Goal: Task Accomplishment & Management: Use online tool/utility

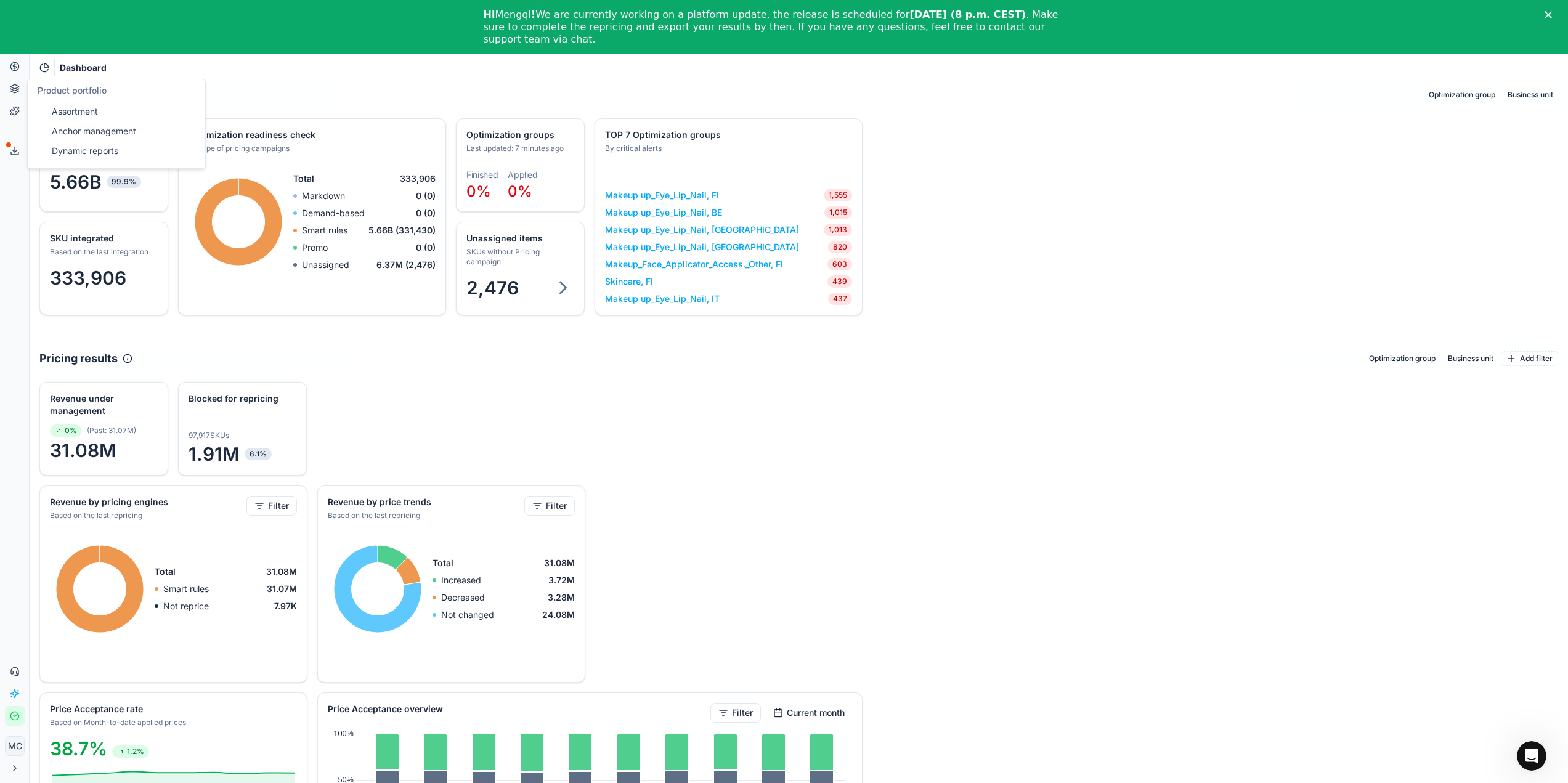
click at [16, 67] on icon at bounding box center [14, 66] width 3 height 3
click at [65, 94] on link "Optimization groups" at bounding box center [119, 89] width 144 height 17
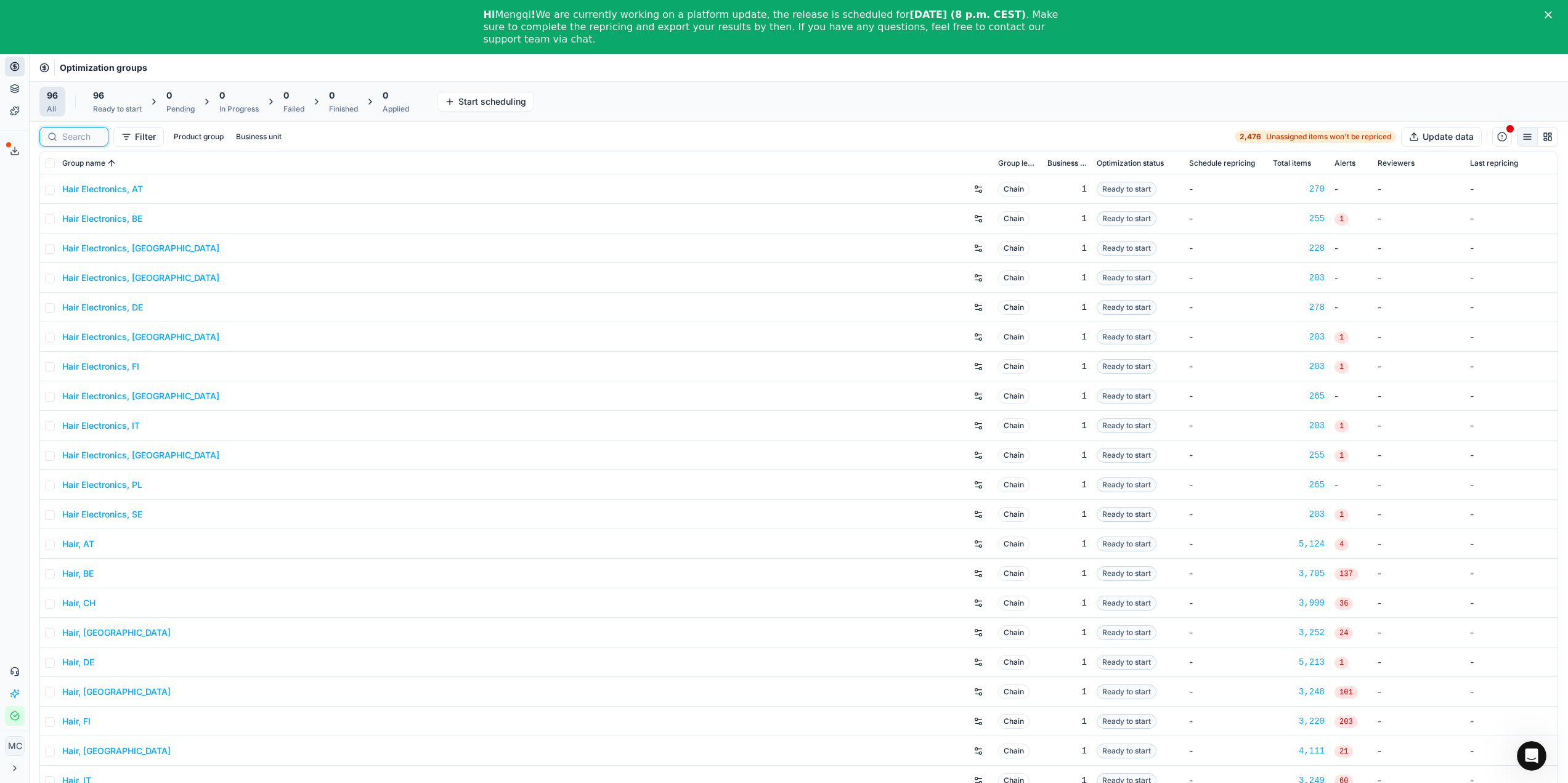
click at [83, 142] on input at bounding box center [81, 136] width 38 height 12
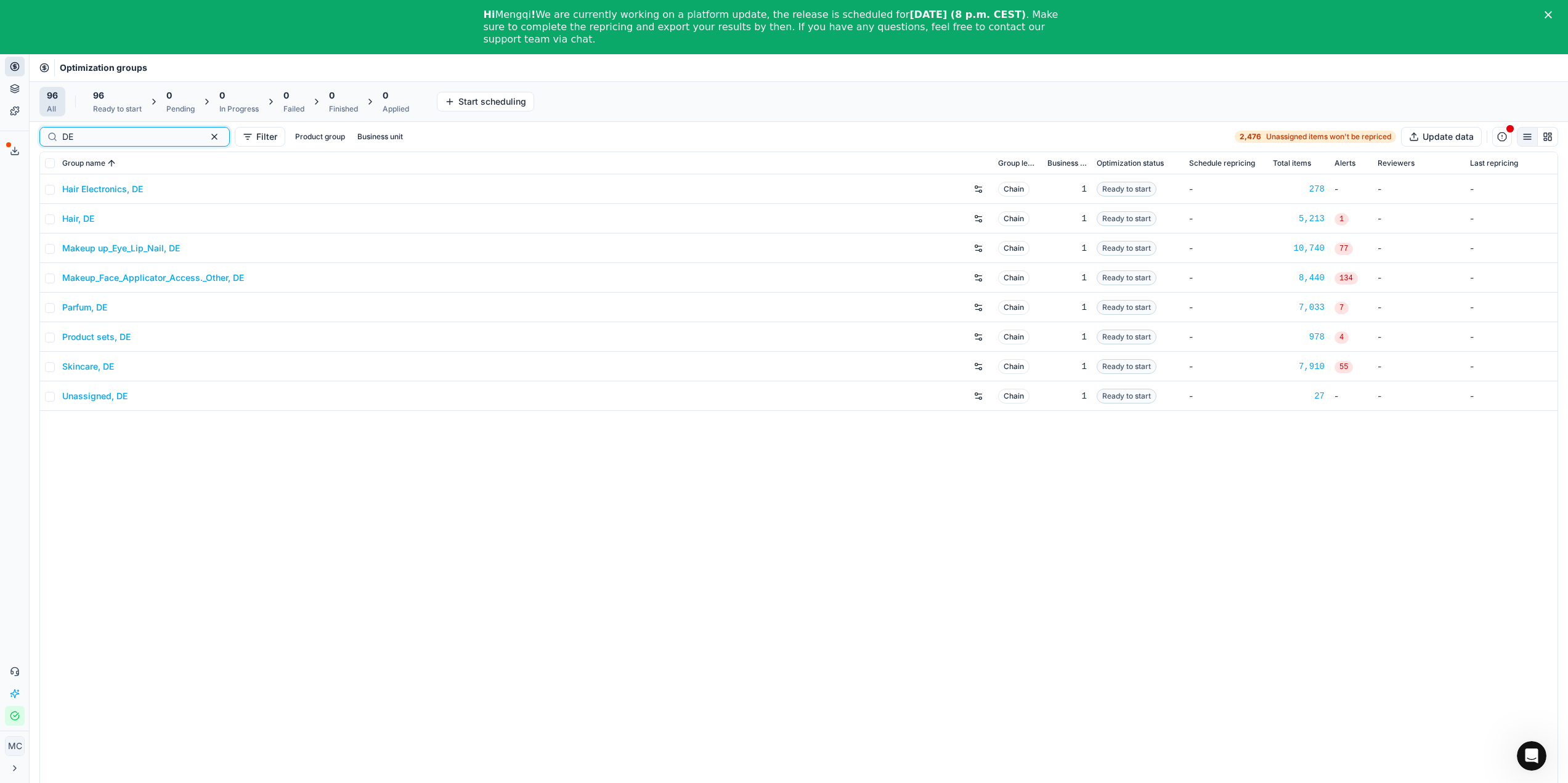
type input "DE"
drag, startPoint x: 76, startPoint y: 215, endPoint x: 119, endPoint y: 233, distance: 46.6
click at [20, 257] on div "Analytics Pricing Product portfolio Templates Export service 21 Contact support…" at bounding box center [14, 380] width 29 height 701
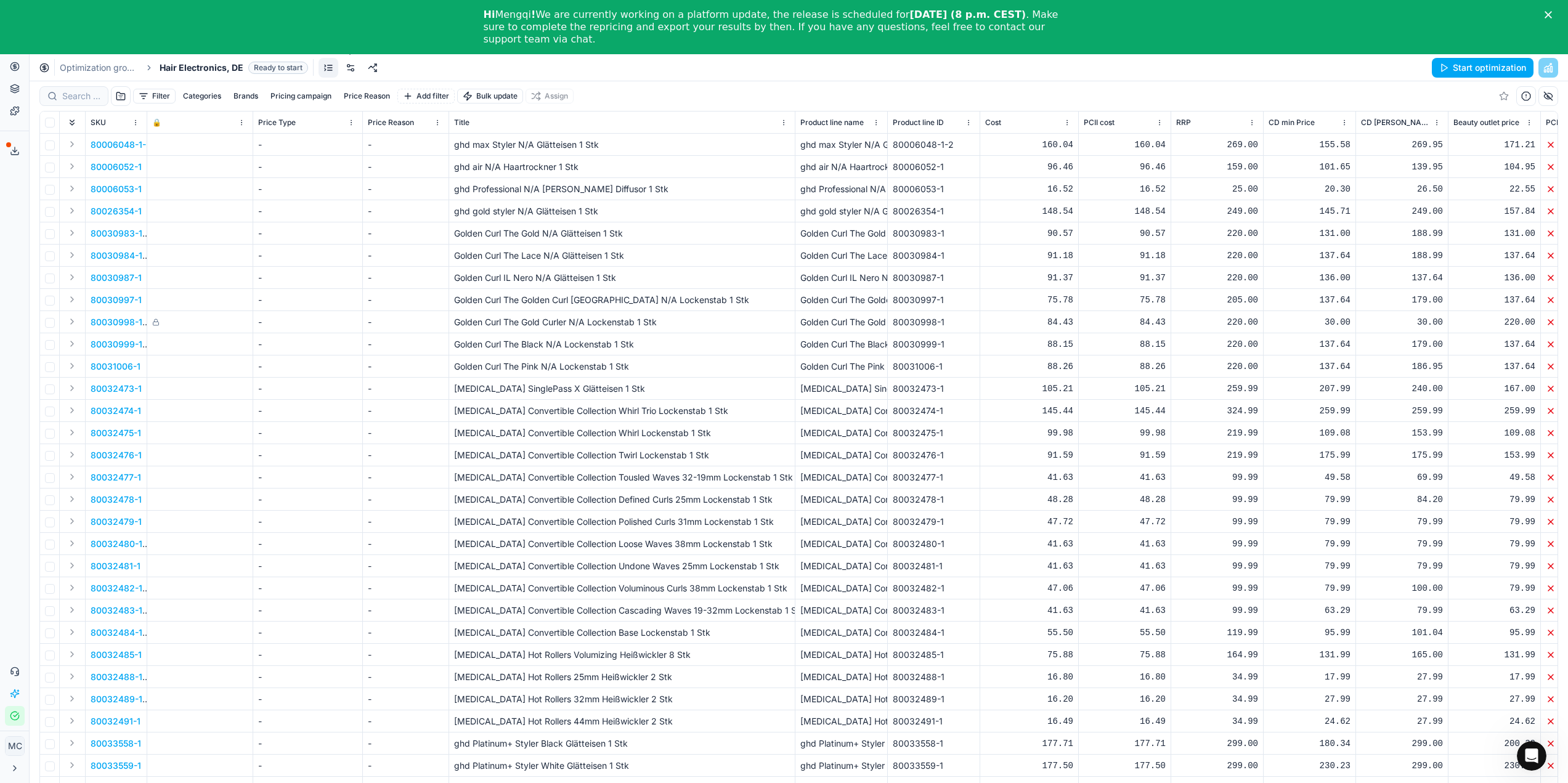
click at [357, 76] on link at bounding box center [350, 68] width 20 height 20
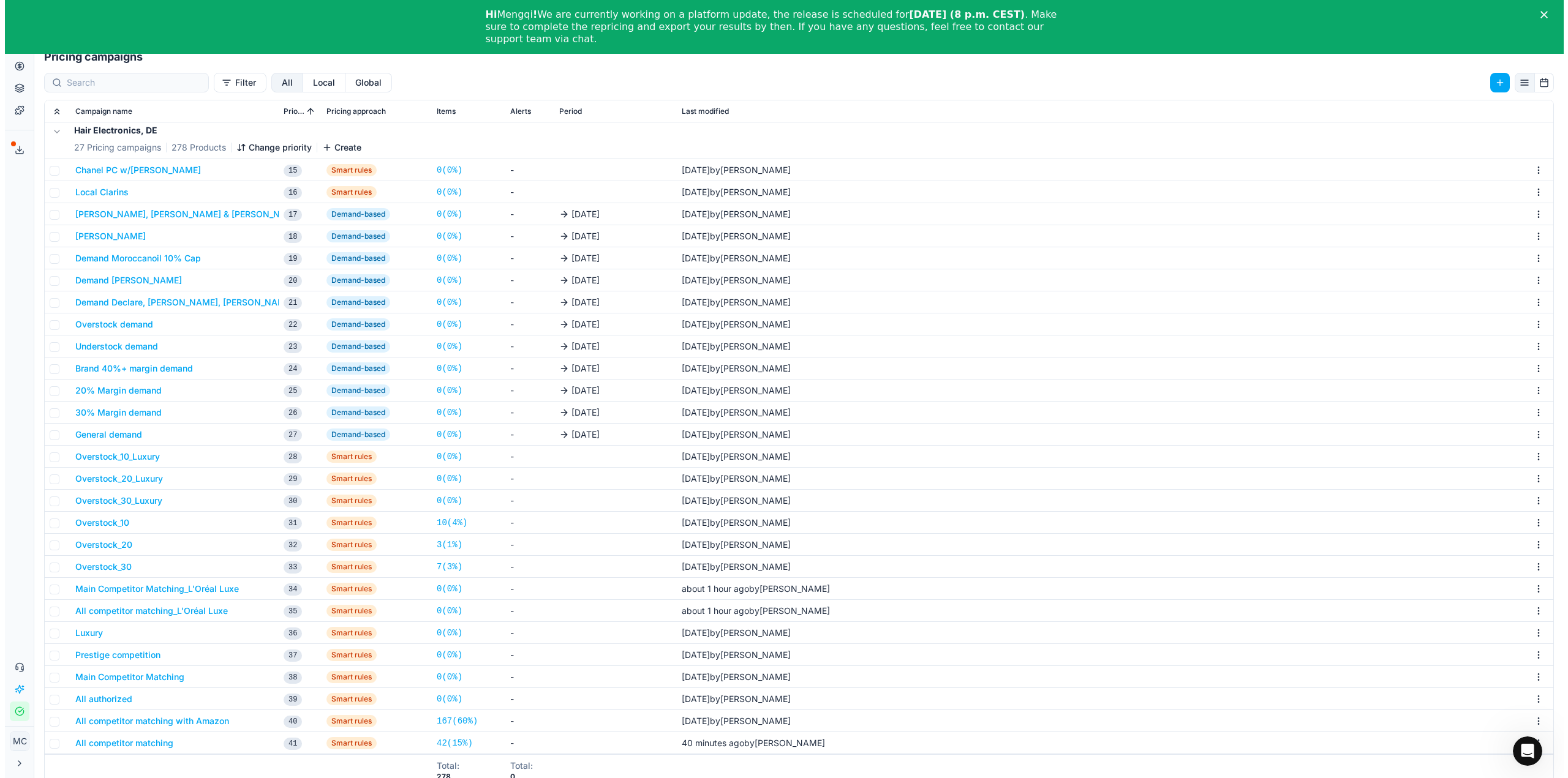
scroll to position [54, 0]
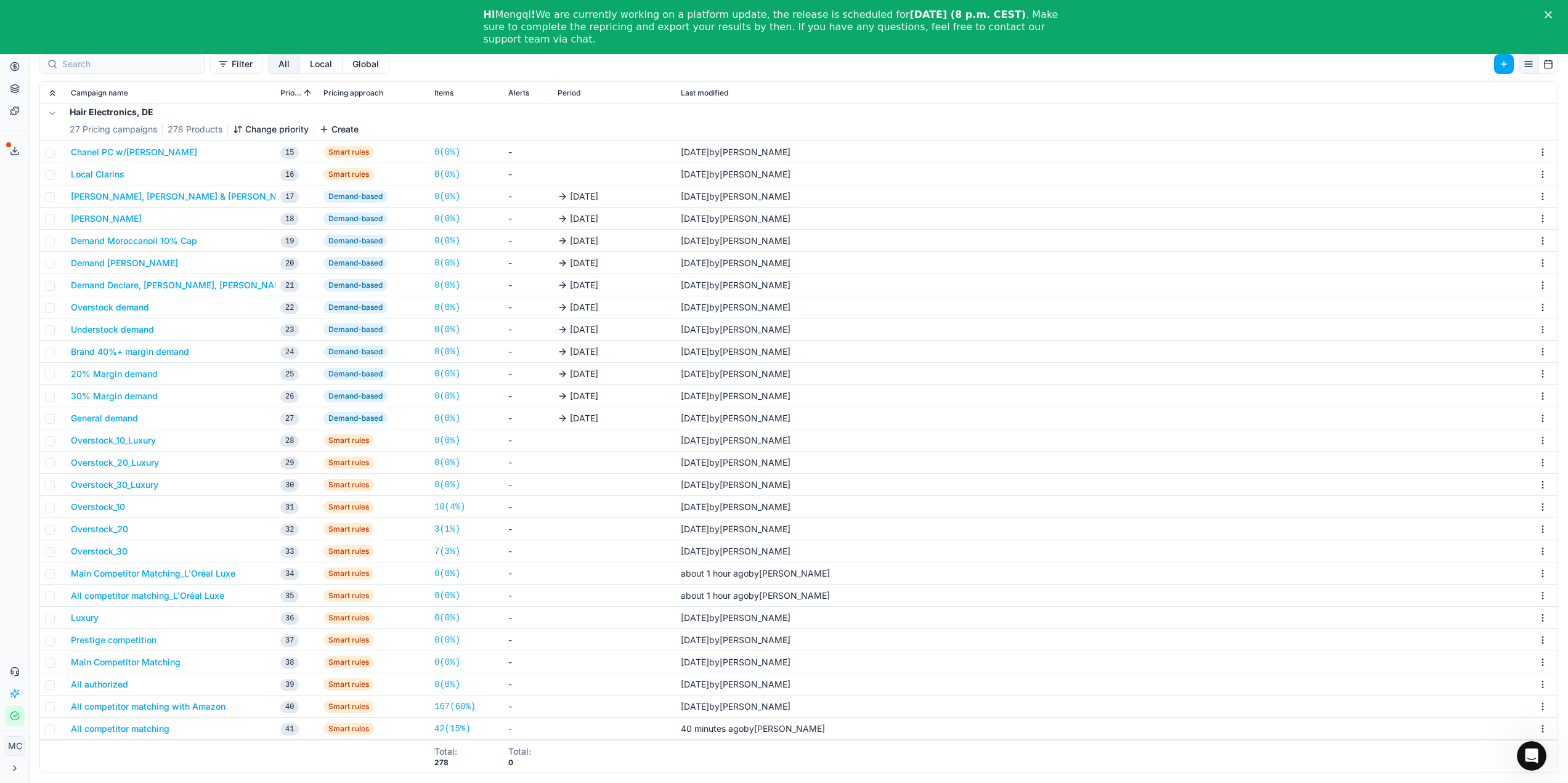
click at [194, 577] on button "Main Competitor Matching_L'Oréal Luxe" at bounding box center [153, 574] width 164 height 12
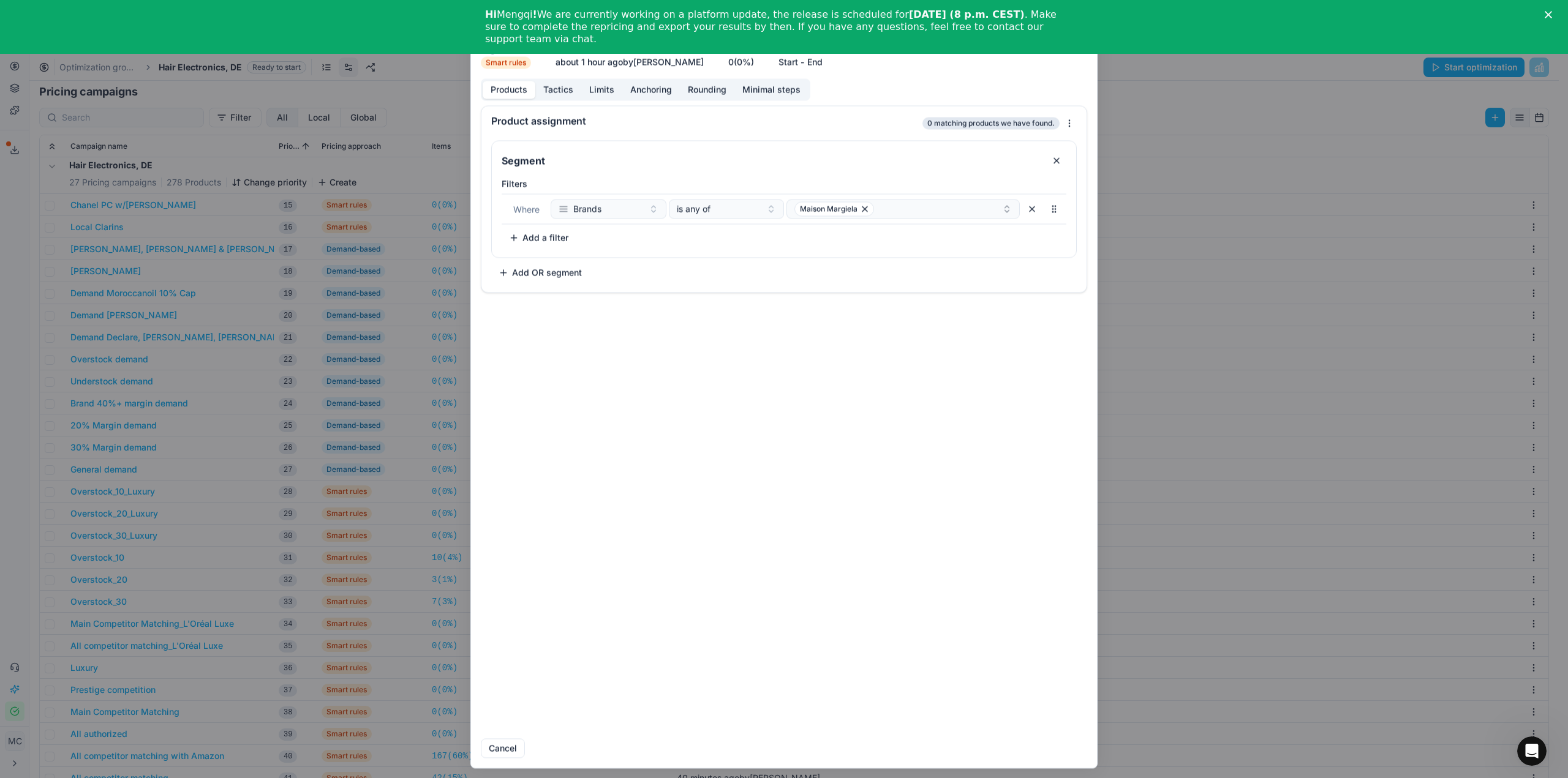
click at [546, 95] on button "Tactics" at bounding box center [558, 89] width 46 height 18
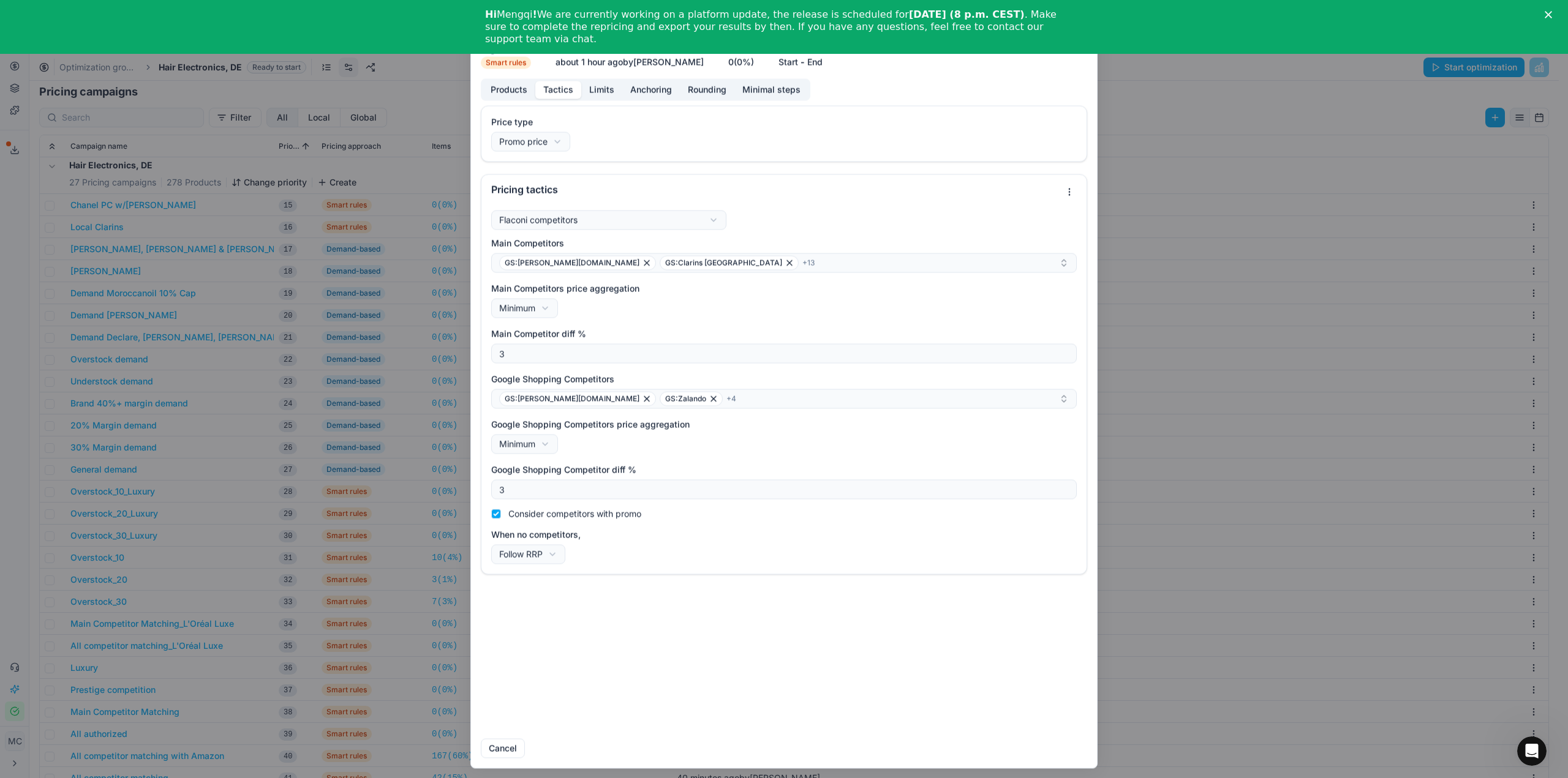
click at [320, 471] on div "We are saving PC settings. Please wait, it should take a few minutes Main Compe…" at bounding box center [784, 389] width 1568 height 778
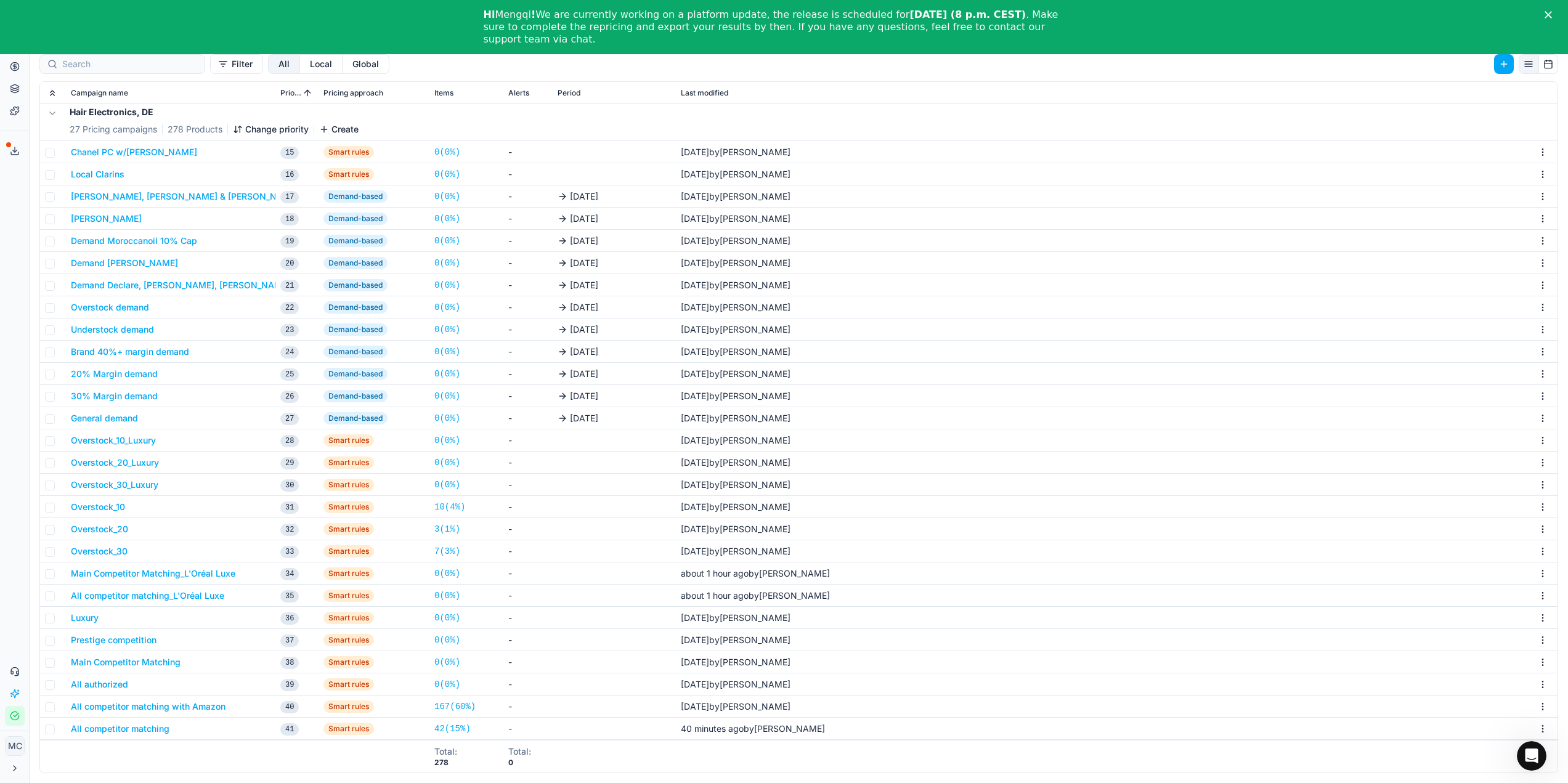
click at [139, 597] on button "All competitor matching_L'Oréal Luxe" at bounding box center [147, 596] width 153 height 12
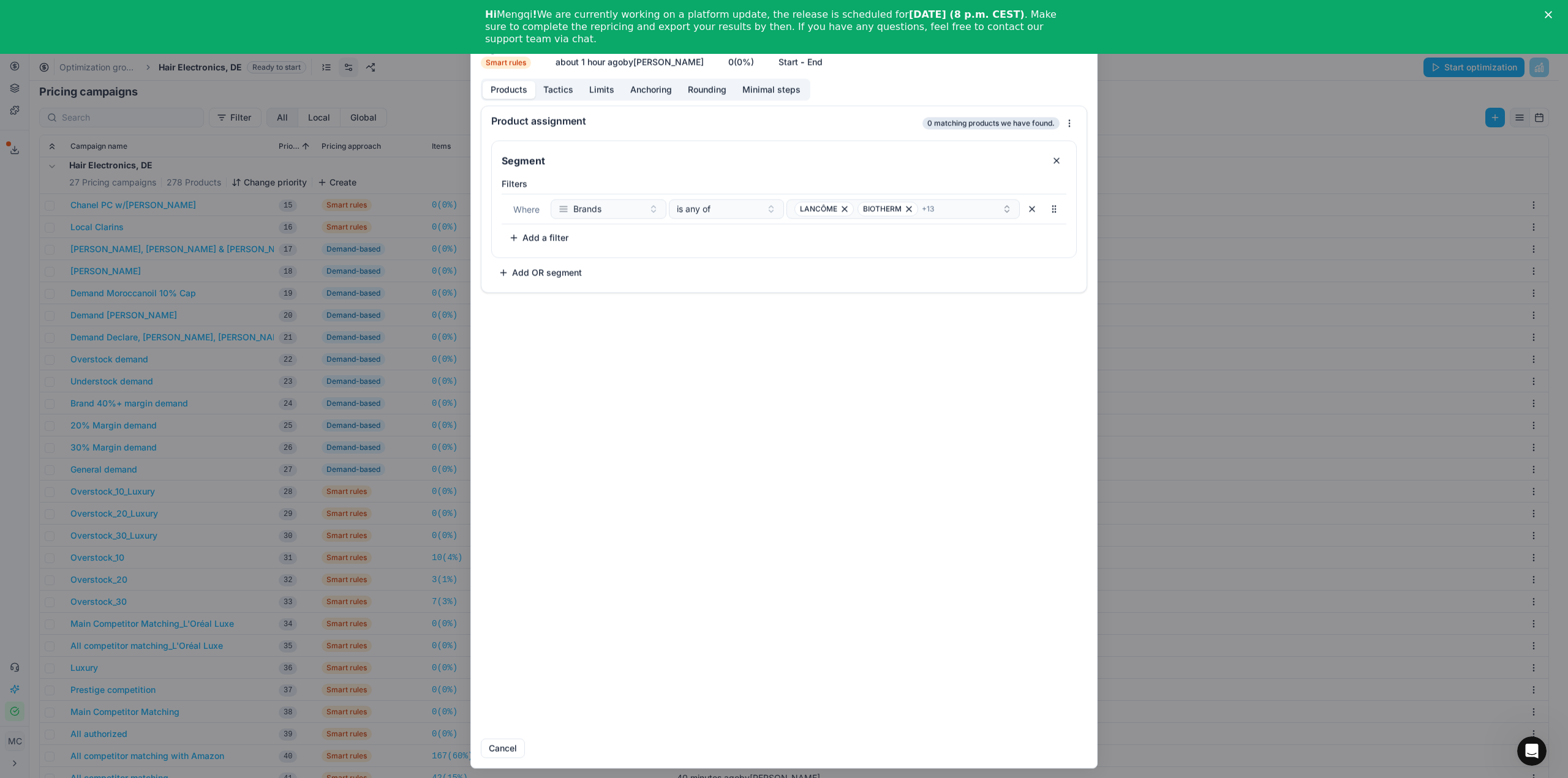
click at [567, 91] on button "Tactics" at bounding box center [558, 89] width 46 height 18
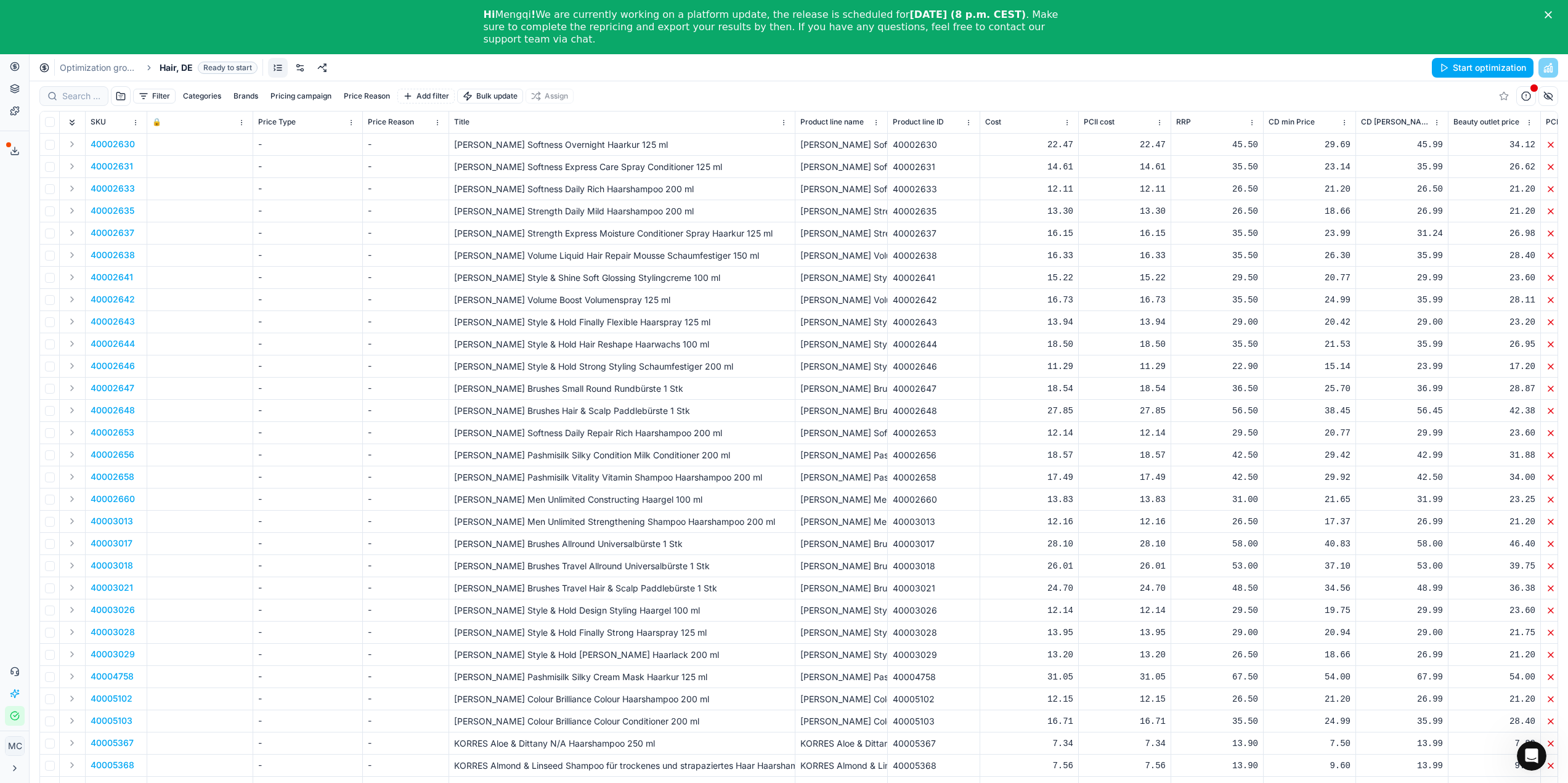
drag, startPoint x: 296, startPoint y: 67, endPoint x: 288, endPoint y: 55, distance: 14.4
click at [296, 67] on link at bounding box center [300, 68] width 20 height 20
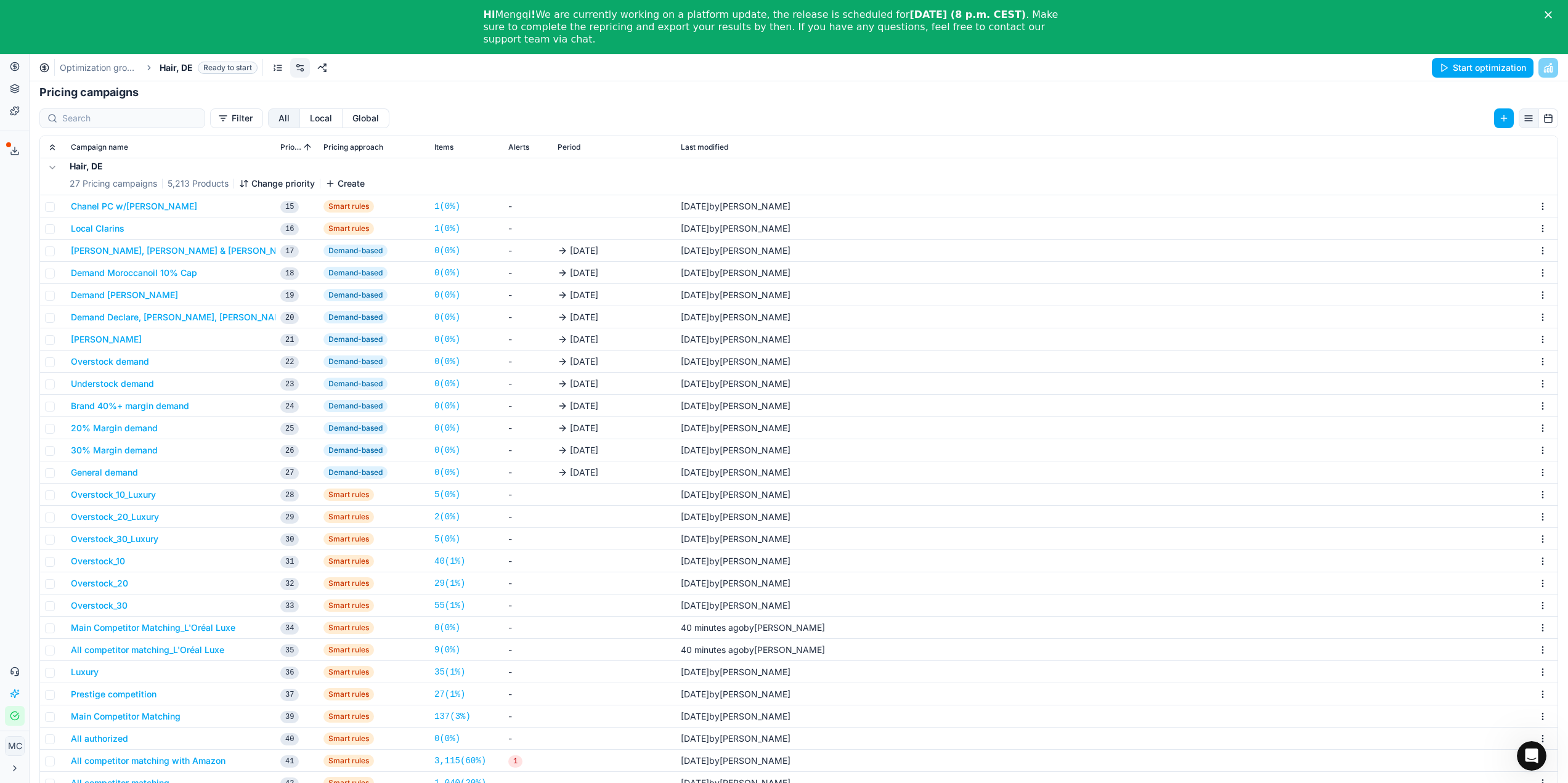
scroll to position [54, 0]
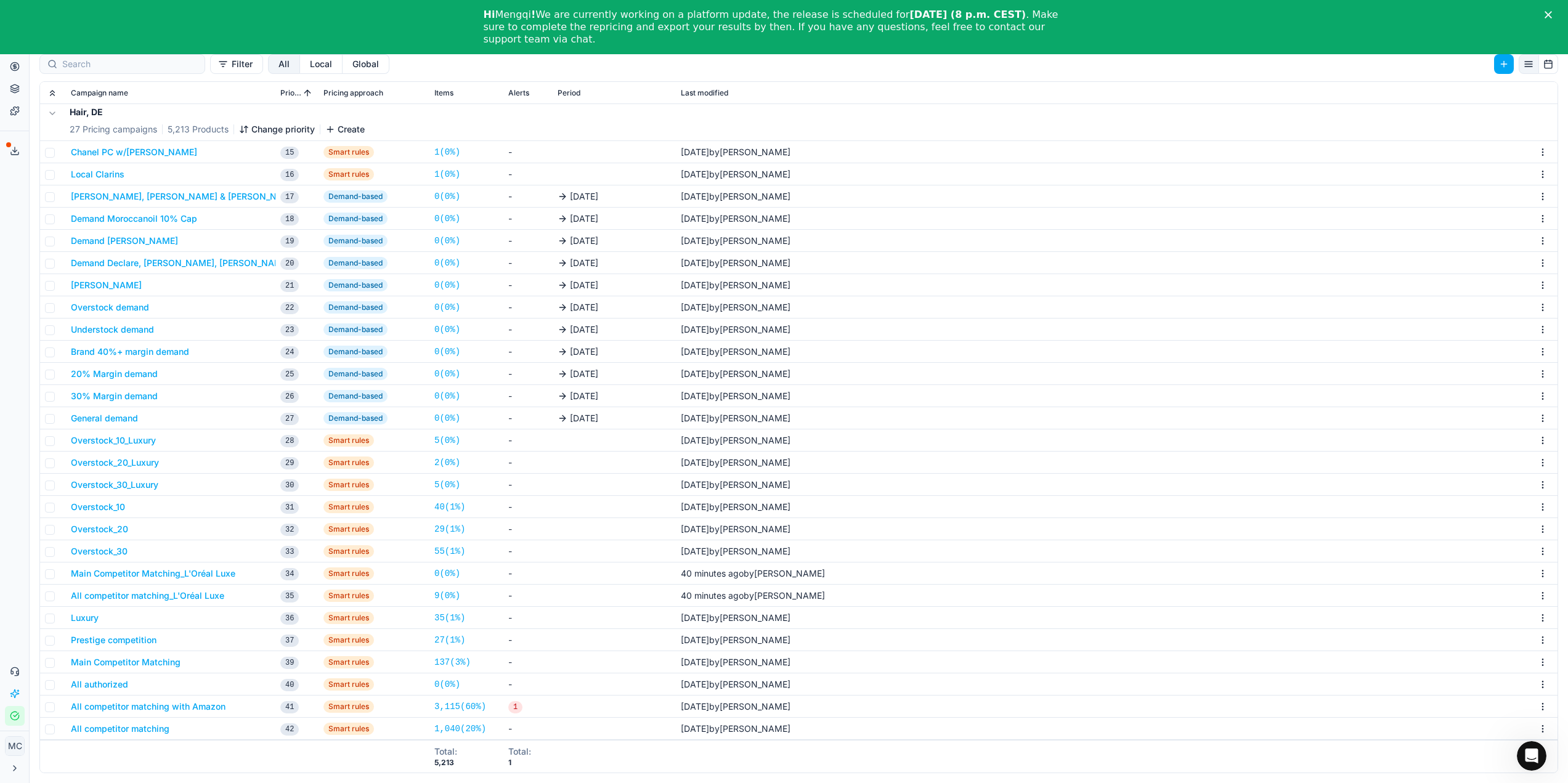
click at [133, 576] on button "Main Competitor Matching_L'Oréal Luxe" at bounding box center [153, 574] width 164 height 12
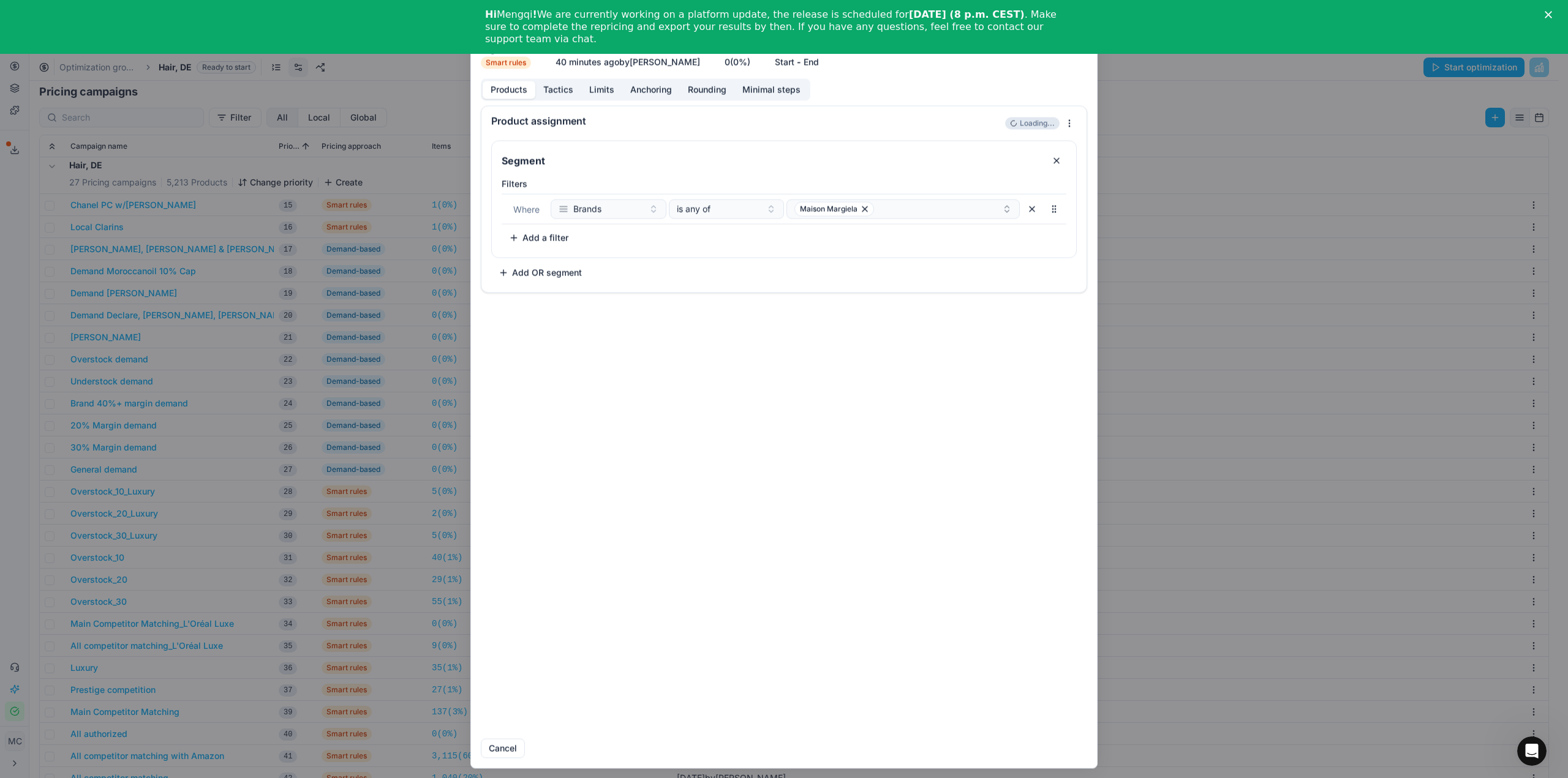
click at [562, 89] on button "Tactics" at bounding box center [558, 89] width 46 height 18
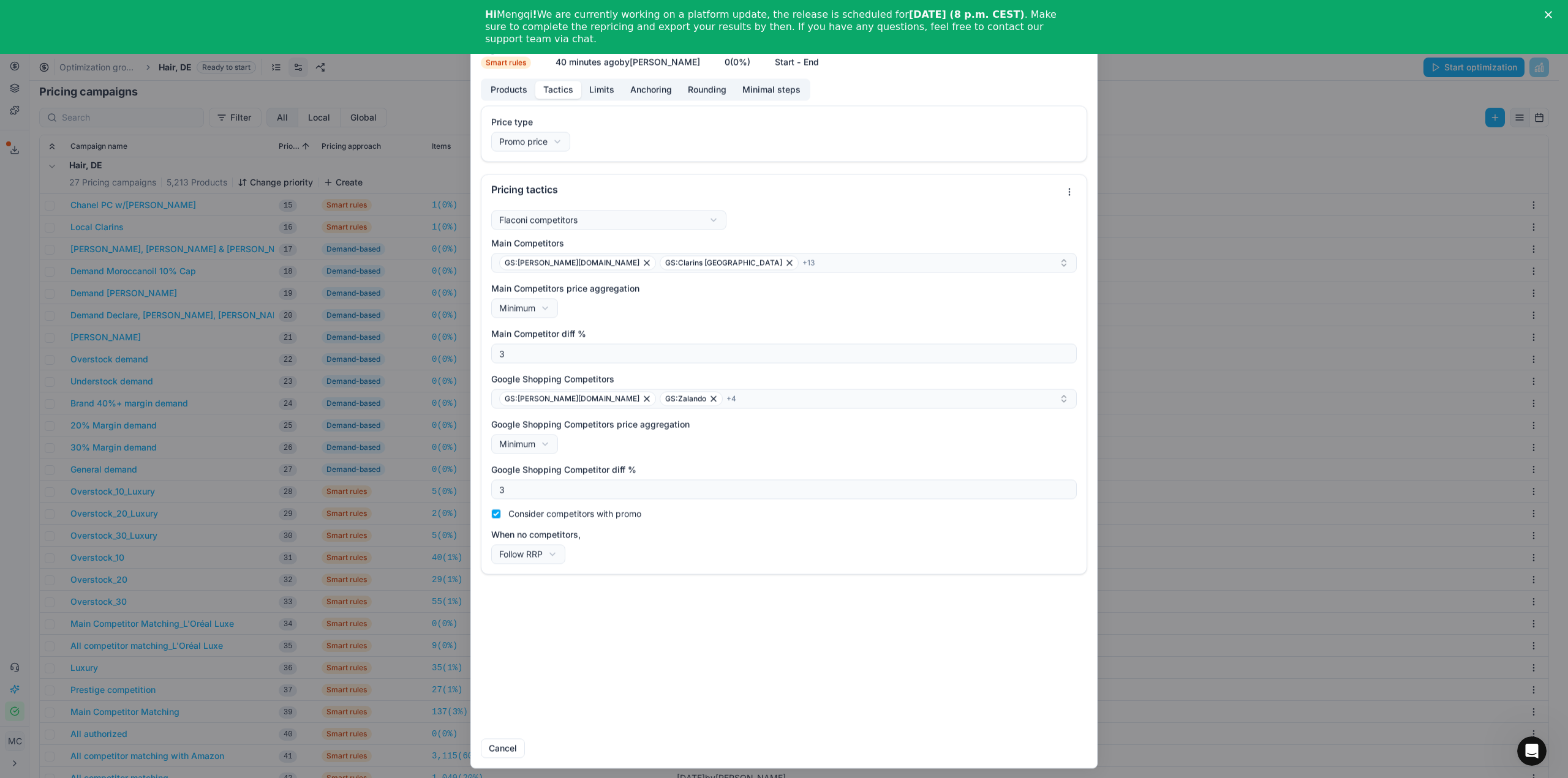
click at [235, 530] on div "We are saving PC settings. Please wait, it should take a few minutes Main Compe…" at bounding box center [784, 389] width 1568 height 778
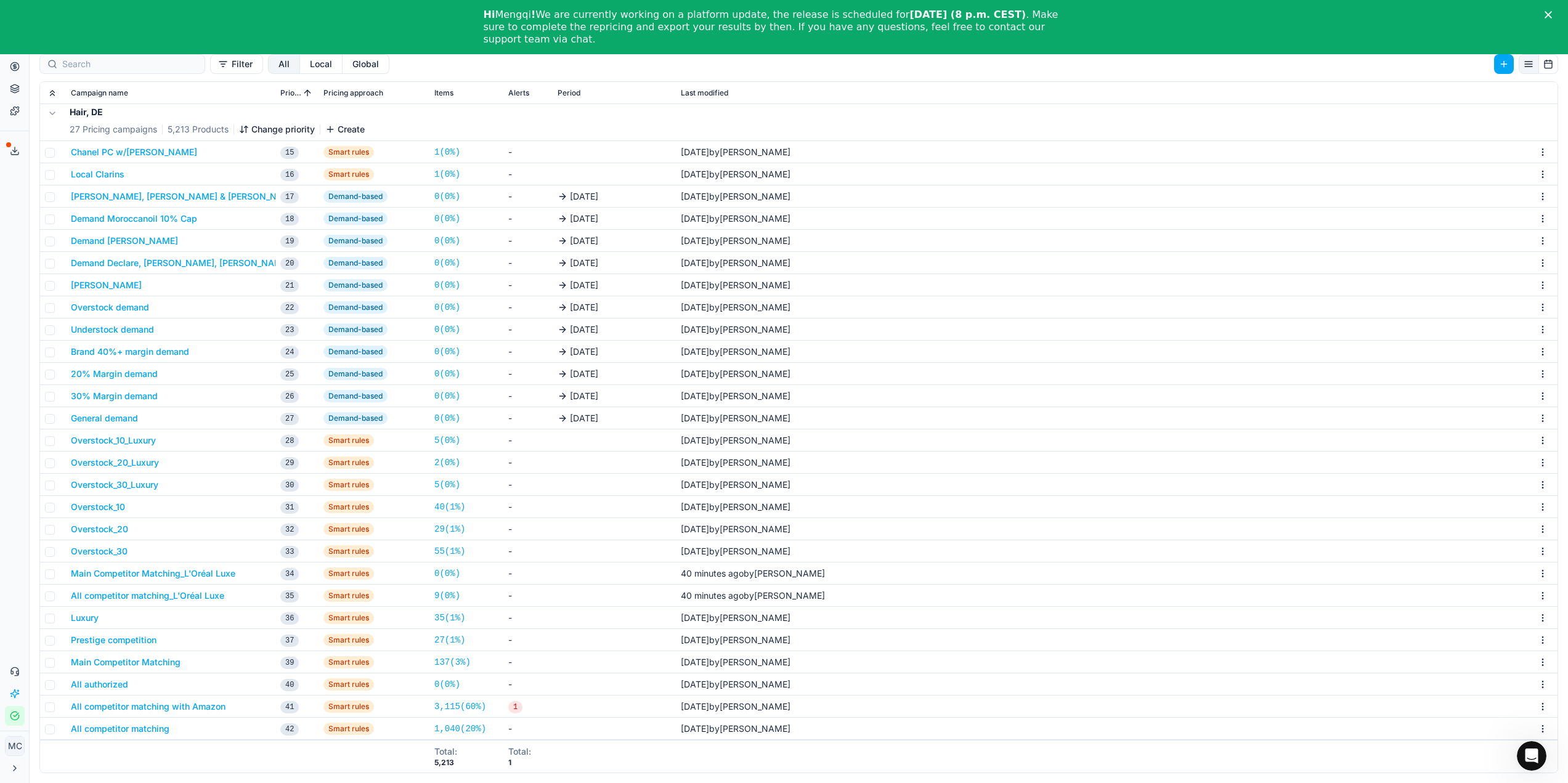
click at [141, 596] on button "All competitor matching_L'Oréal Luxe" at bounding box center [147, 596] width 153 height 12
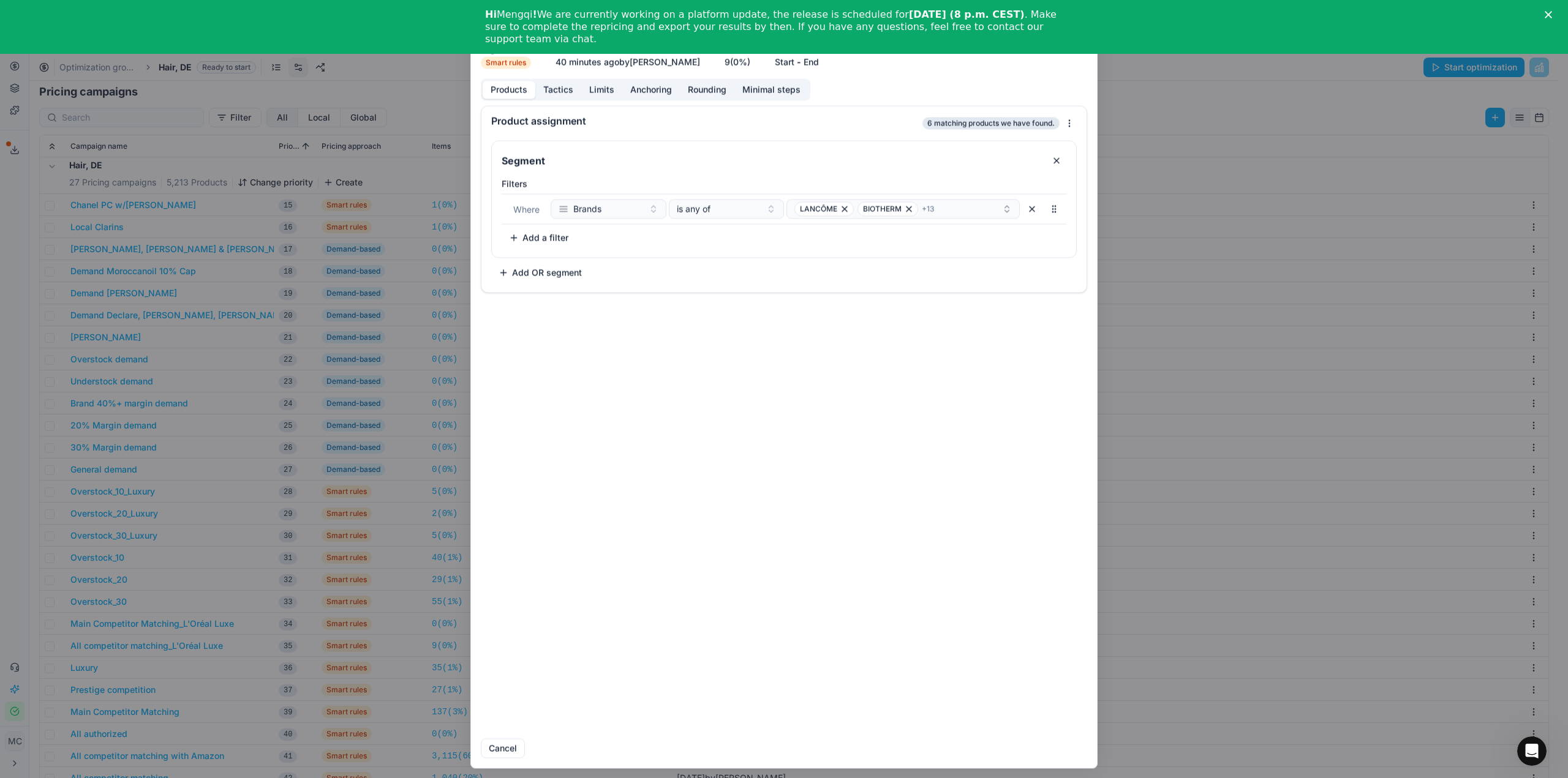
click at [559, 92] on button "Tactics" at bounding box center [558, 89] width 46 height 18
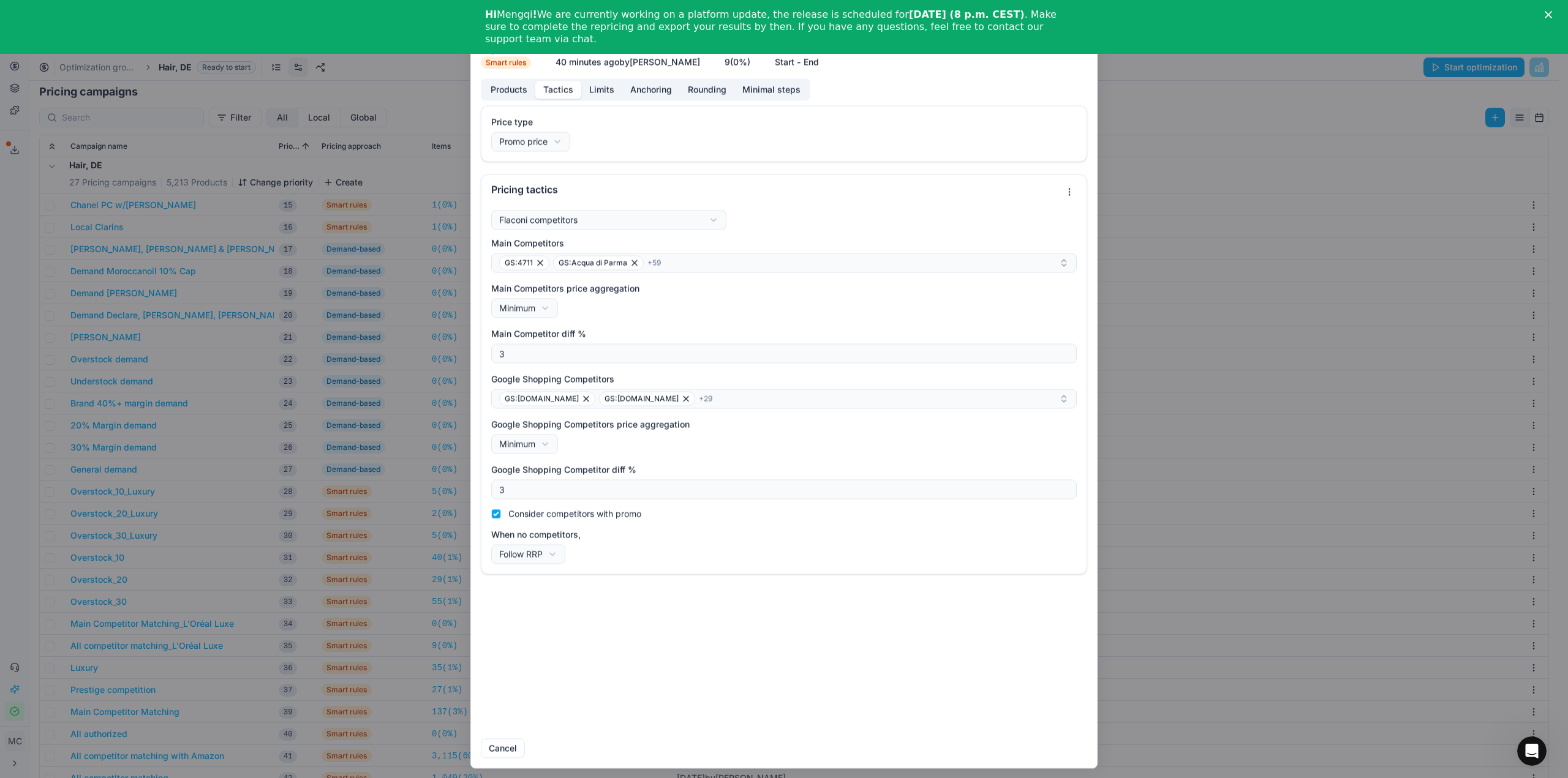
click at [343, 137] on div "We are saving PC settings. Please wait, it should take a few minutes All compet…" at bounding box center [784, 389] width 1568 height 778
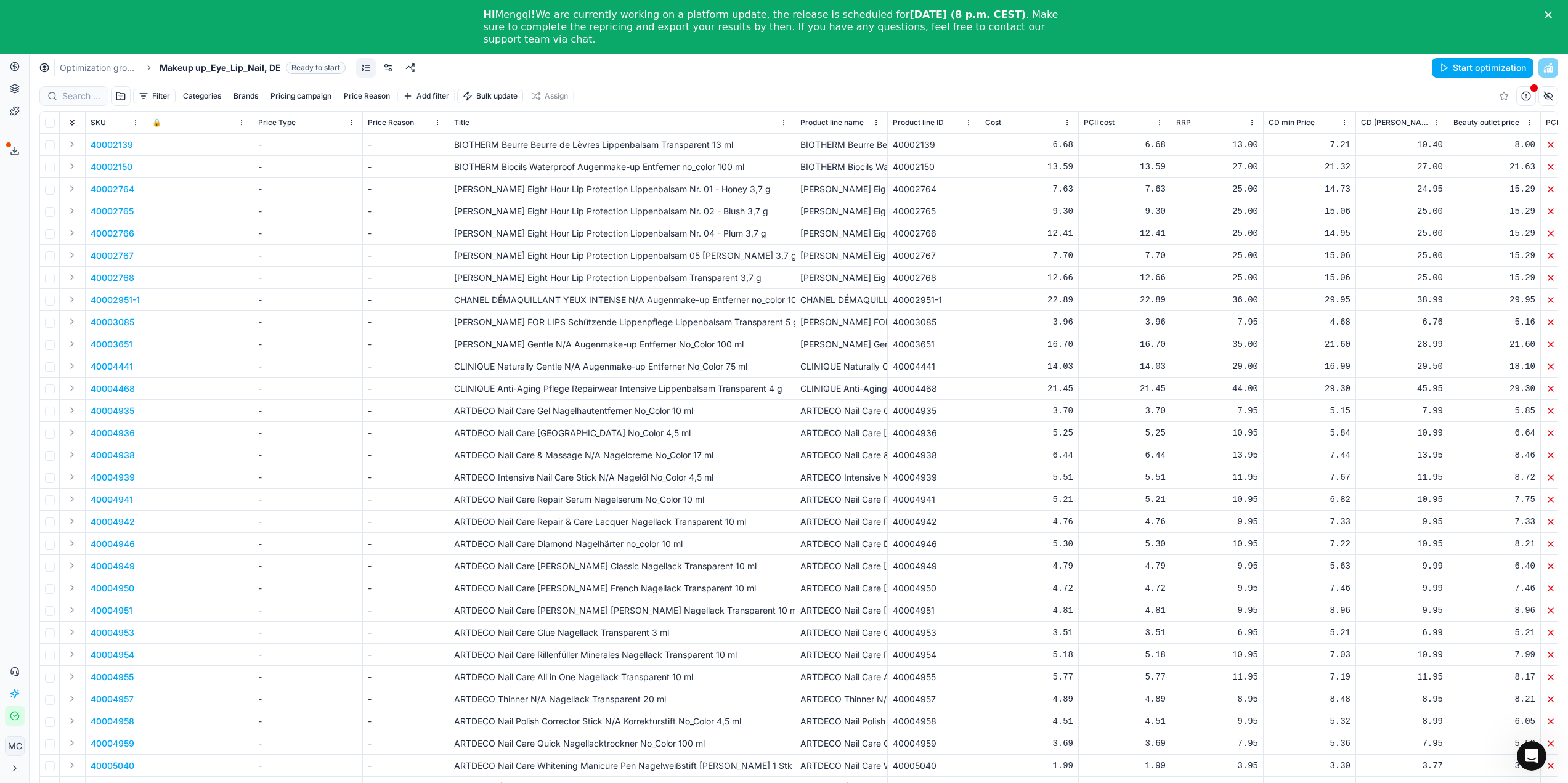
click at [388, 67] on link at bounding box center [388, 68] width 20 height 20
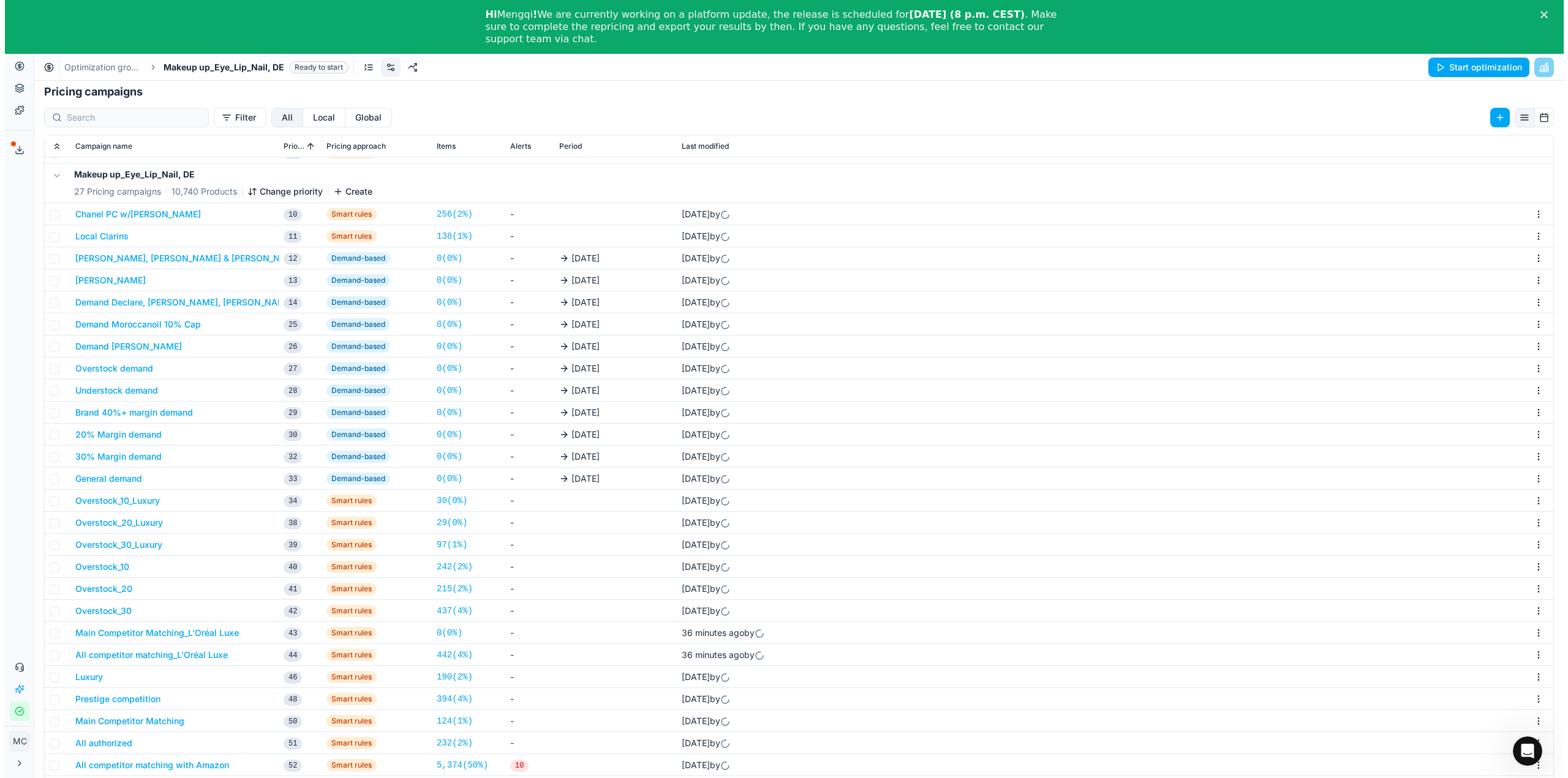
scroll to position [272, 0]
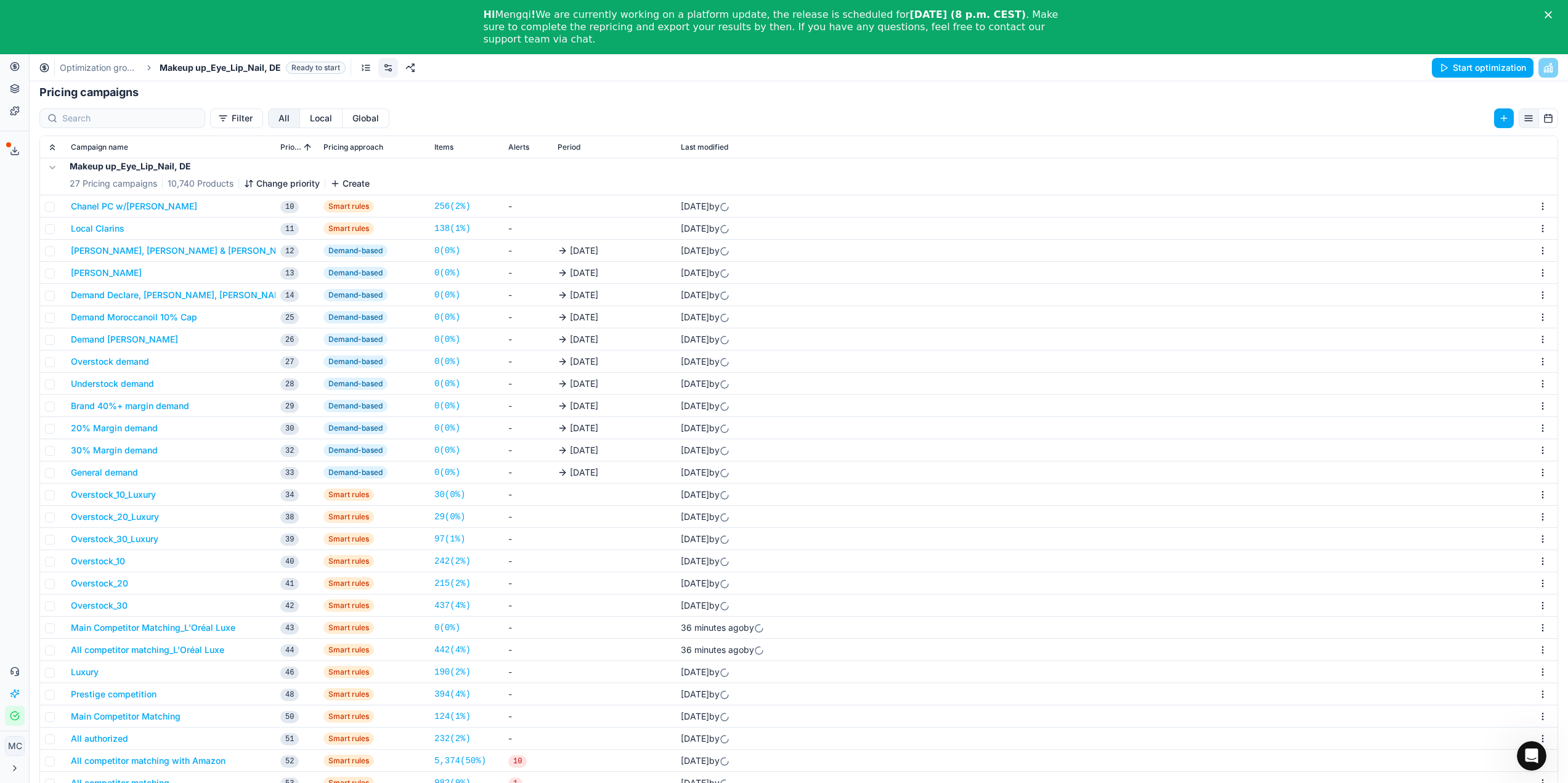
click at [147, 628] on button "Main Competitor Matching_L'Oréal Luxe" at bounding box center [153, 628] width 164 height 12
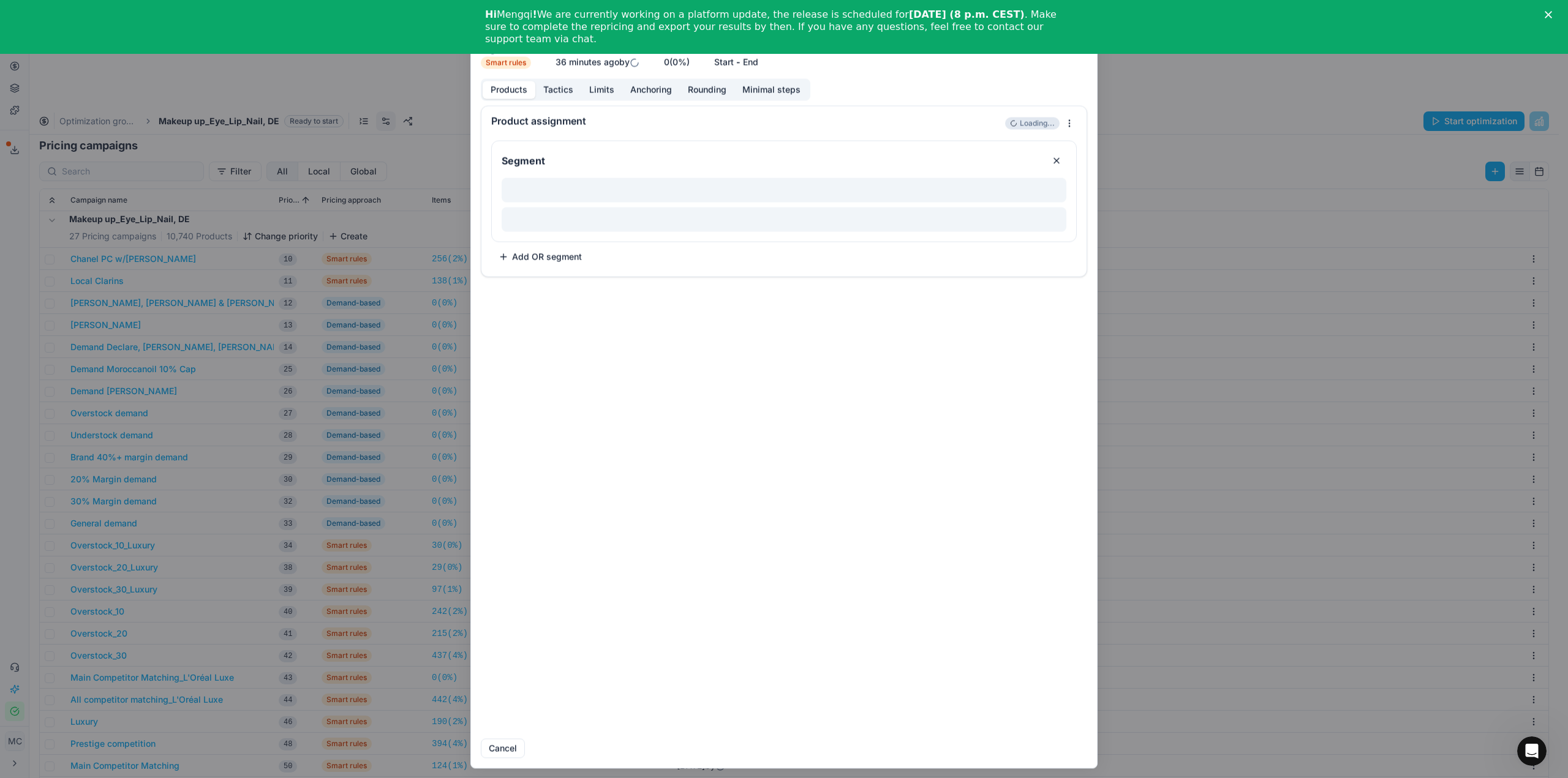
click at [562, 87] on button "Tactics" at bounding box center [558, 89] width 46 height 18
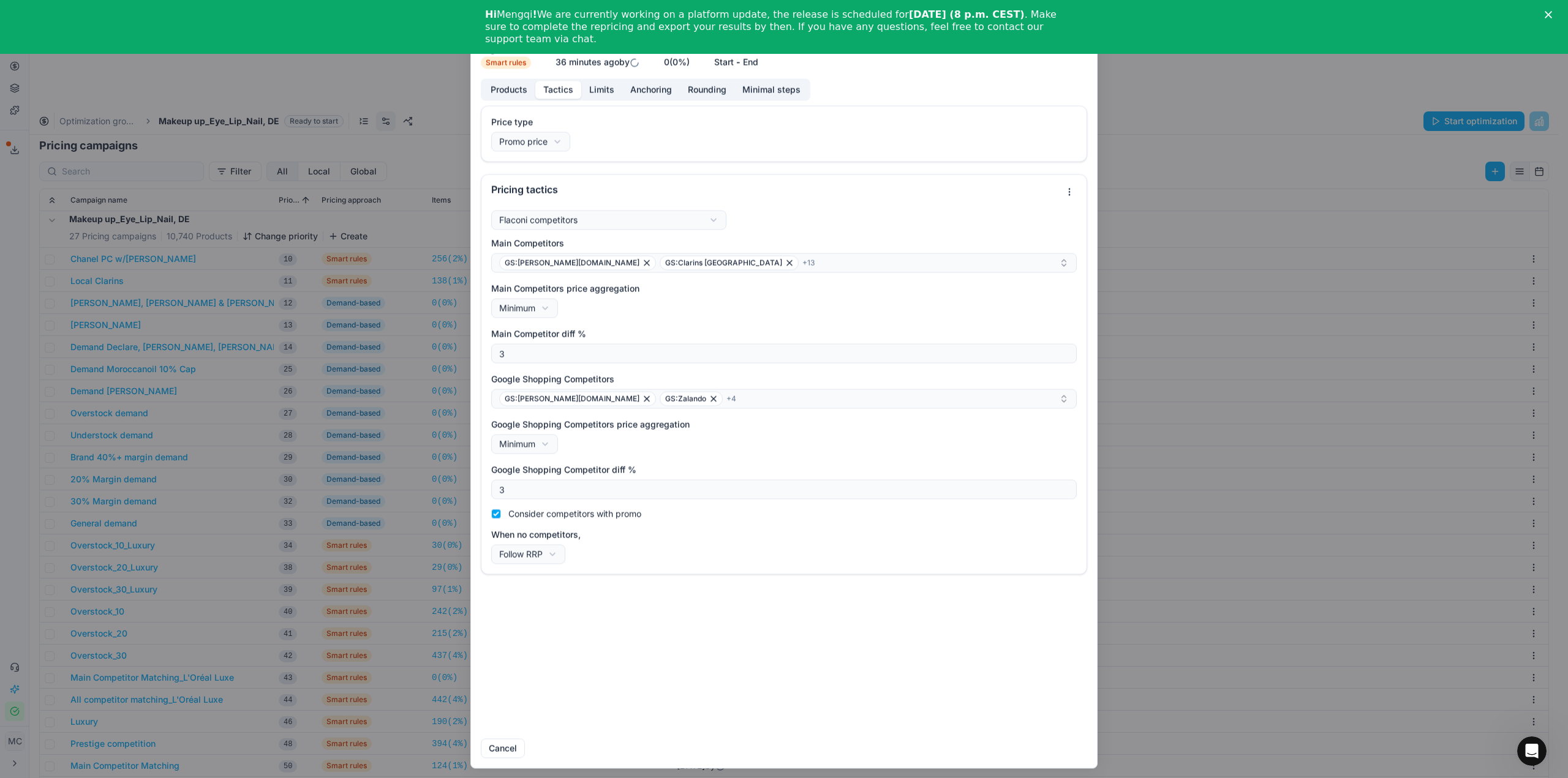
click at [331, 401] on div "We are saving PC settings. Please wait, it should take a few minutes Main Compe…" at bounding box center [784, 389] width 1568 height 778
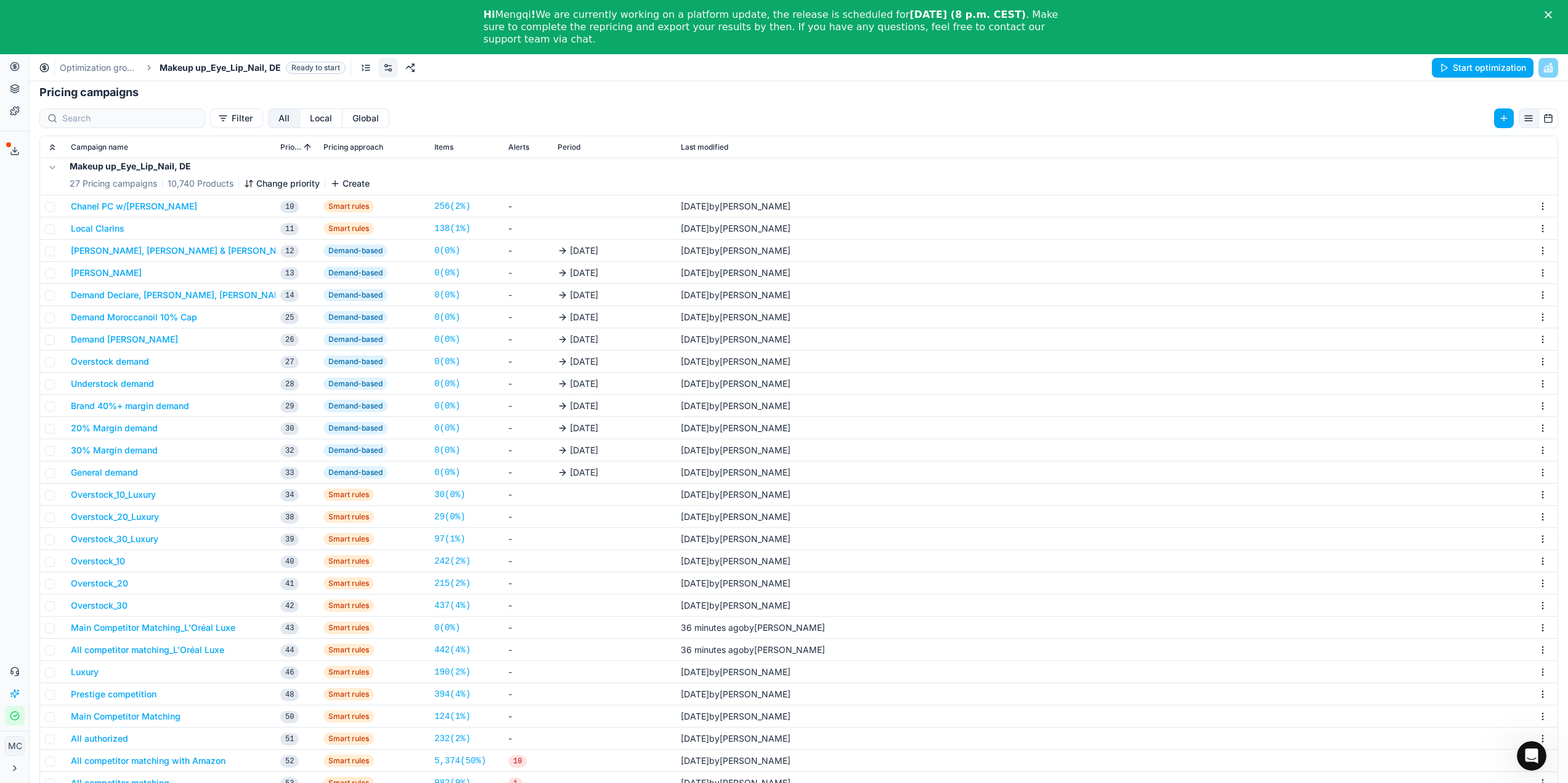
click at [159, 647] on button "All competitor matching_L'Oréal Luxe" at bounding box center [147, 650] width 153 height 12
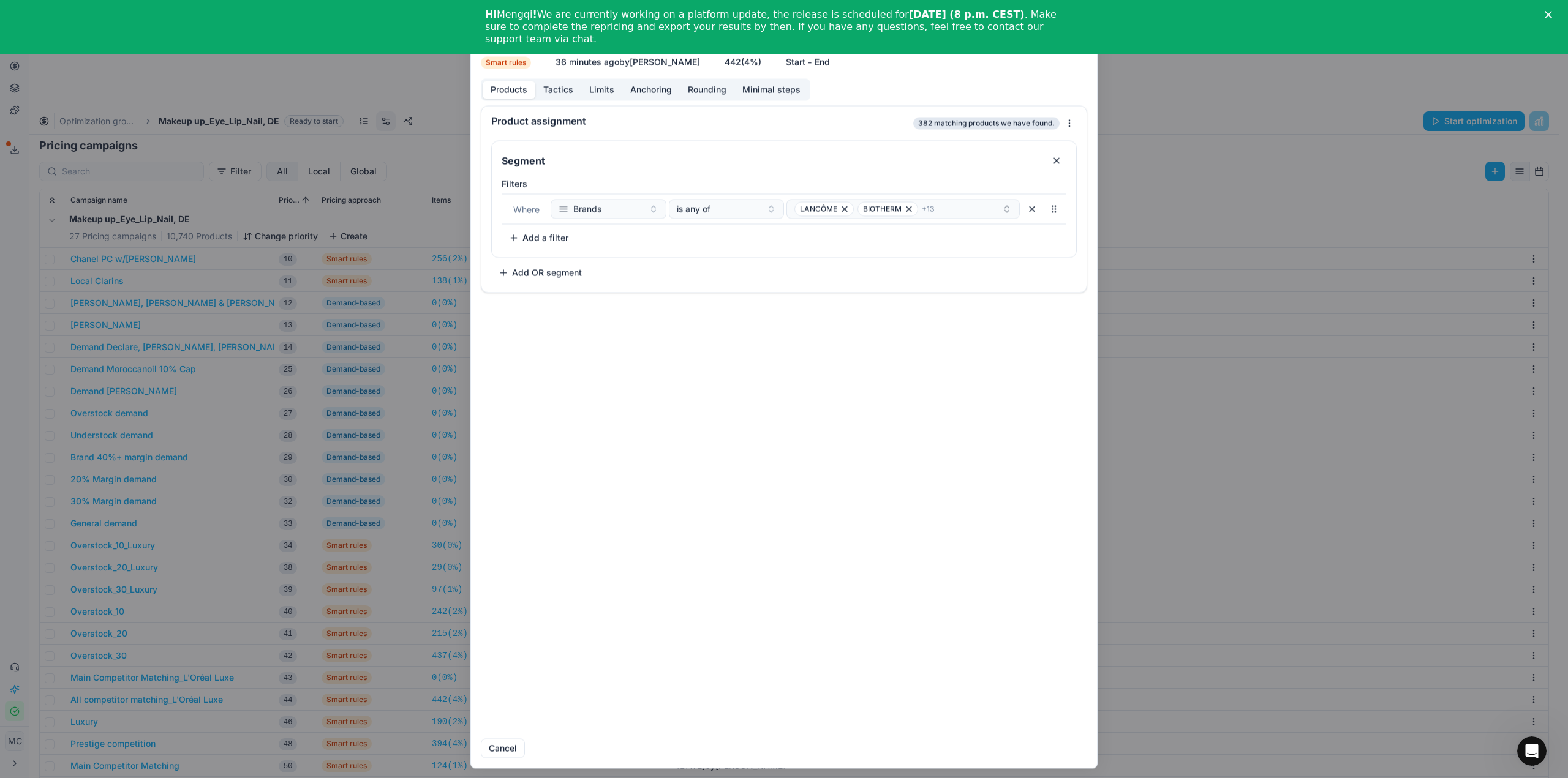
click at [563, 96] on button "Tactics" at bounding box center [558, 89] width 46 height 18
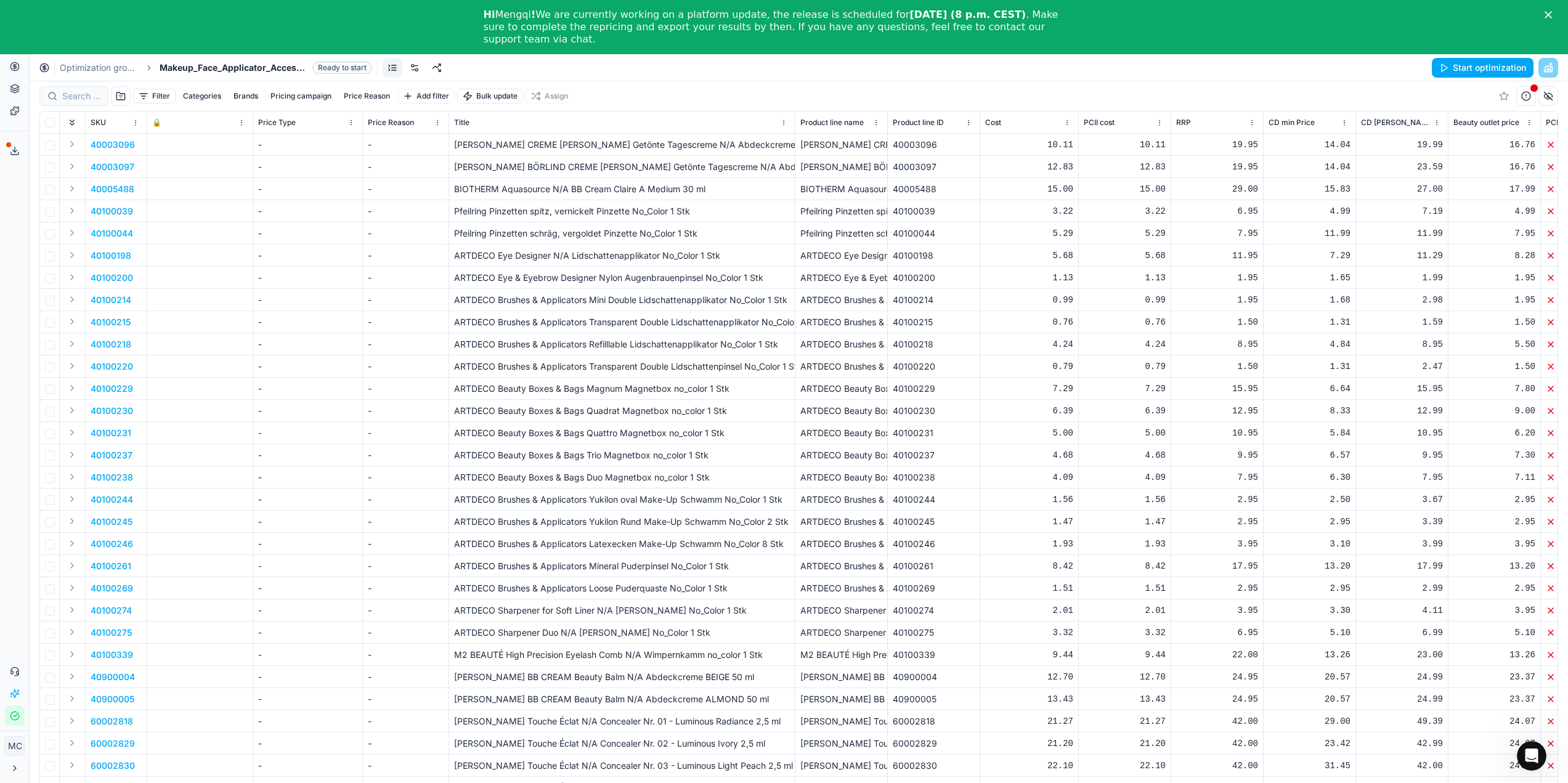
click at [414, 66] on link at bounding box center [414, 68] width 20 height 20
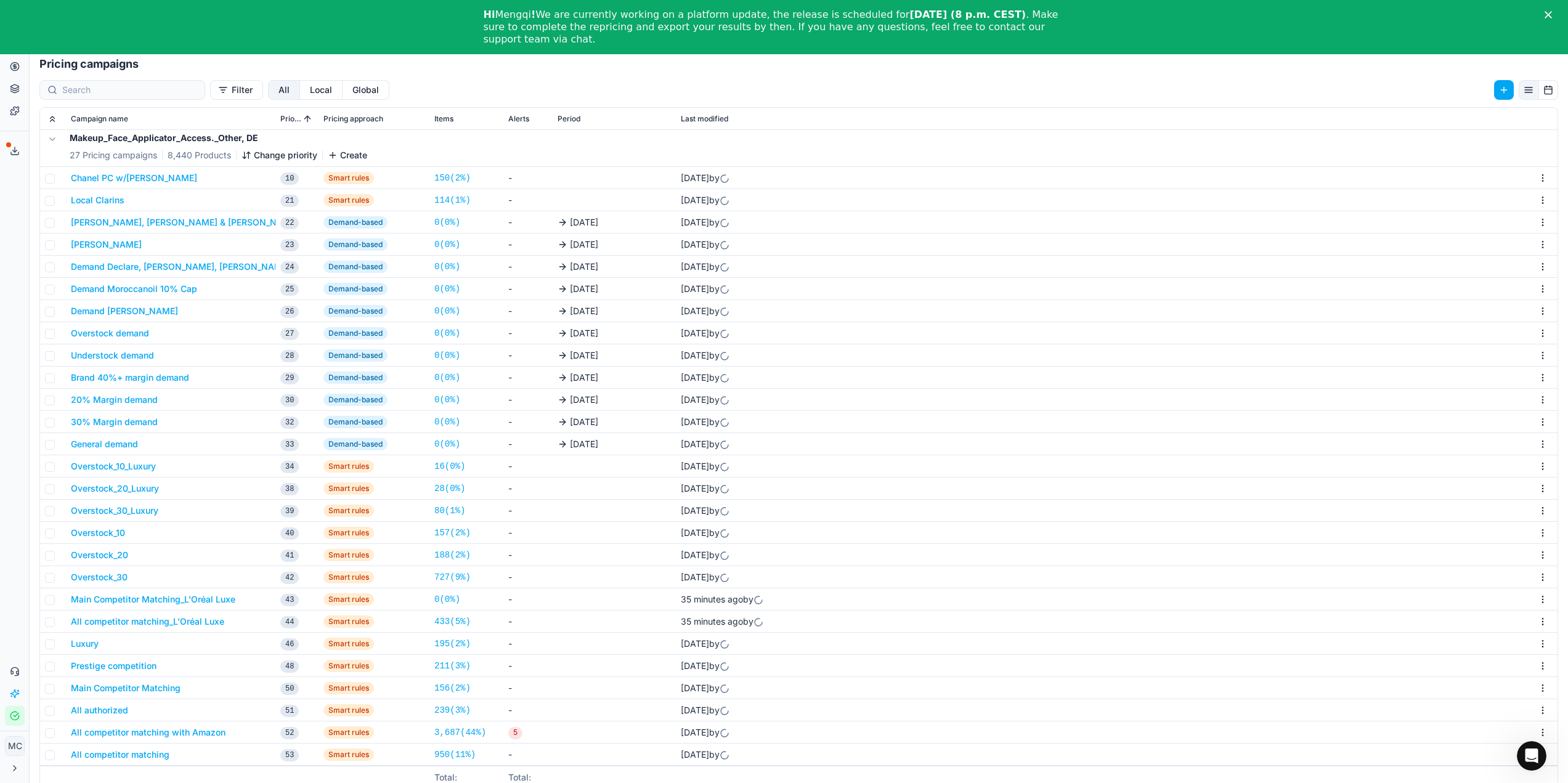
scroll to position [54, 0]
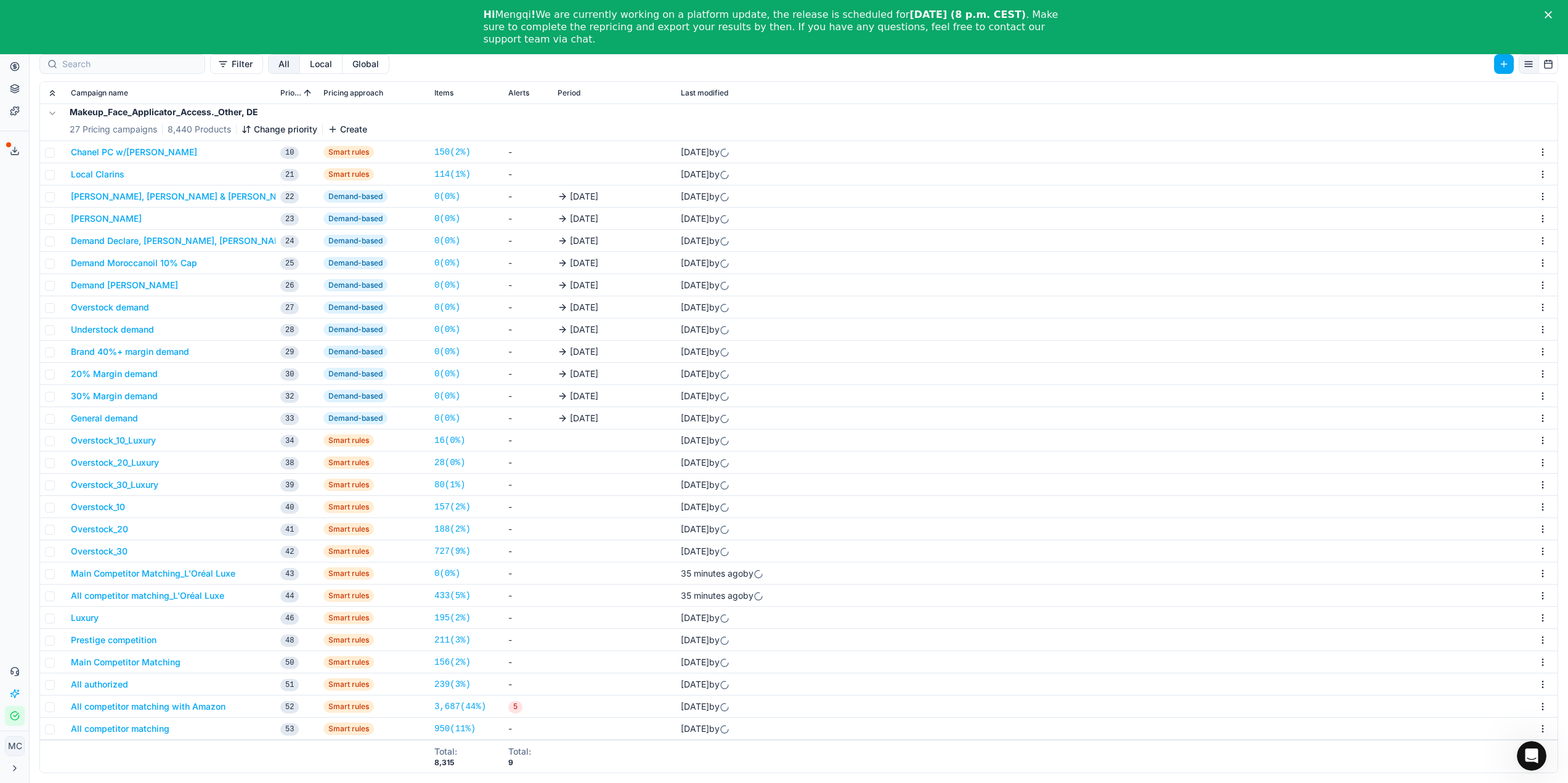
click at [168, 571] on button "Main Competitor Matching_L'Oréal Luxe" at bounding box center [153, 574] width 164 height 12
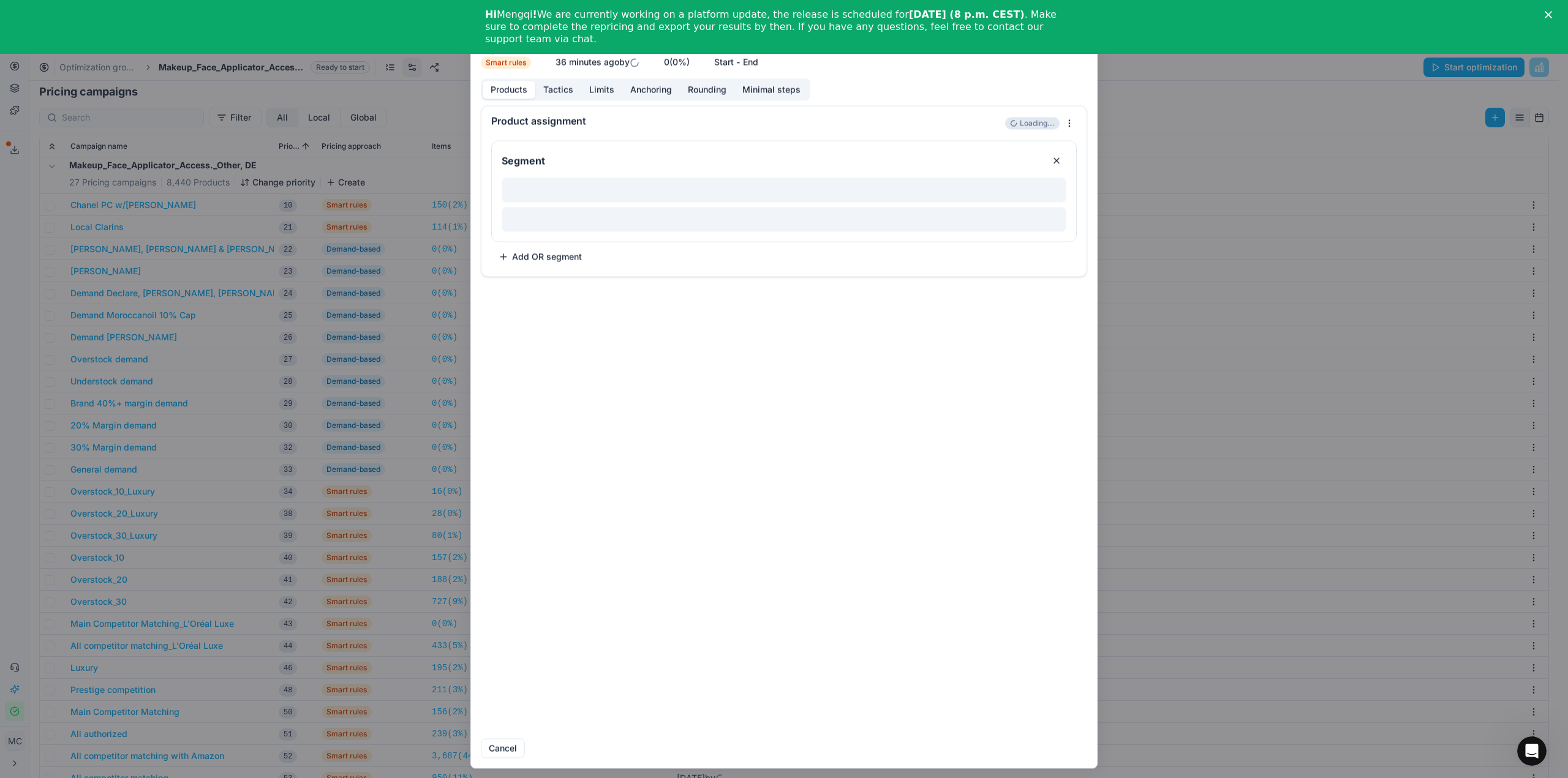
click at [564, 88] on button "Tactics" at bounding box center [558, 89] width 46 height 18
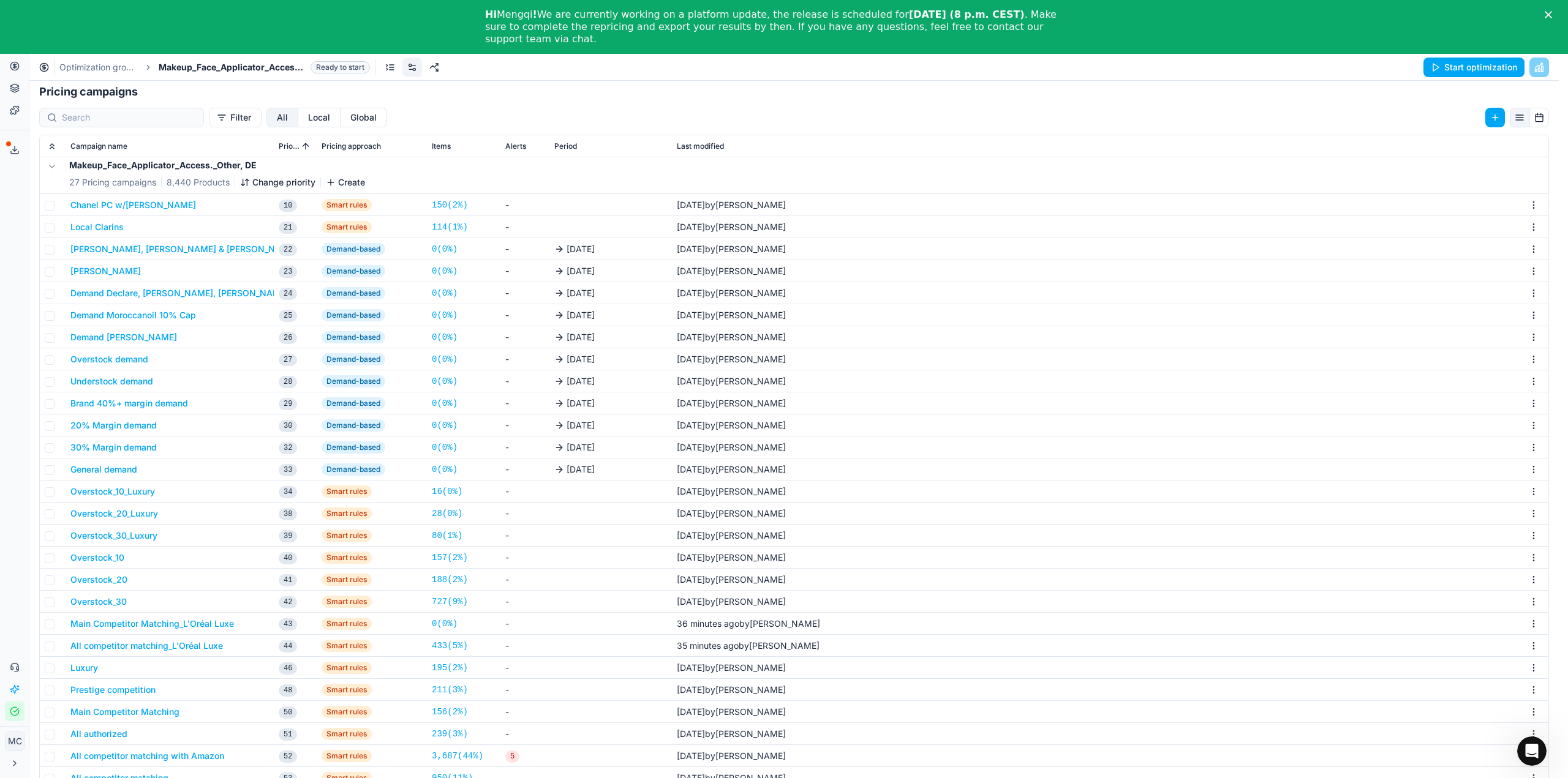
click at [385, 336] on div "We are saving PC settings. Please wait, it should take a few minutes Main Compe…" at bounding box center [784, 389] width 1568 height 778
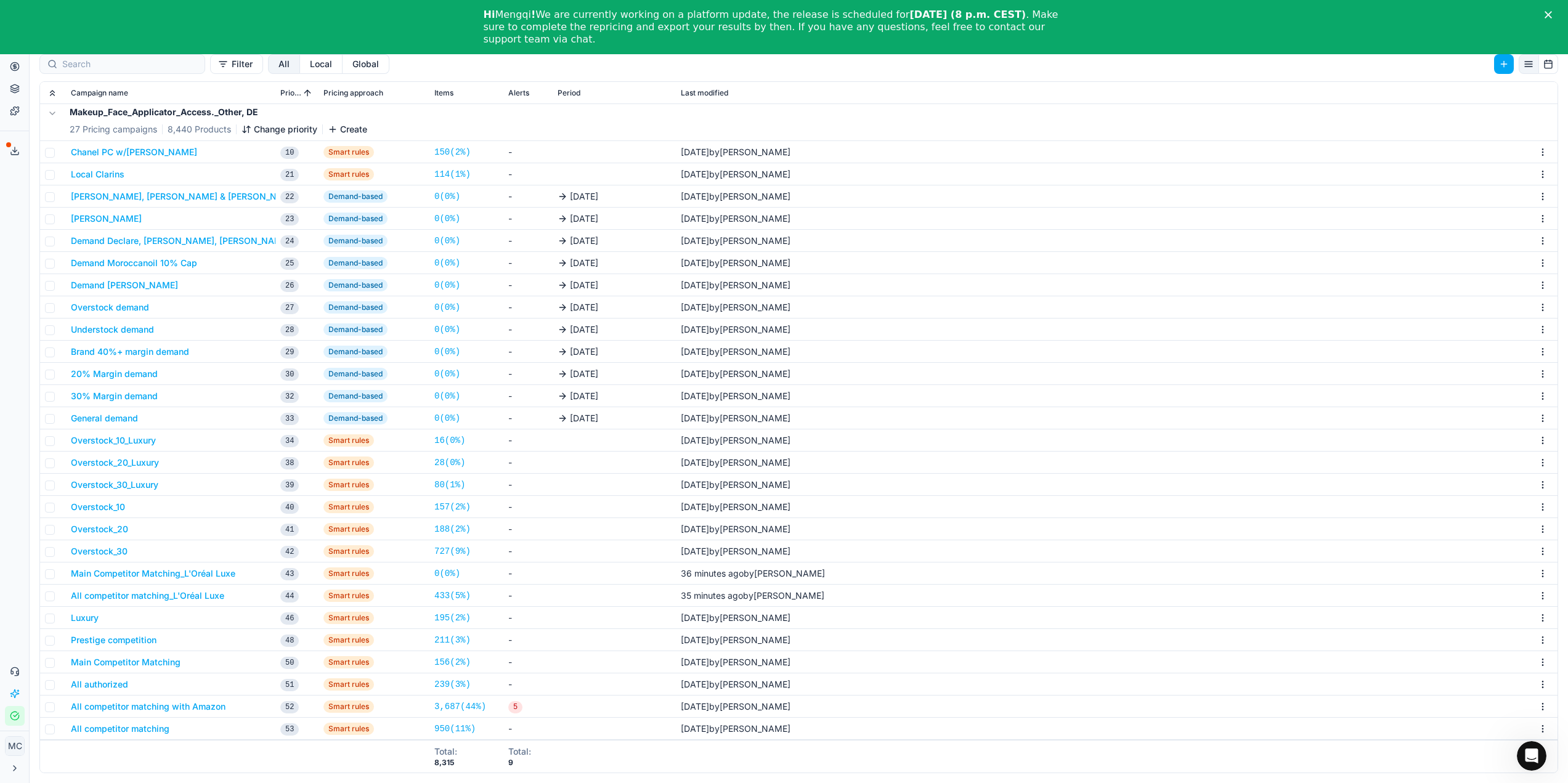
click at [172, 596] on button "All competitor matching_L'Oréal Luxe" at bounding box center [147, 596] width 153 height 12
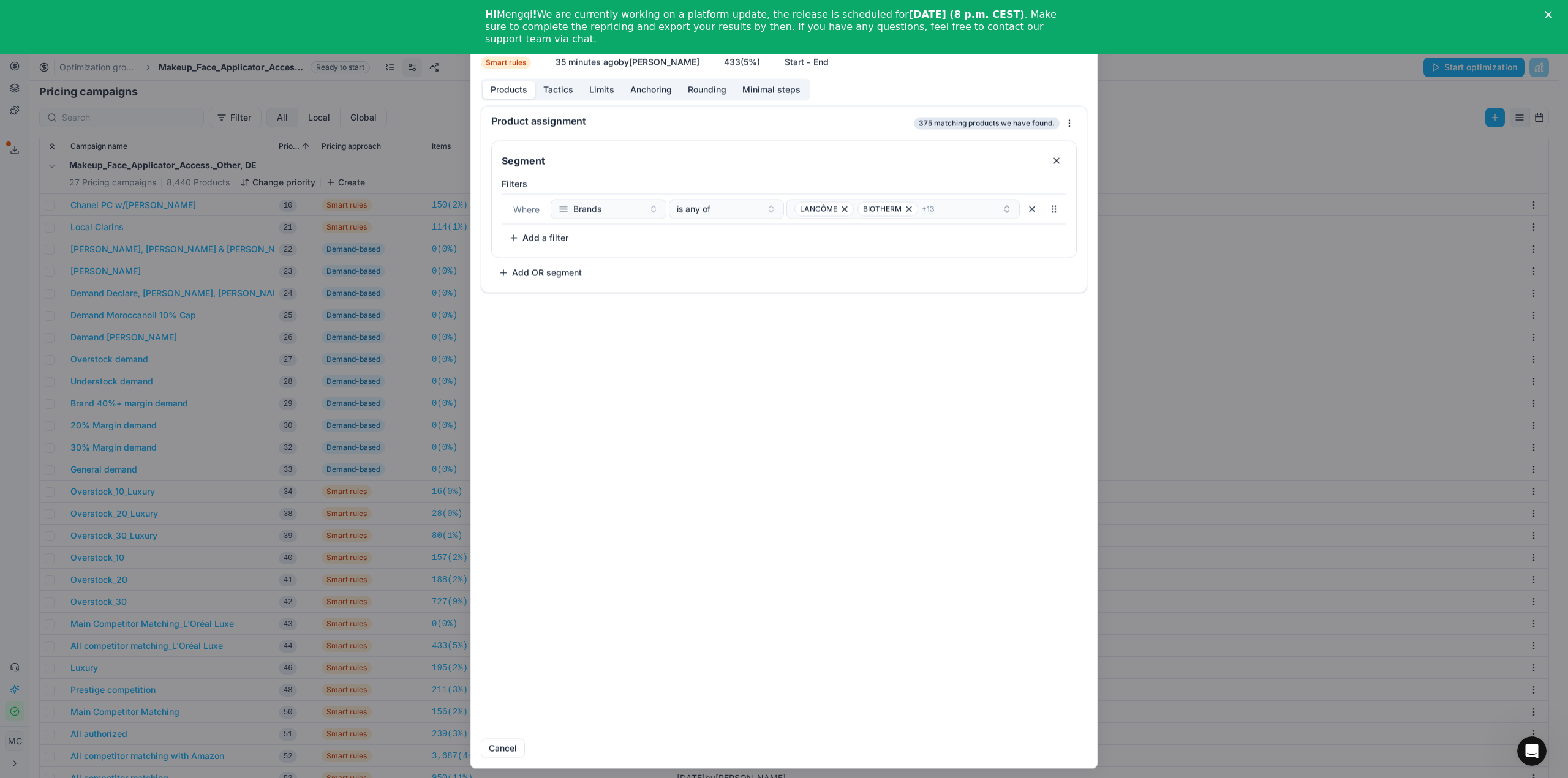
click at [560, 88] on button "Tactics" at bounding box center [558, 89] width 46 height 18
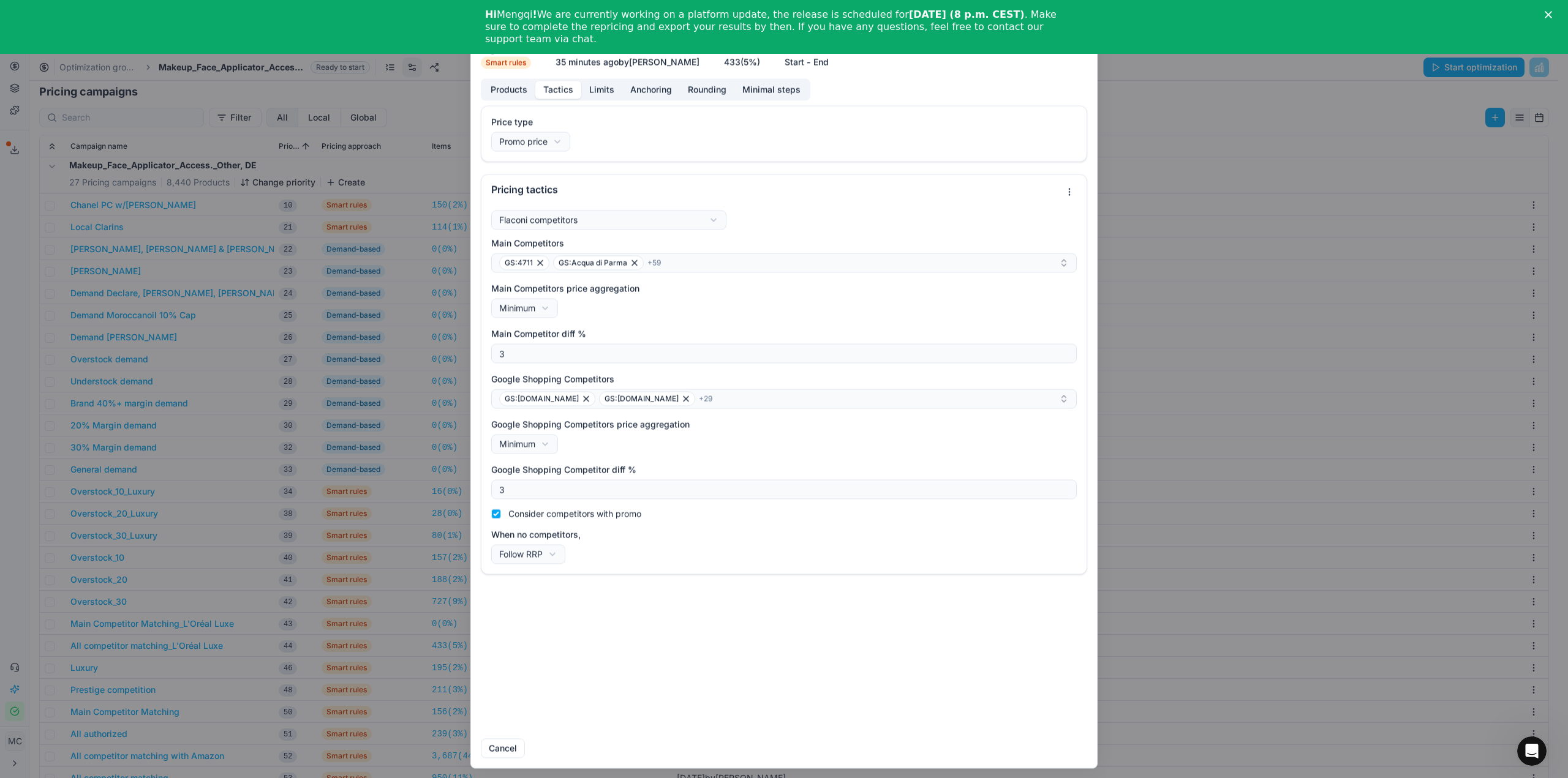
click at [309, 127] on div "We are saving PC settings. Please wait, it should take a few minutes All compet…" at bounding box center [784, 389] width 1568 height 778
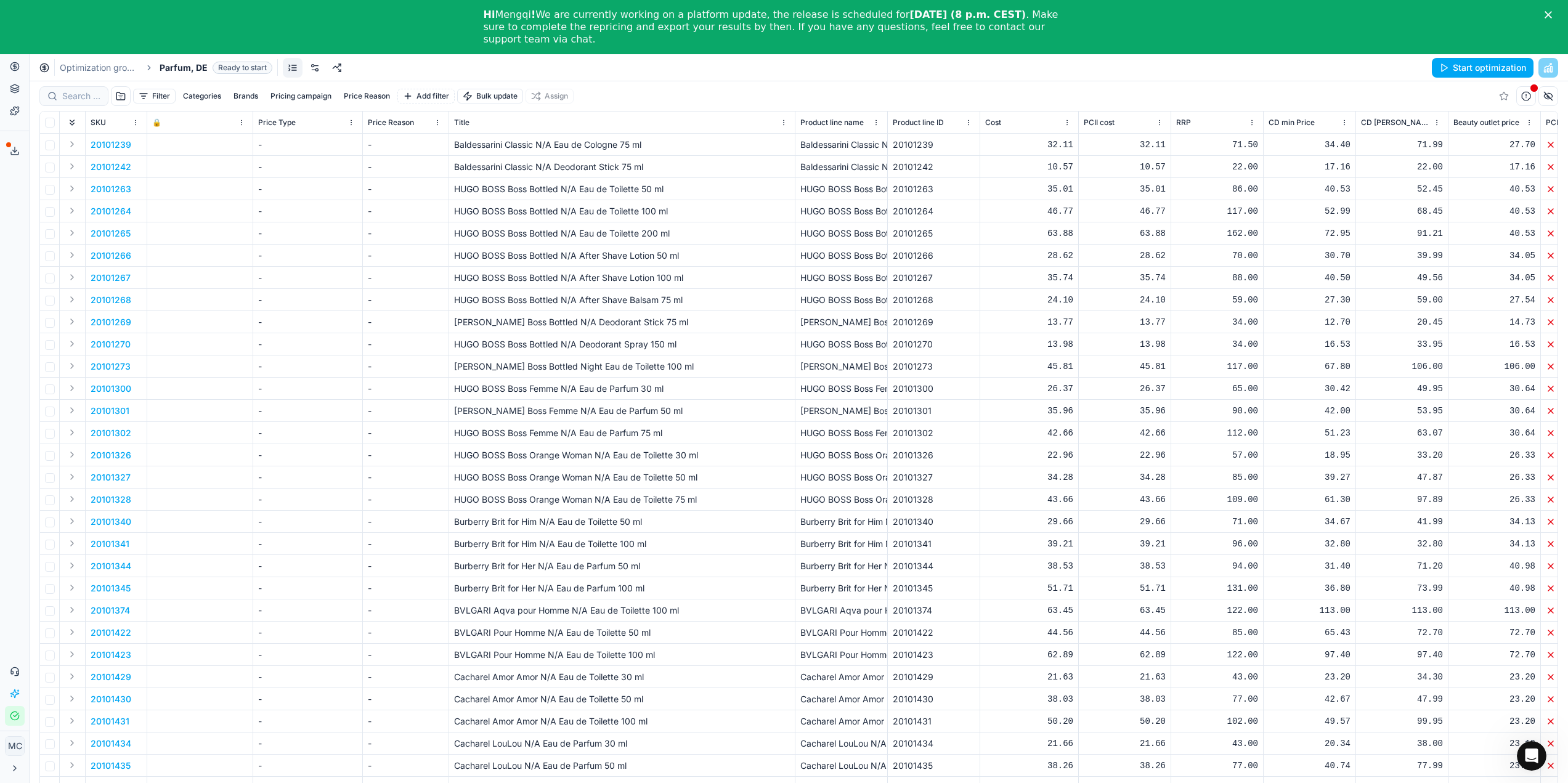
click at [318, 69] on link at bounding box center [315, 68] width 20 height 20
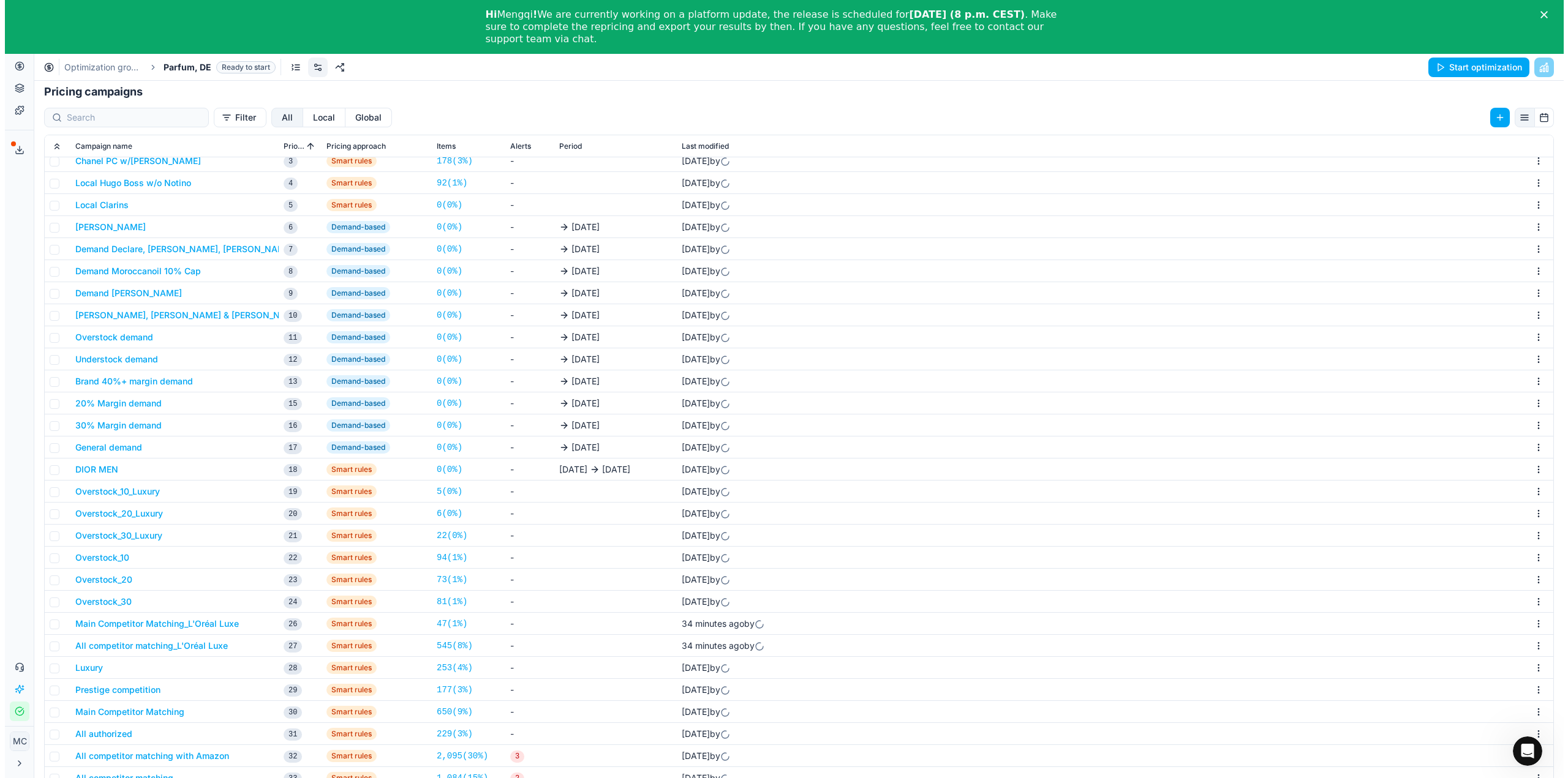
scroll to position [54, 0]
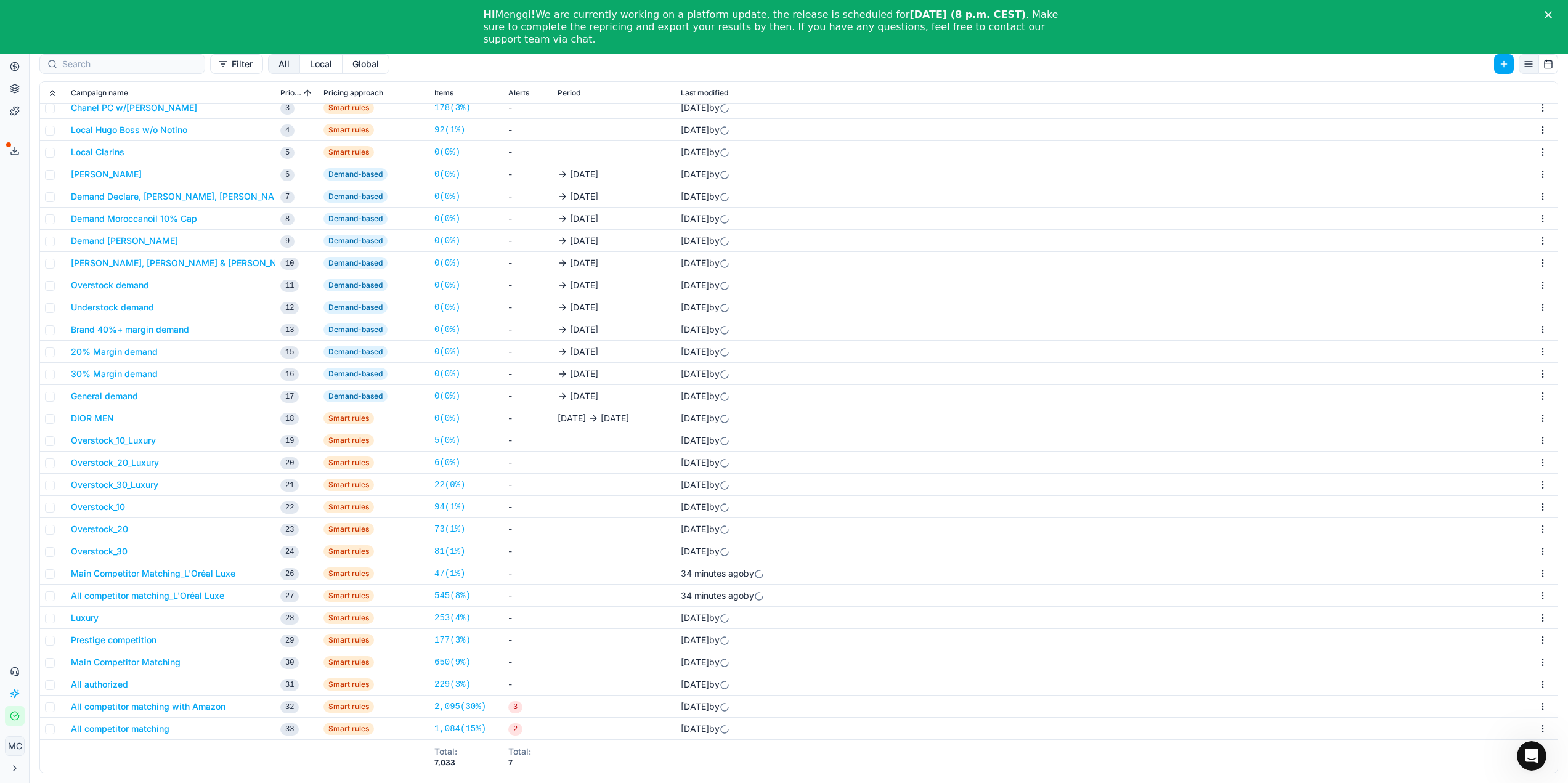
click at [188, 576] on button "Main Competitor Matching_L'Oréal Luxe" at bounding box center [153, 574] width 164 height 12
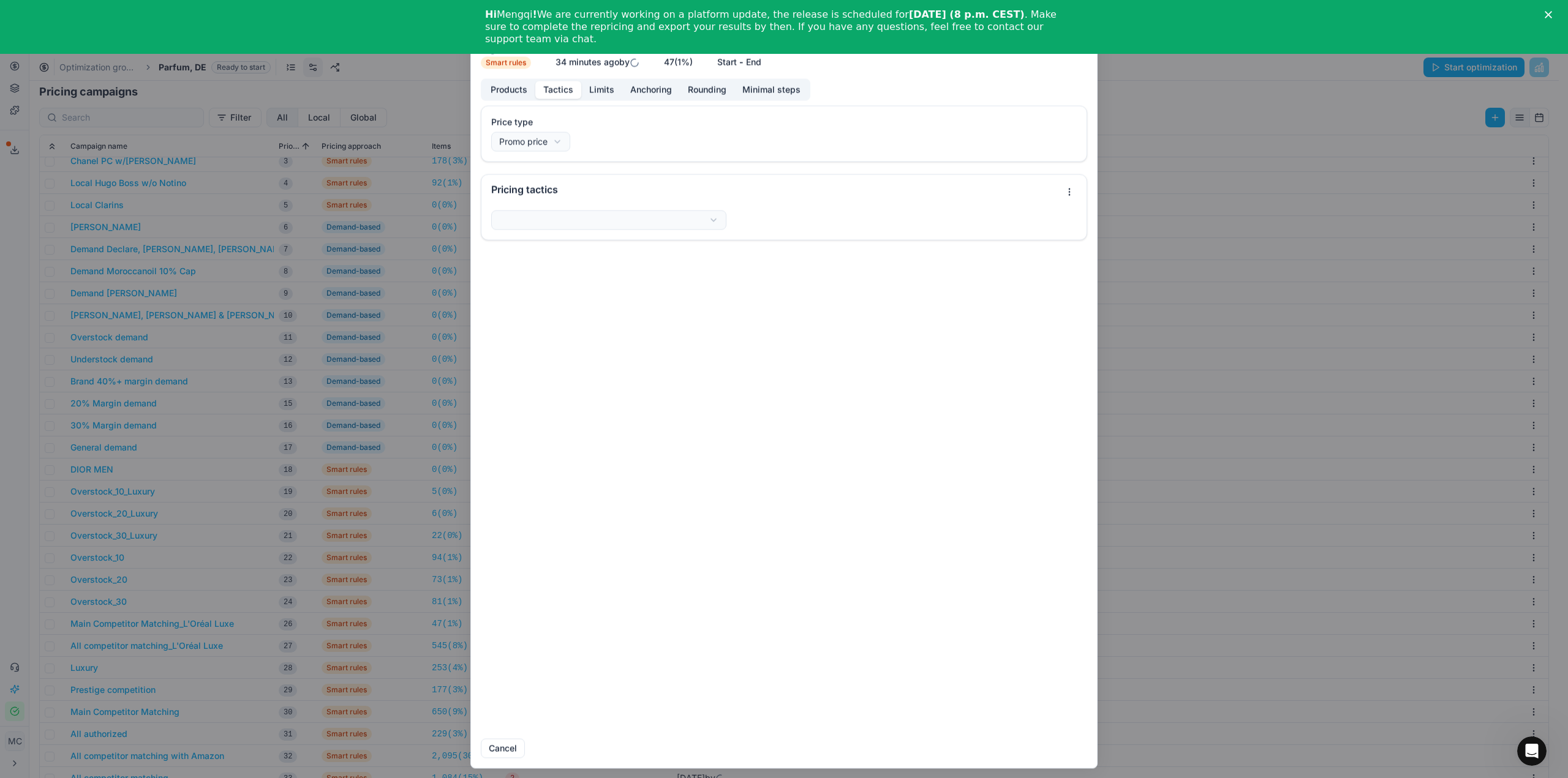
click at [562, 90] on button "Tactics" at bounding box center [558, 89] width 46 height 18
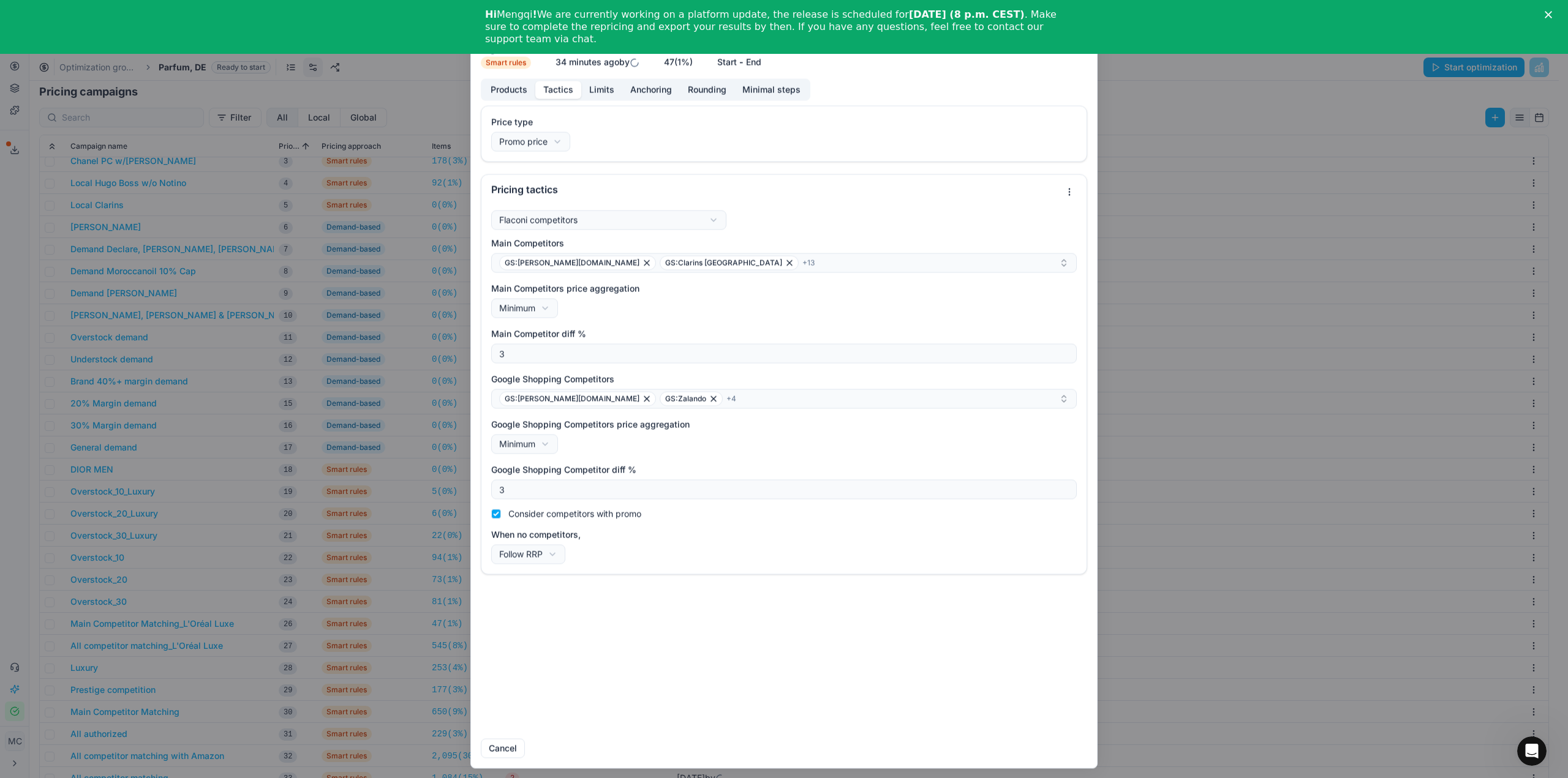
click at [294, 596] on div "We are saving PC settings. Please wait, it should take a few minutes Main Compe…" at bounding box center [784, 389] width 1568 height 778
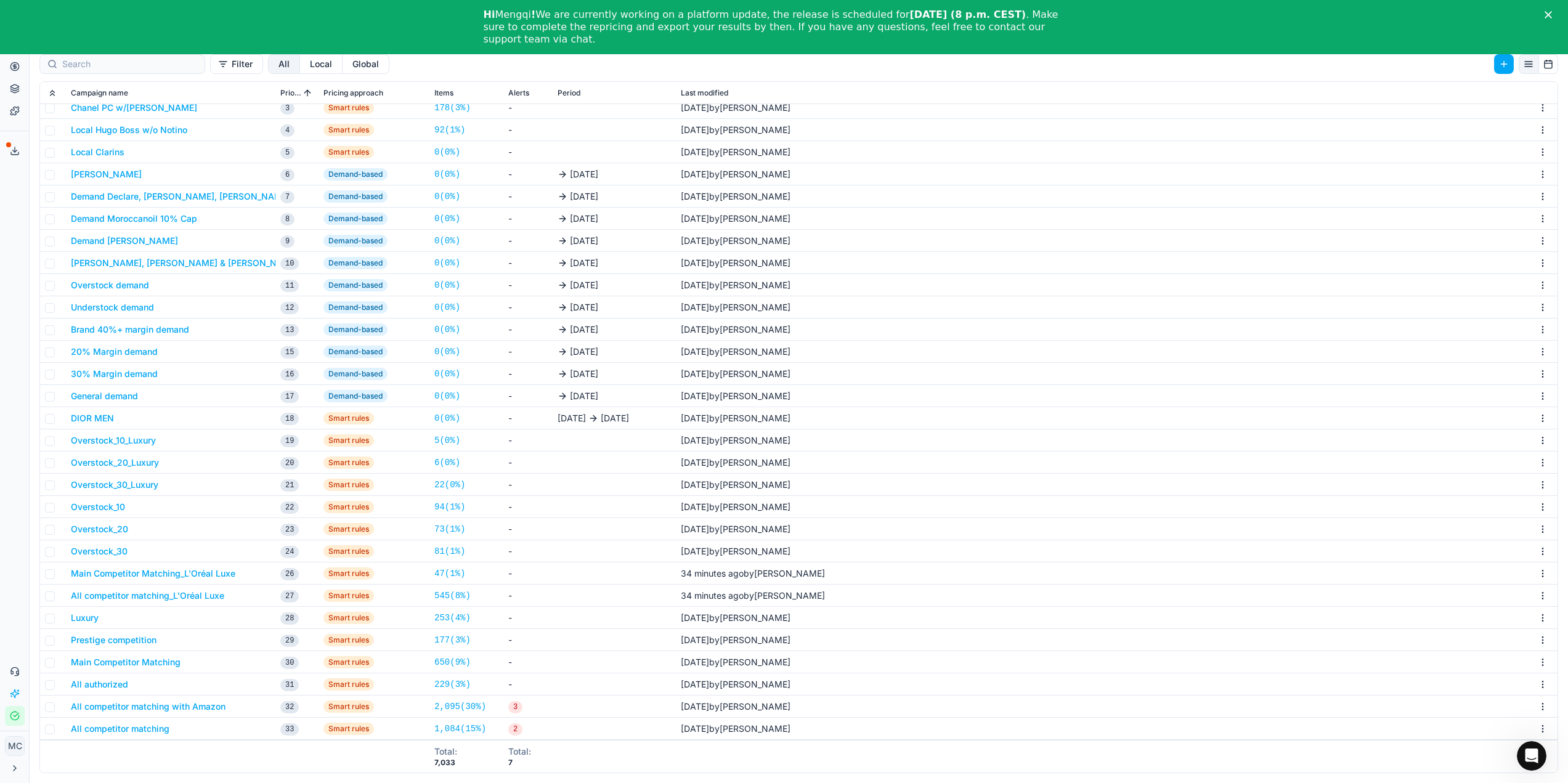
click at [177, 595] on button "All competitor matching_L'Oréal Luxe" at bounding box center [147, 596] width 153 height 12
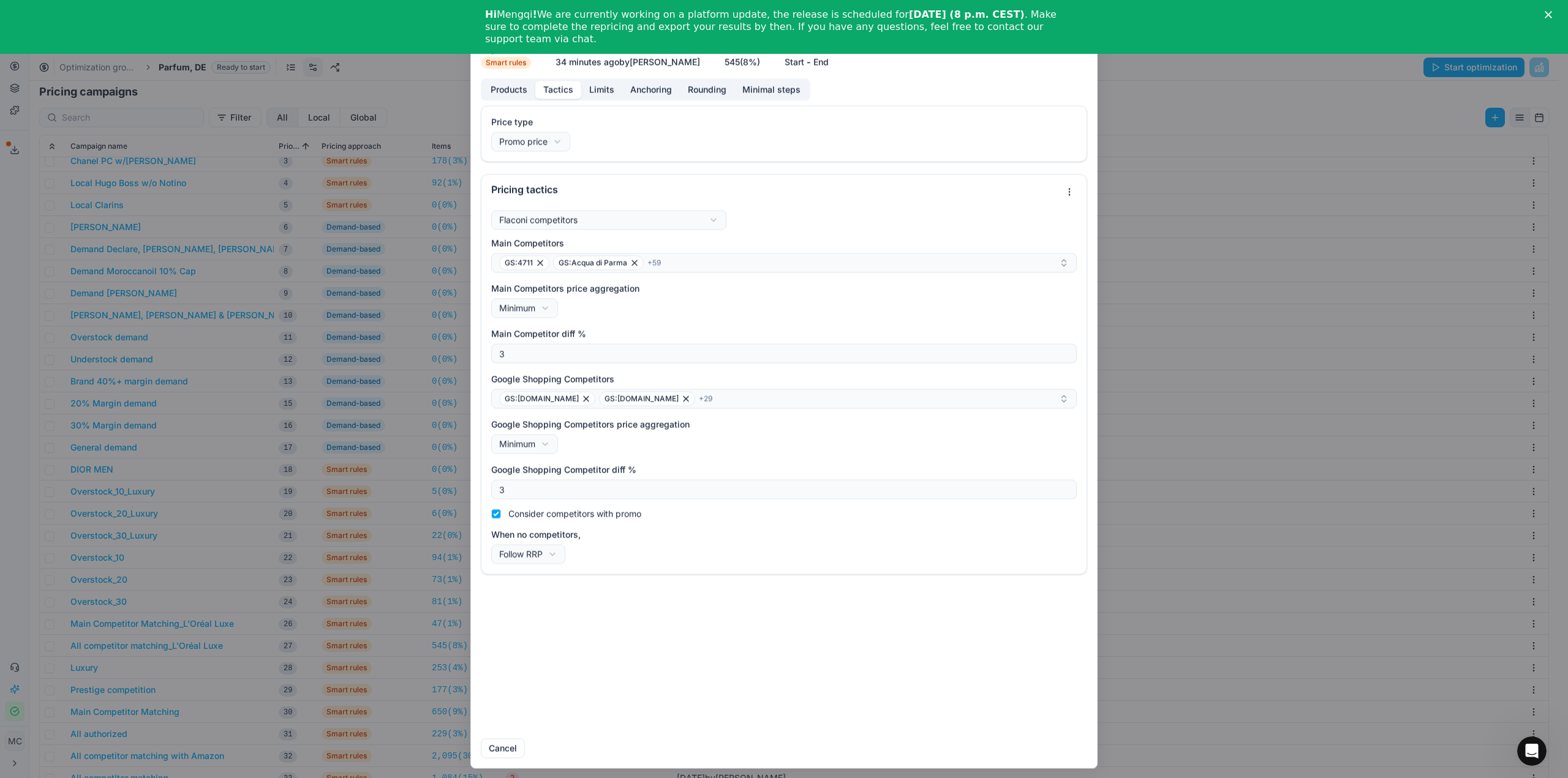
click at [574, 91] on button "Tactics" at bounding box center [558, 89] width 46 height 18
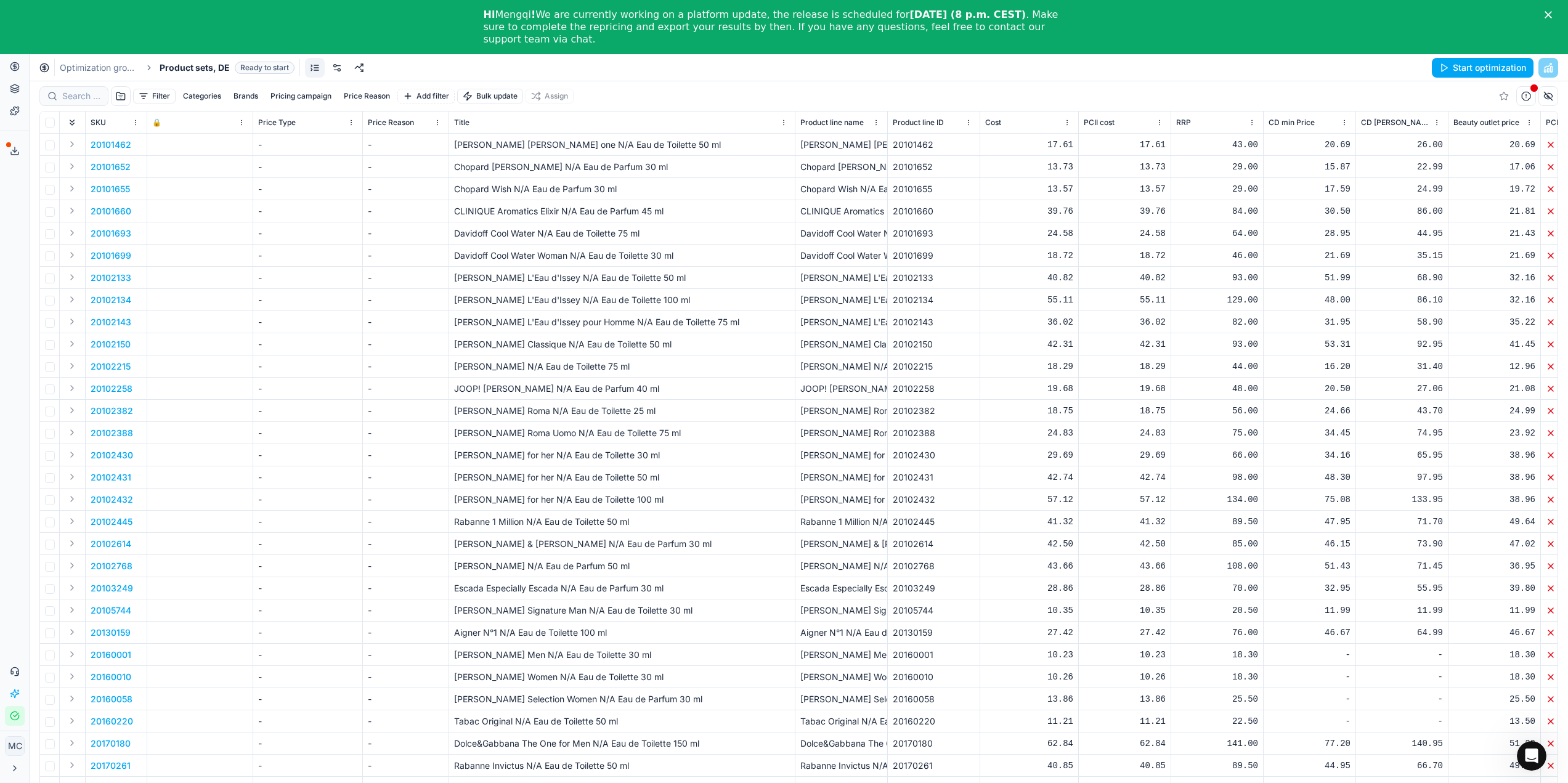
click at [333, 67] on link at bounding box center [337, 68] width 20 height 20
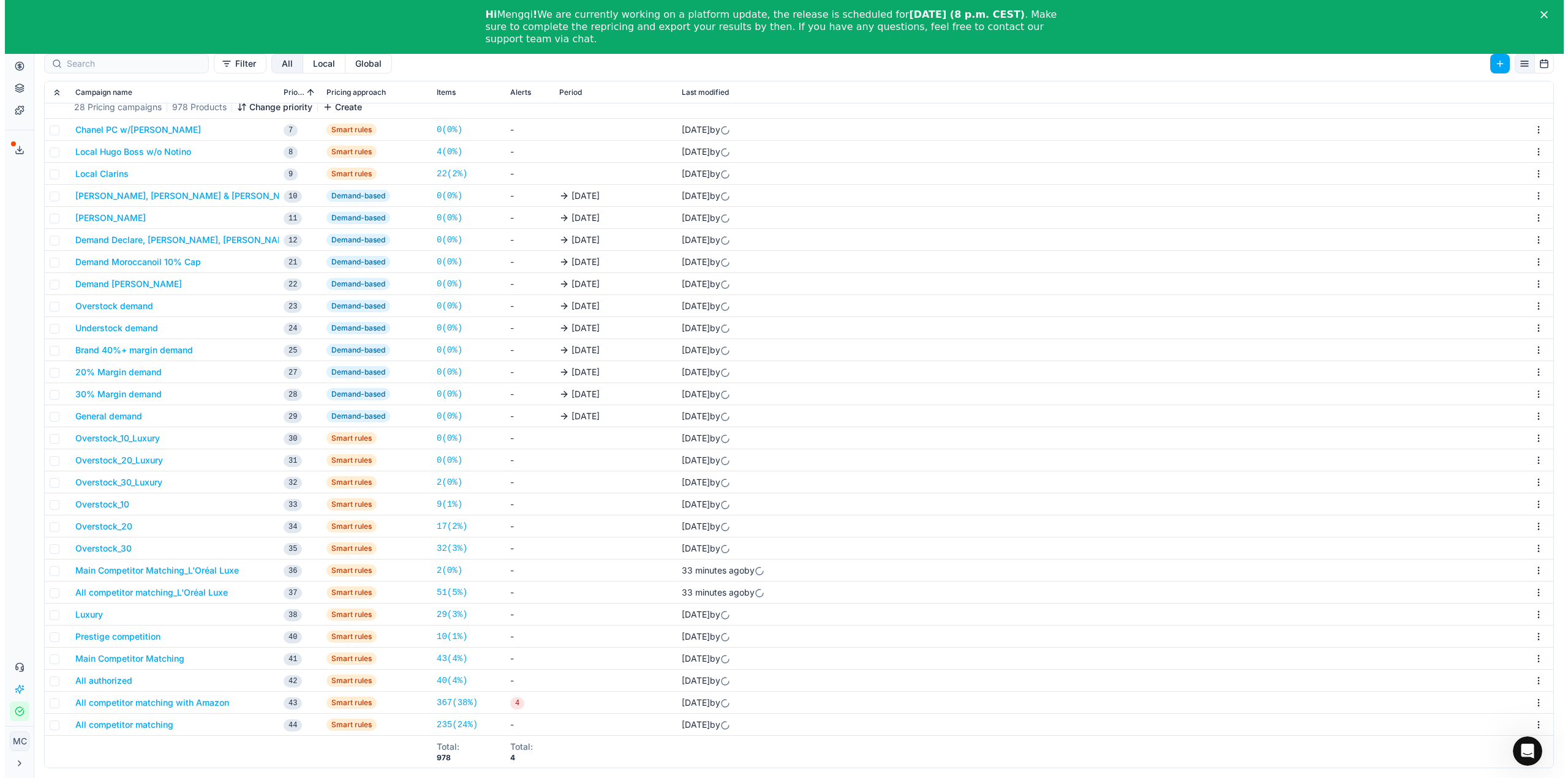
scroll to position [294, 0]
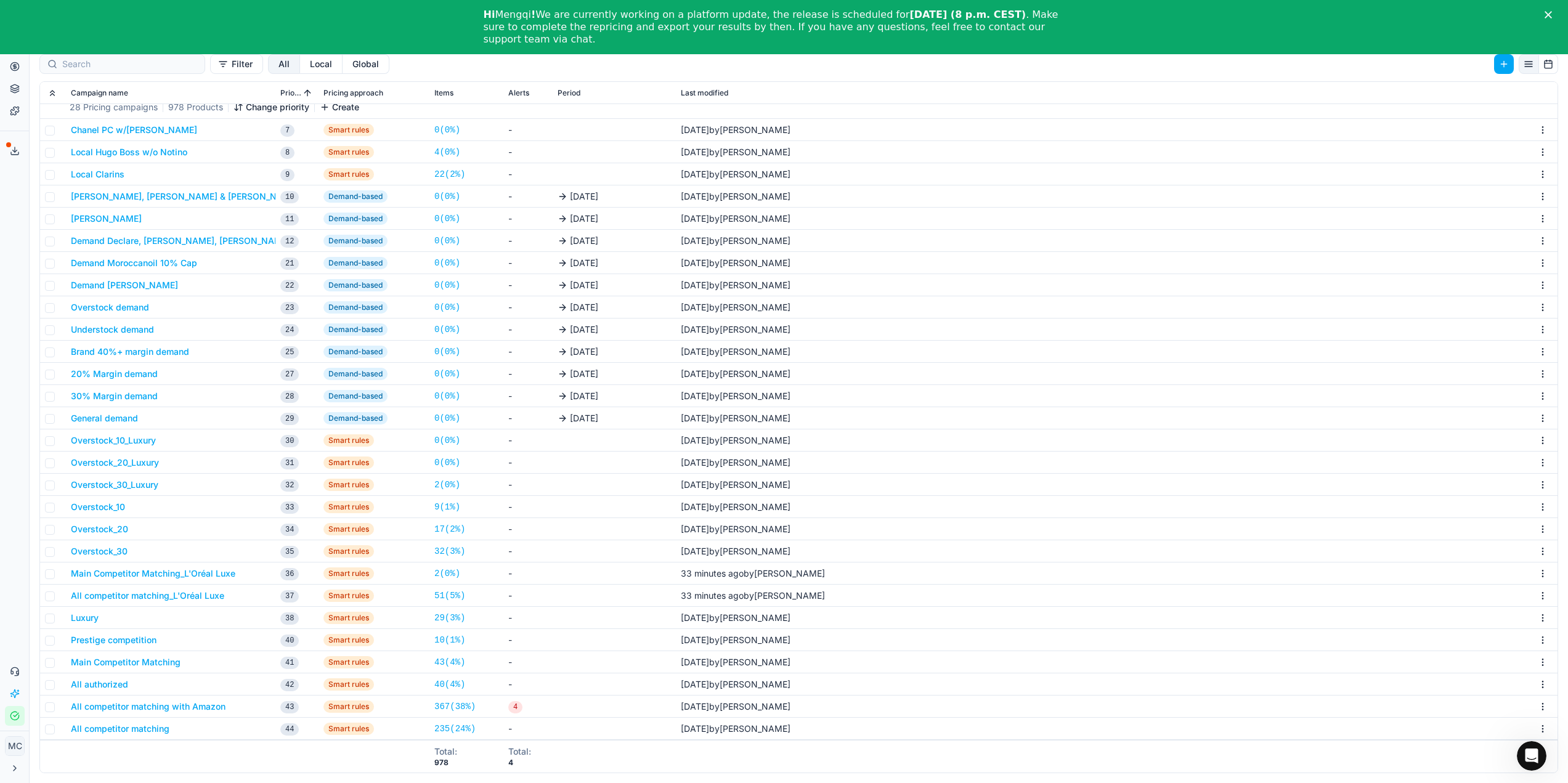
click at [174, 570] on button "Main Competitor Matching_L'Oréal Luxe" at bounding box center [153, 574] width 164 height 12
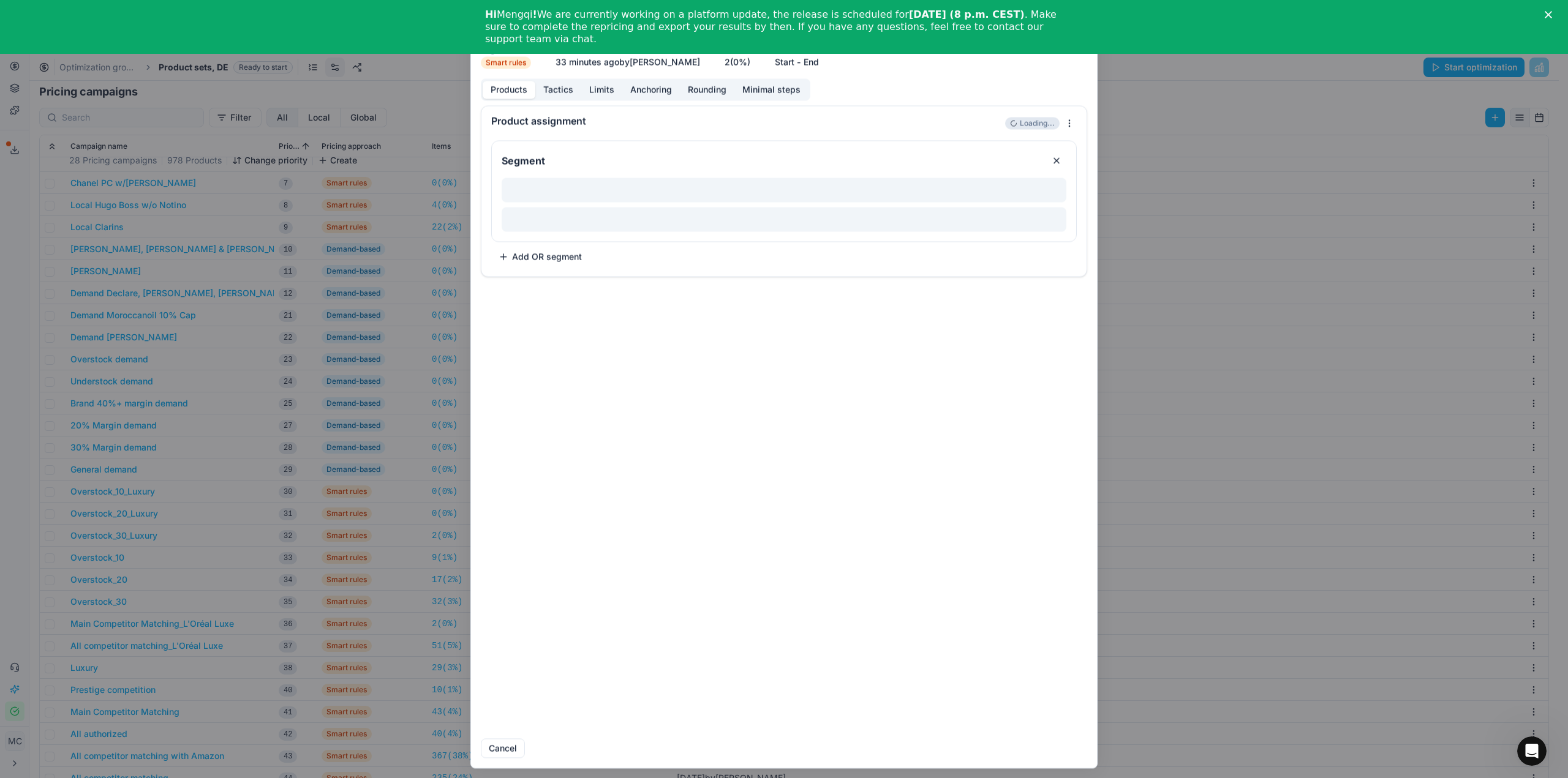
click at [565, 84] on button "Tactics" at bounding box center [558, 89] width 46 height 18
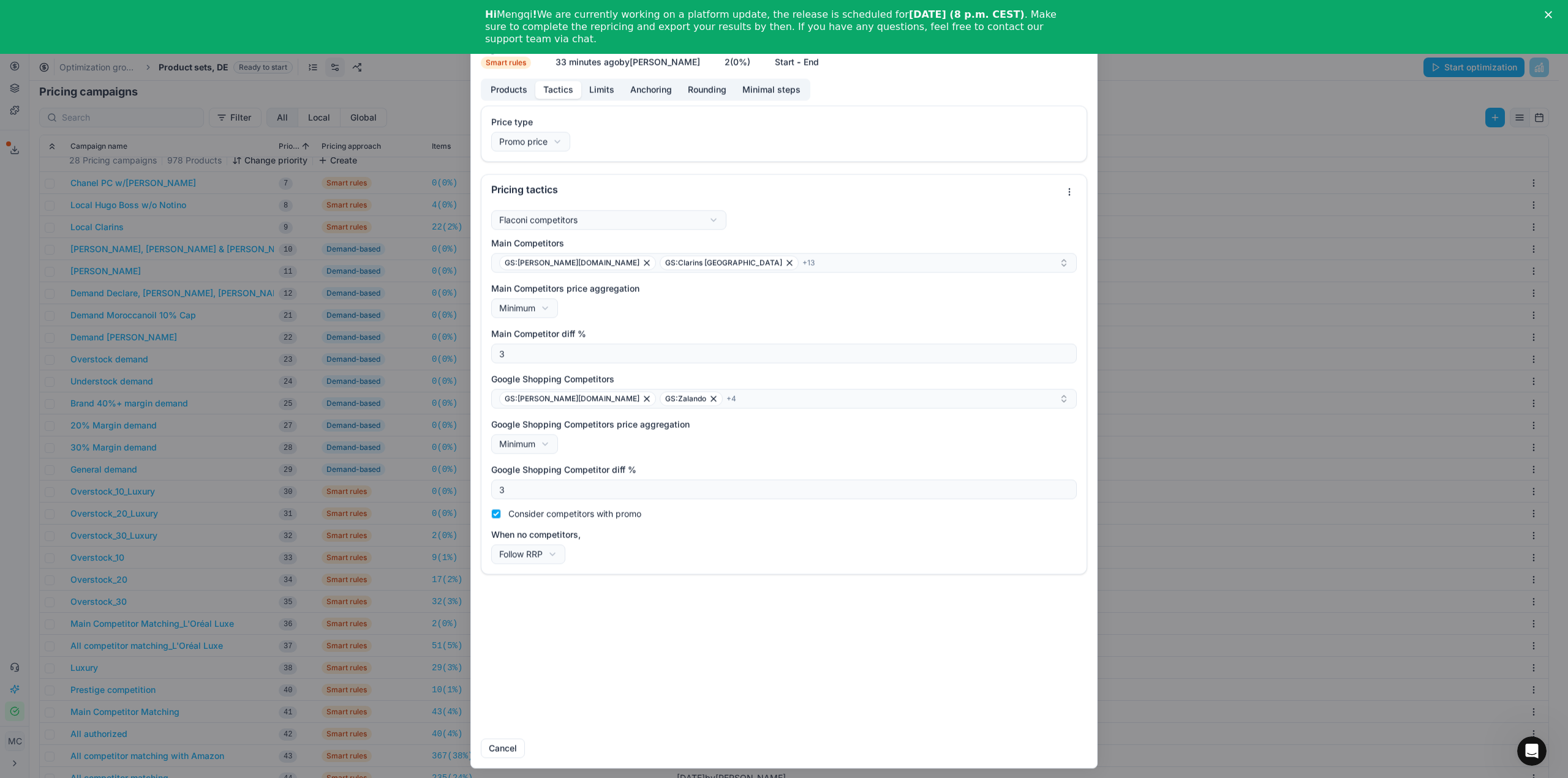
click at [248, 510] on div "We are saving PC settings. Please wait, it should take a few minutes Main Compe…" at bounding box center [784, 389] width 1568 height 778
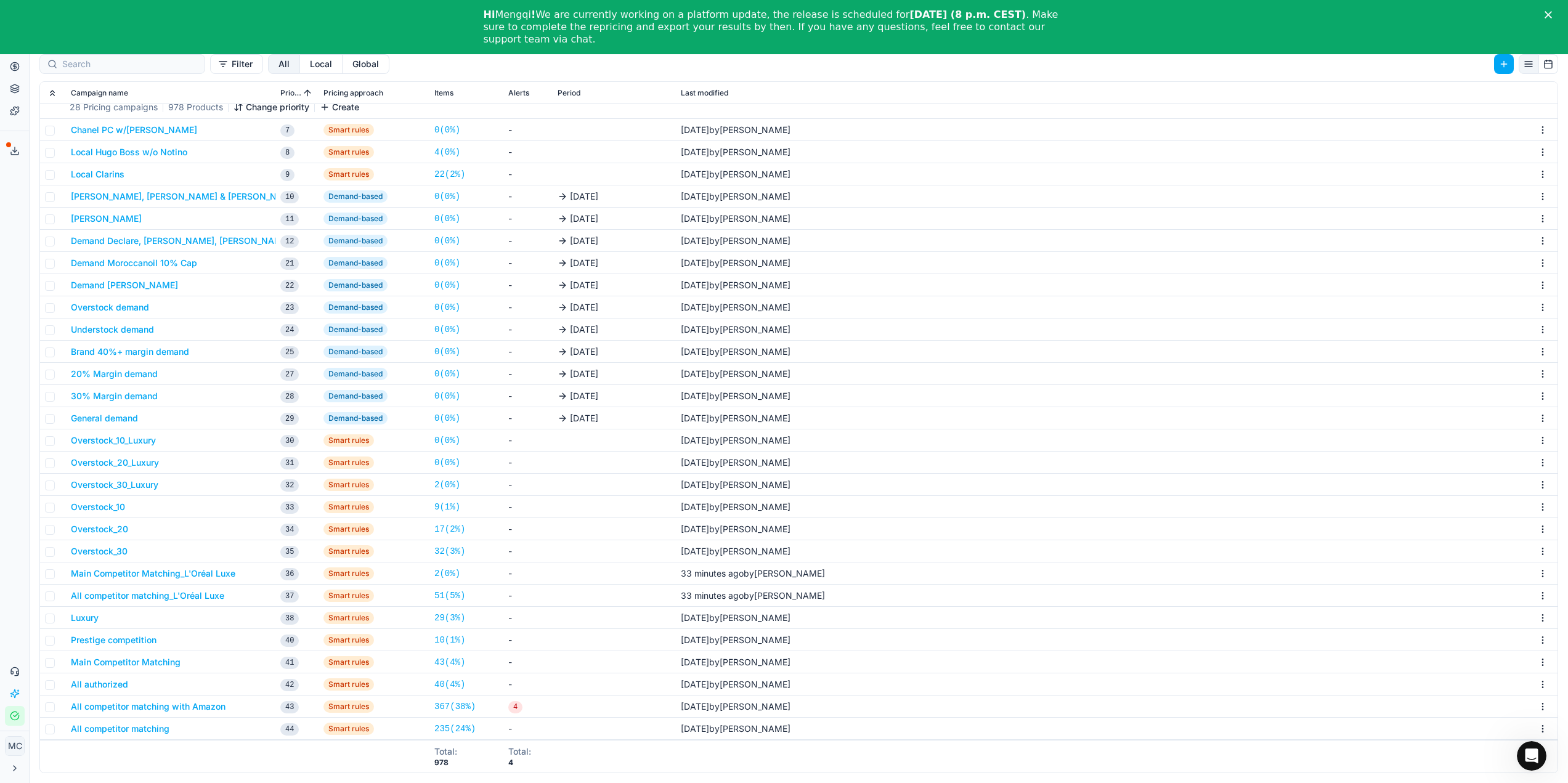
click at [179, 598] on button "All competitor matching_L'Oréal Luxe" at bounding box center [147, 596] width 153 height 12
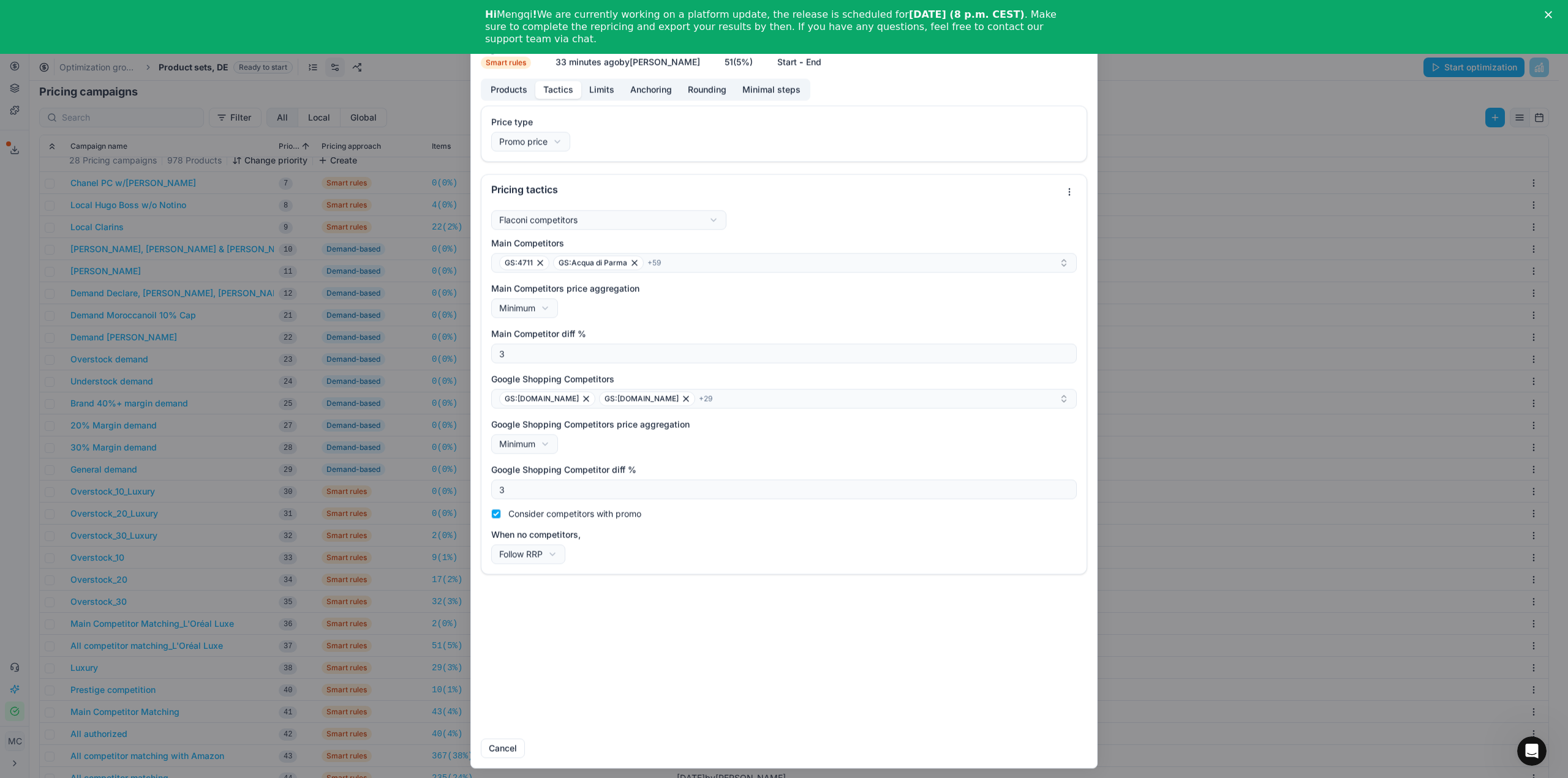
click at [545, 92] on button "Tactics" at bounding box center [558, 89] width 46 height 18
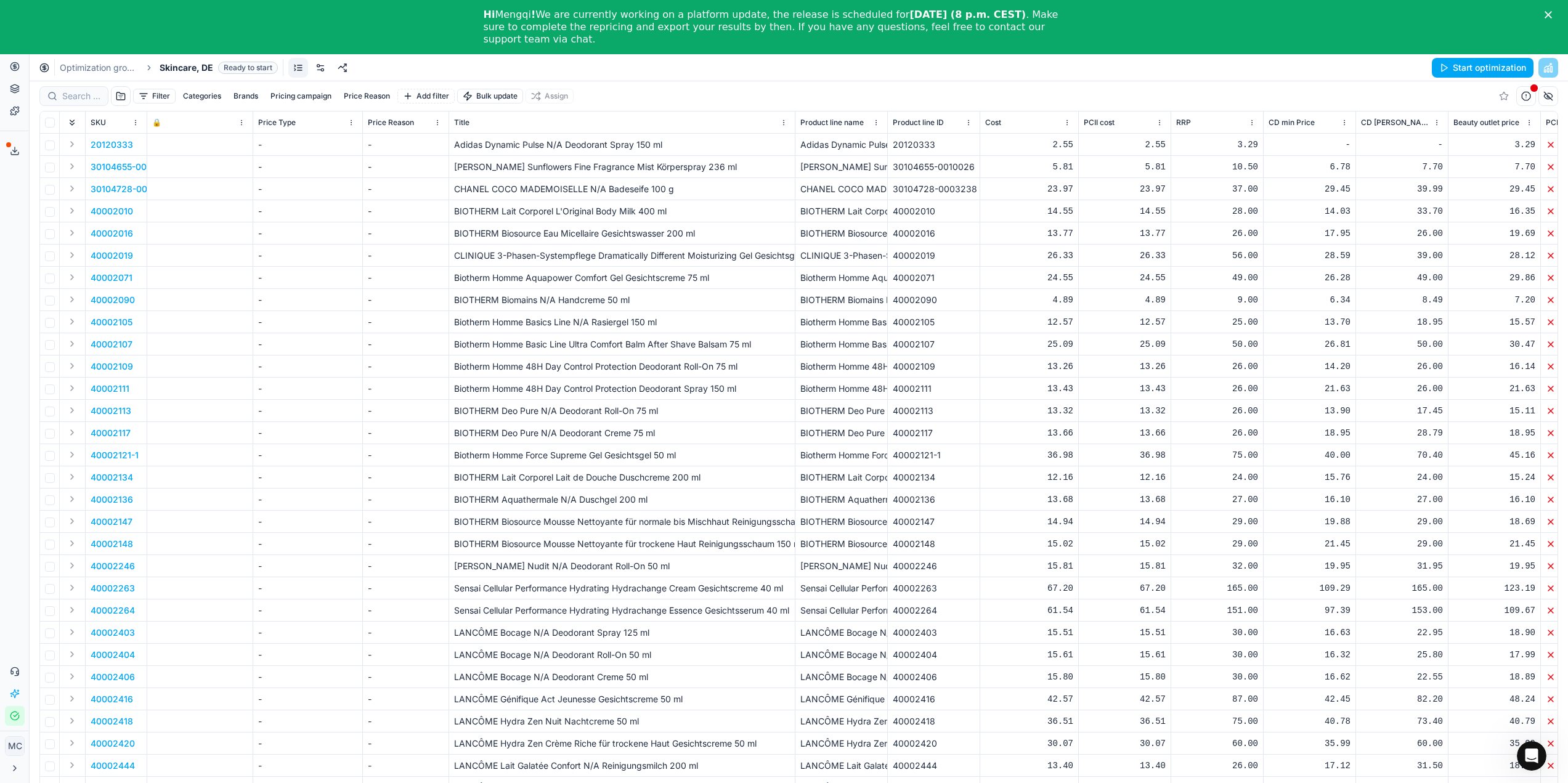
click at [316, 72] on link at bounding box center [320, 68] width 20 height 20
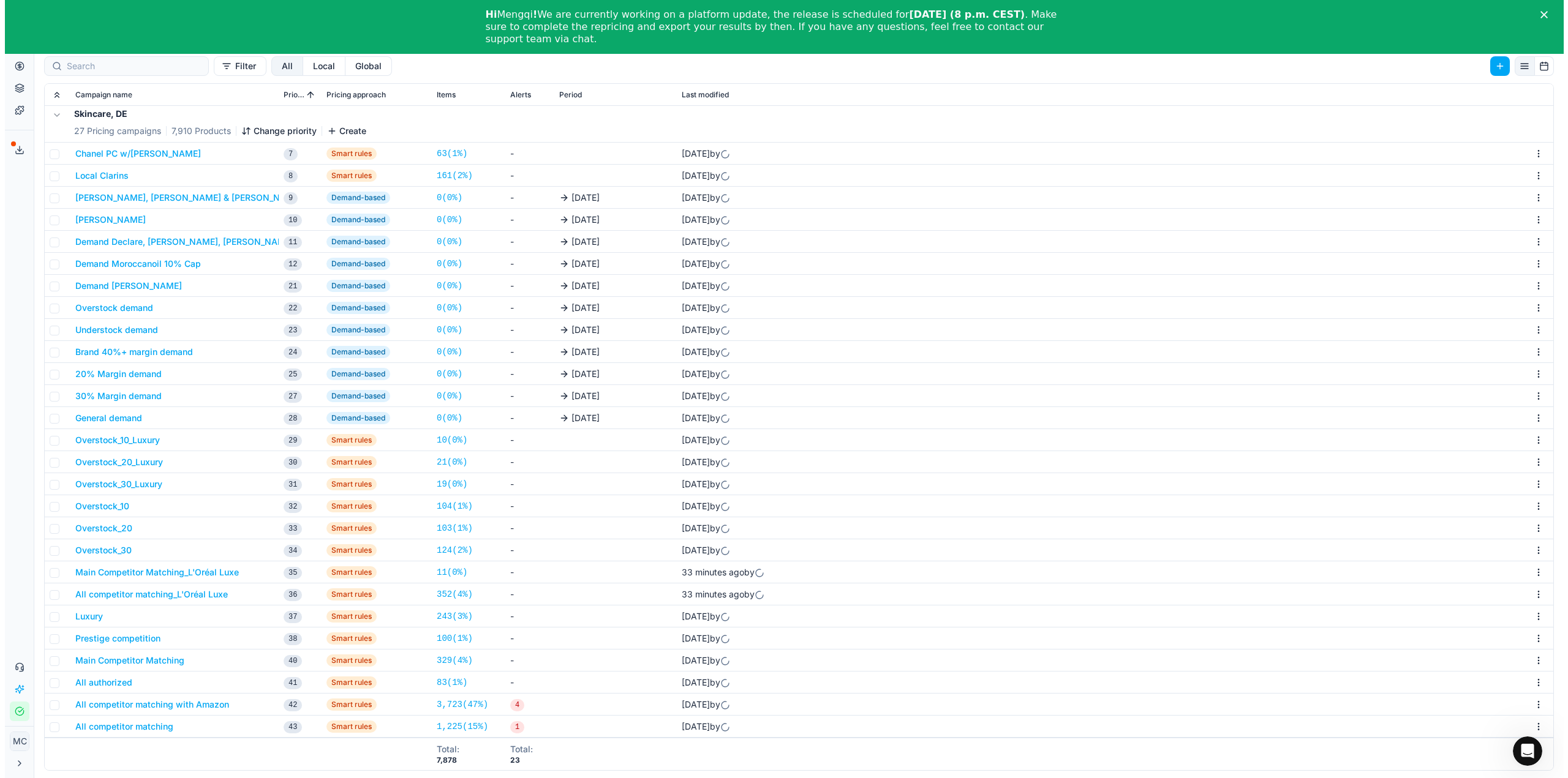
scroll to position [54, 0]
click at [185, 567] on button "Main Competitor Matching_L'Oréal Luxe" at bounding box center [152, 570] width 163 height 12
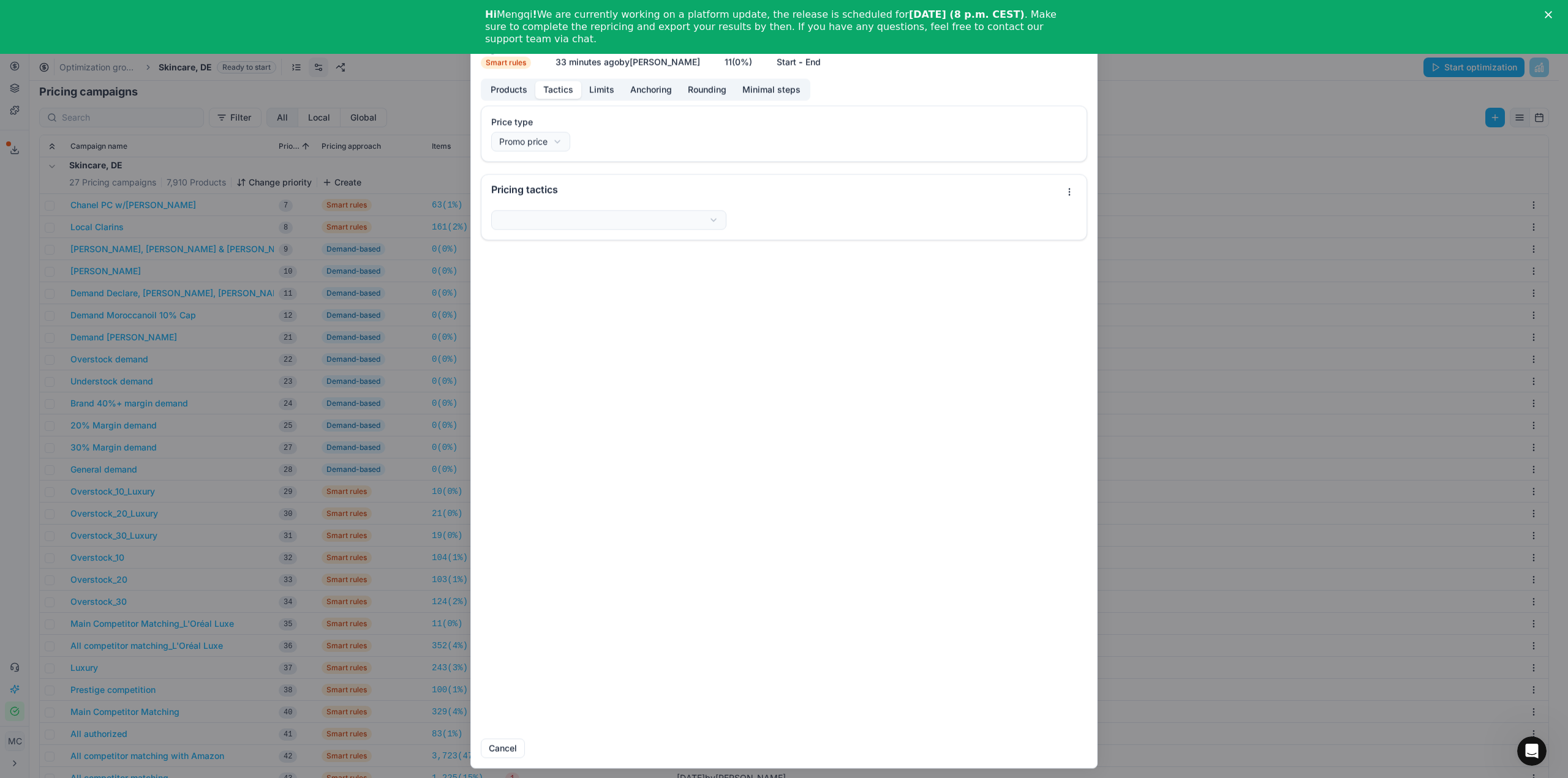
click at [566, 93] on button "Tactics" at bounding box center [558, 89] width 46 height 18
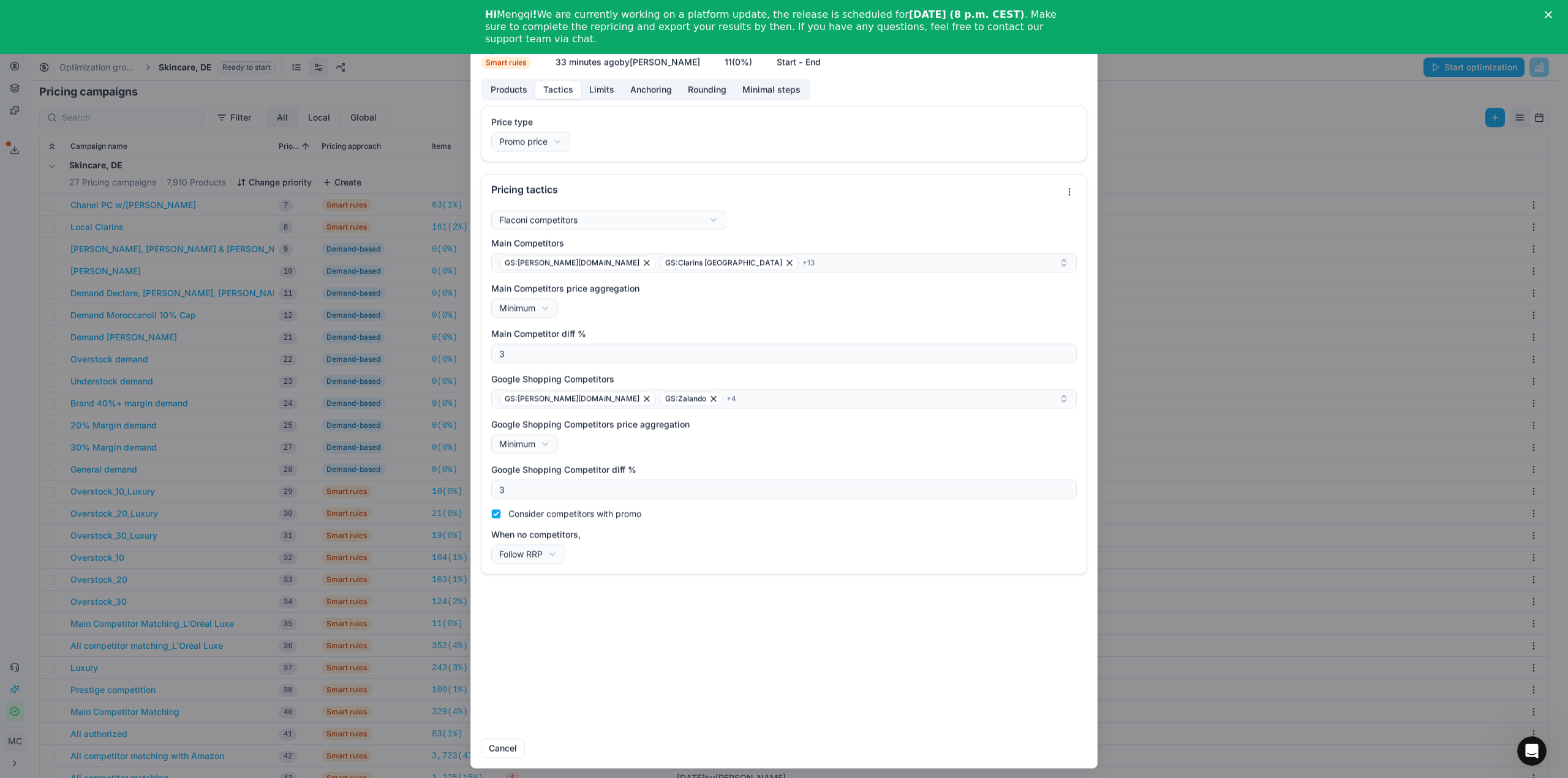
click at [156, 661] on div "We are saving PC settings. Please wait, it should take a few minutes Main Compe…" at bounding box center [784, 389] width 1568 height 778
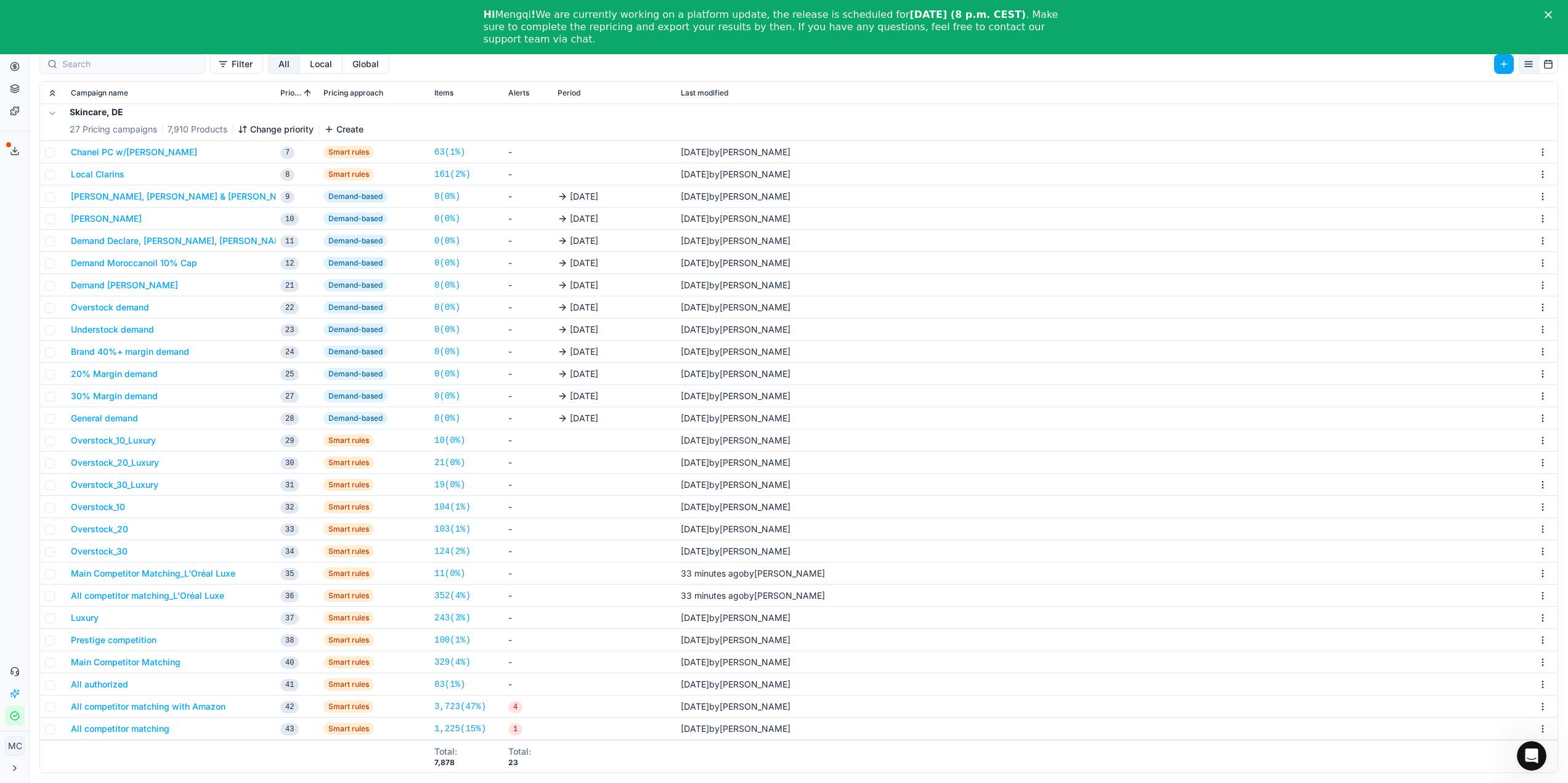
click at [174, 593] on button "All competitor matching_L'Oréal Luxe" at bounding box center [147, 596] width 153 height 12
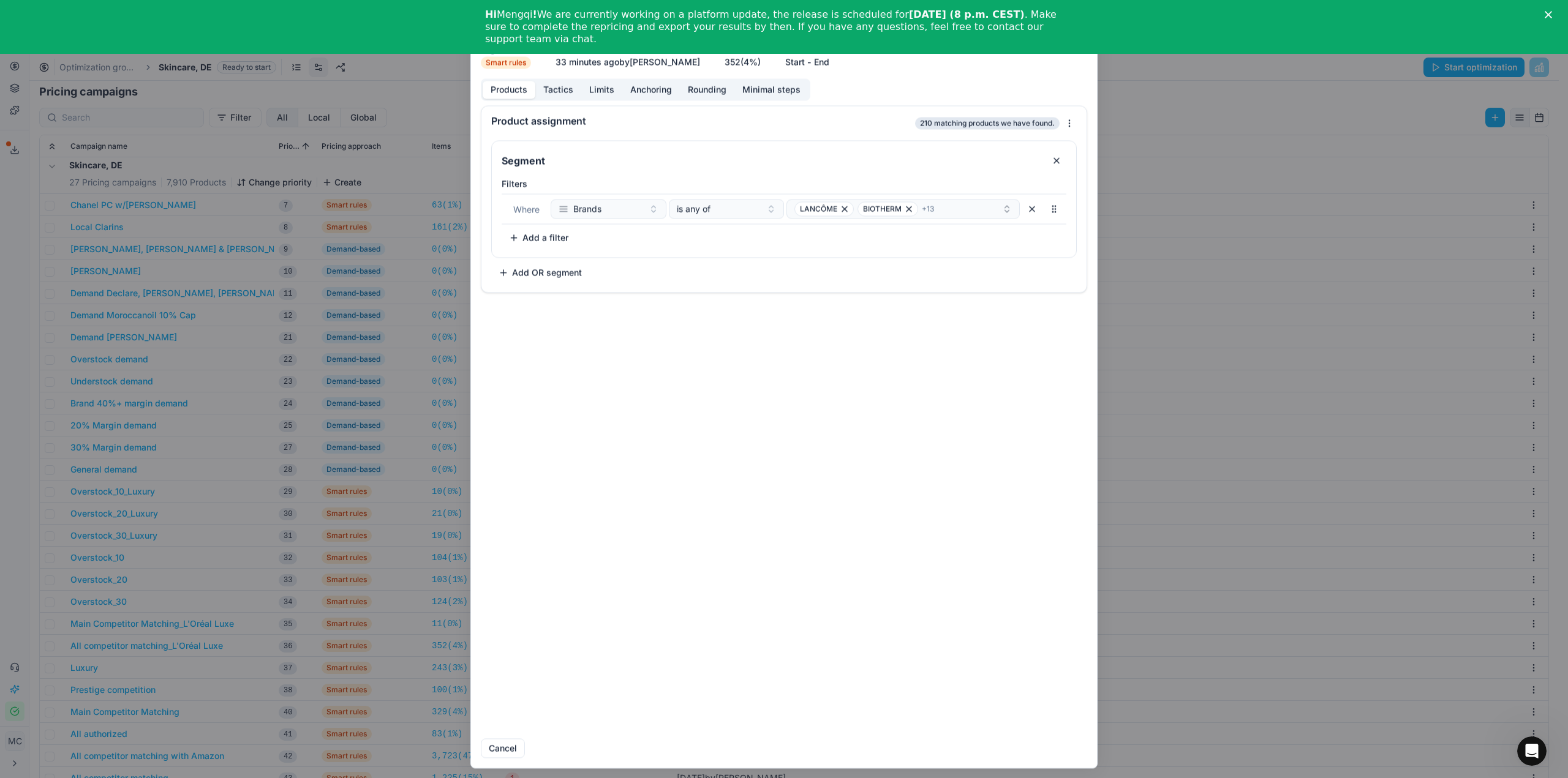
click at [564, 84] on button "Tactics" at bounding box center [558, 89] width 46 height 18
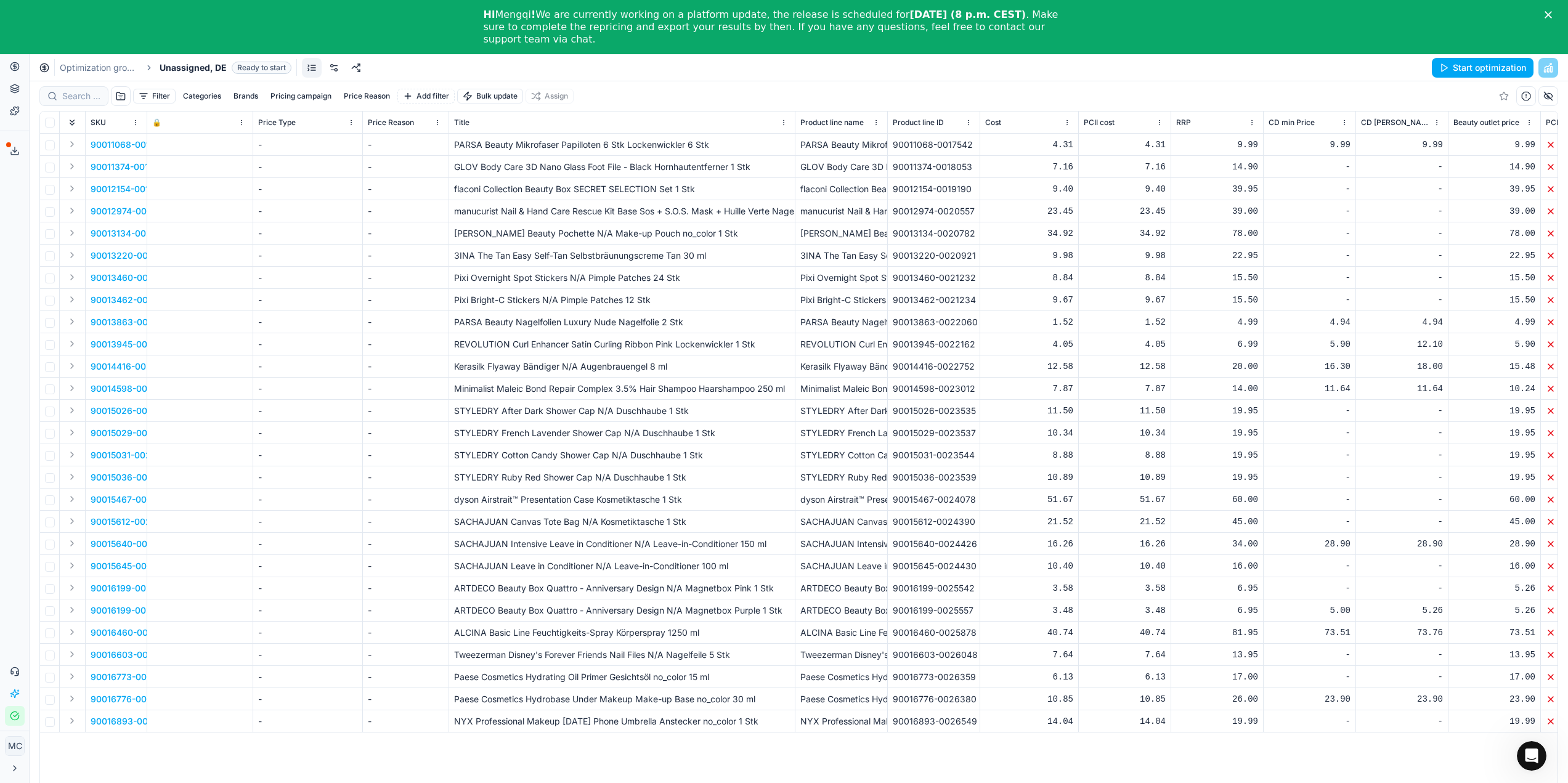
click at [333, 67] on link at bounding box center [334, 68] width 20 height 20
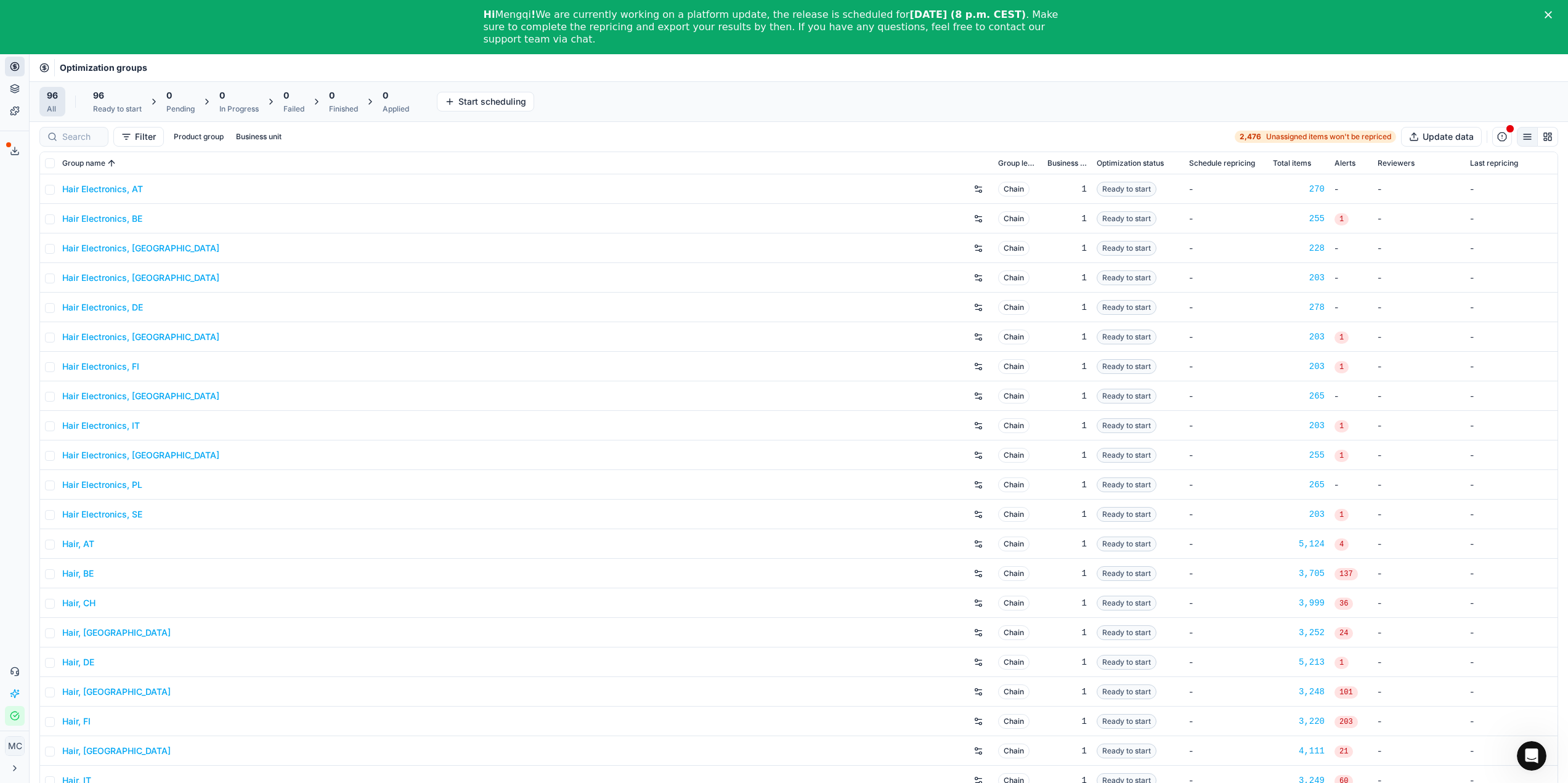
click at [103, 103] on div "96 Ready to start" at bounding box center [117, 102] width 49 height 25
click at [157, 99] on button "Start All" at bounding box center [171, 102] width 48 height 20
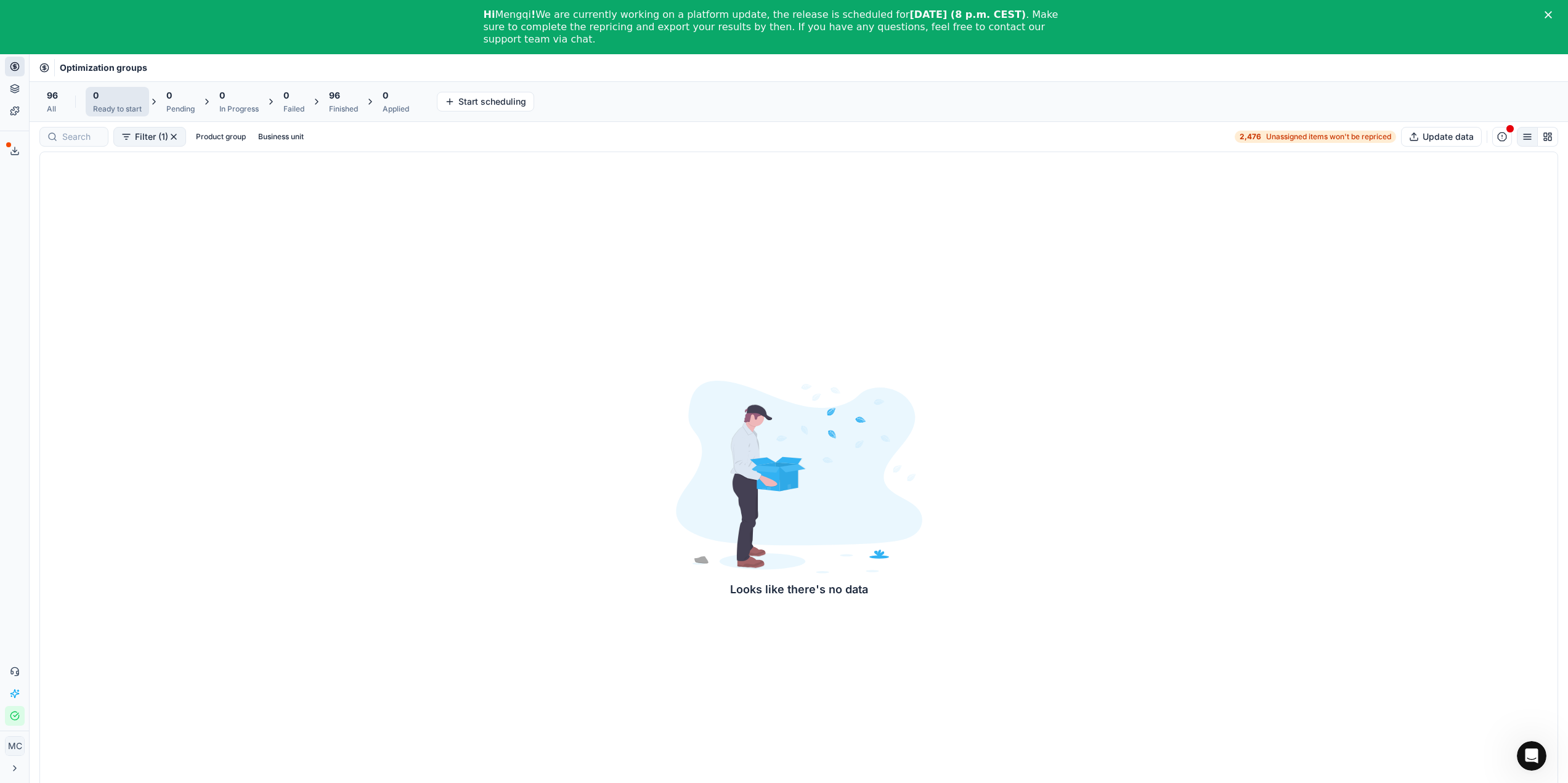
drag, startPoint x: 330, startPoint y: 99, endPoint x: 370, endPoint y: 123, distance: 46.6
click at [331, 99] on div "96 Finished" at bounding box center [343, 101] width 44 height 29
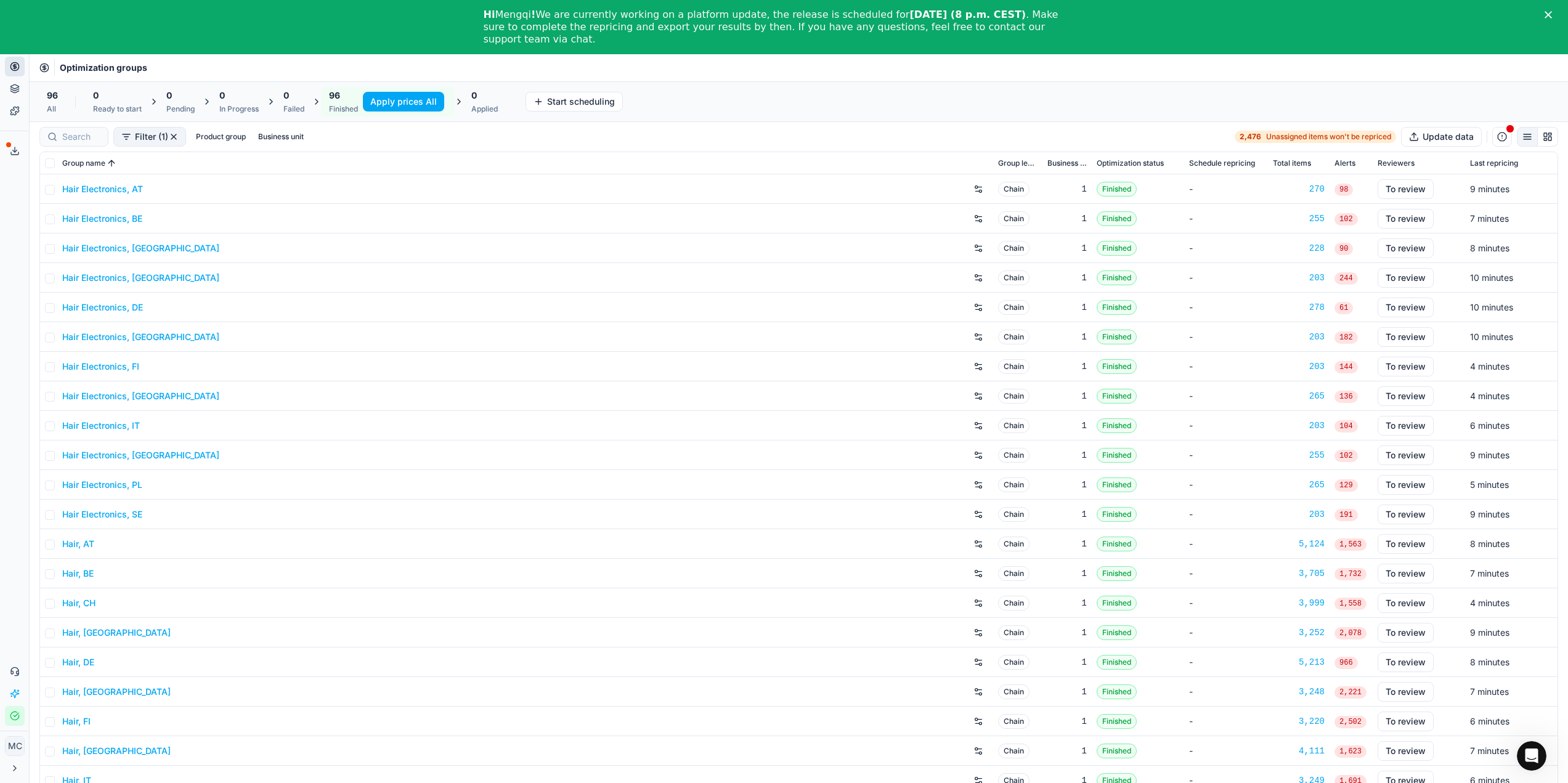
click at [414, 102] on button "Apply prices All" at bounding box center [403, 102] width 82 height 20
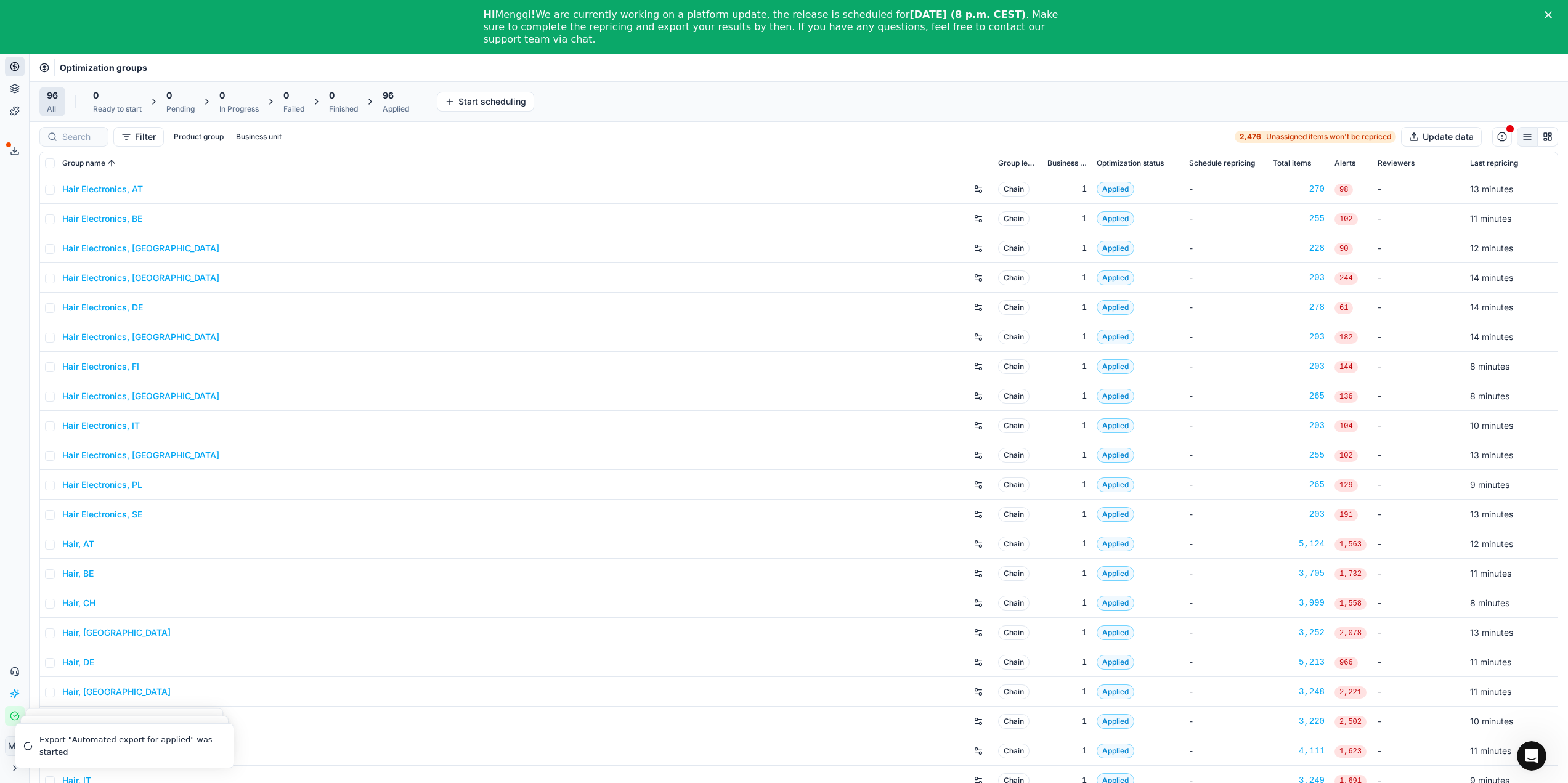
click at [393, 101] on span "96" at bounding box center [388, 95] width 11 height 12
click at [465, 106] on button "Export prices All" at bounding box center [455, 102] width 83 height 20
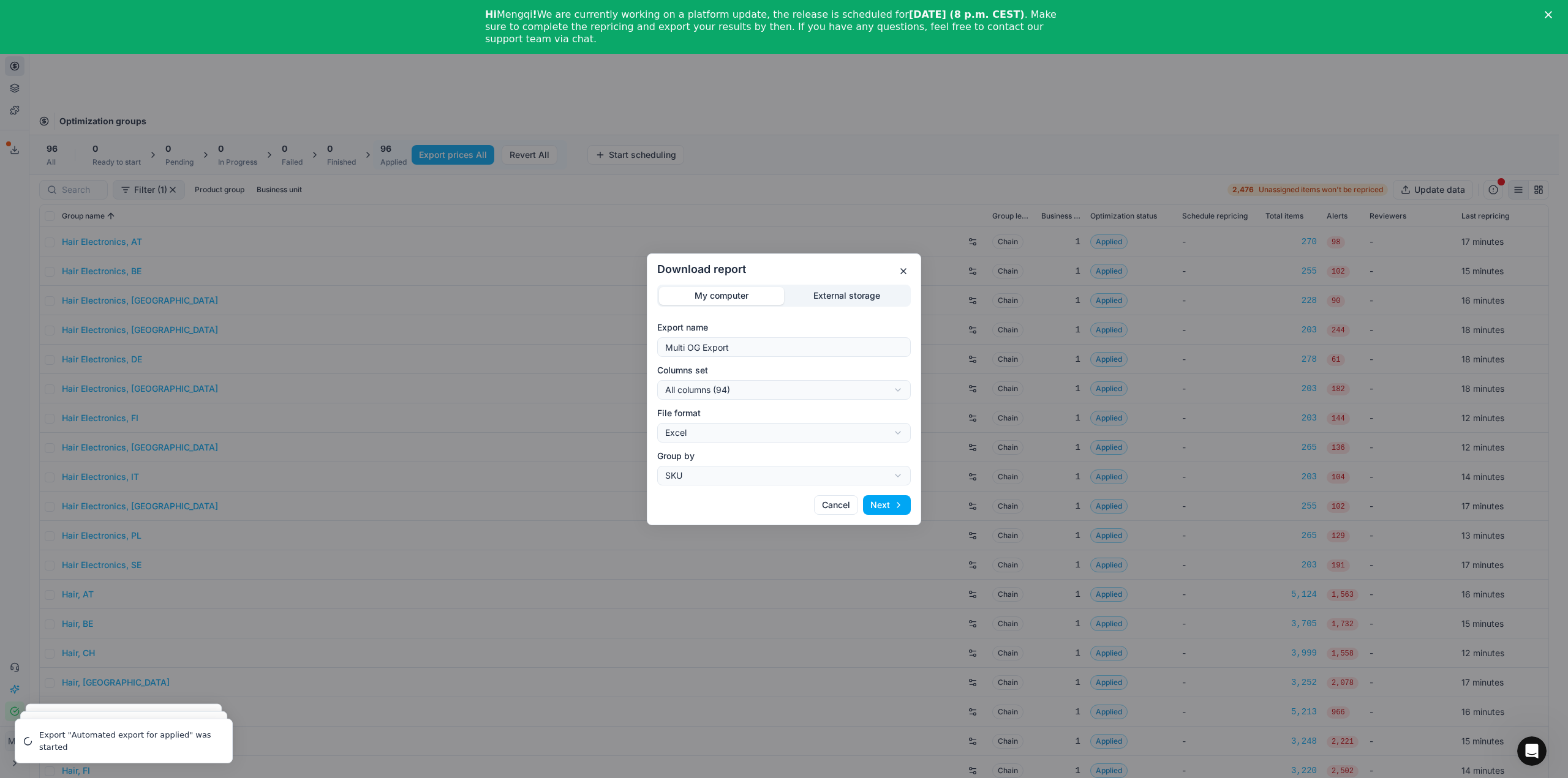
click at [808, 384] on div "Download report My computer External storage Export name Multi OG Export Column…" at bounding box center [784, 389] width 1568 height 778
select select "custom"
click at [773, 433] on div "Download report My computer External storage Export name Multi OG Export Column…" at bounding box center [784, 389] width 1568 height 778
select select "csv"
click at [885, 504] on button "Next" at bounding box center [887, 505] width 48 height 19
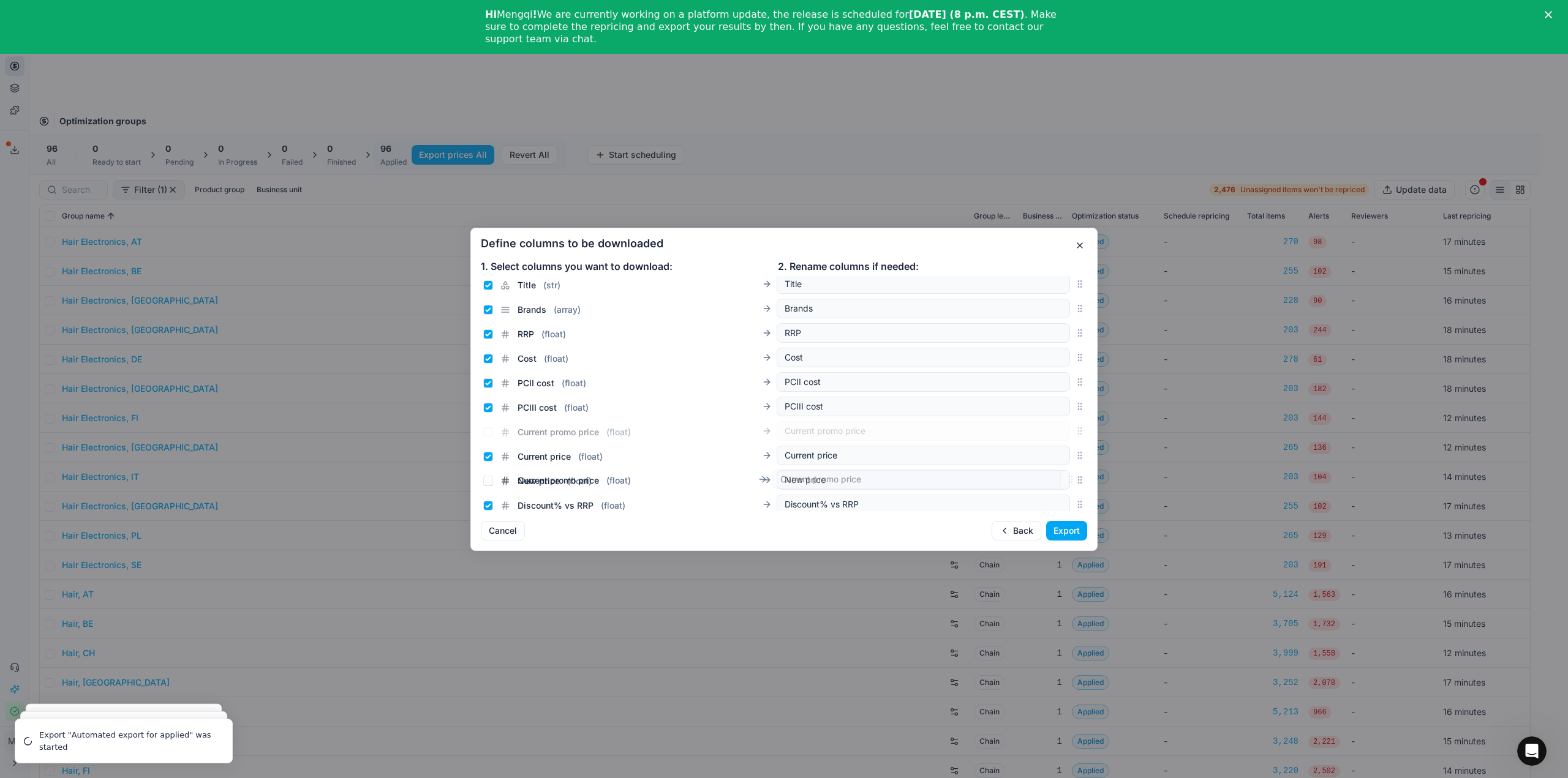
scroll to position [83, 0]
drag, startPoint x: 1071, startPoint y: 395, endPoint x: 1079, endPoint y: 451, distance: 56.6
click at [1079, 451] on div "Sales Entity IDs ( array ) Sales Entity IDs SKU ( str ) SKU Config ID ( str ) C…" at bounding box center [783, 394] width 626 height 235
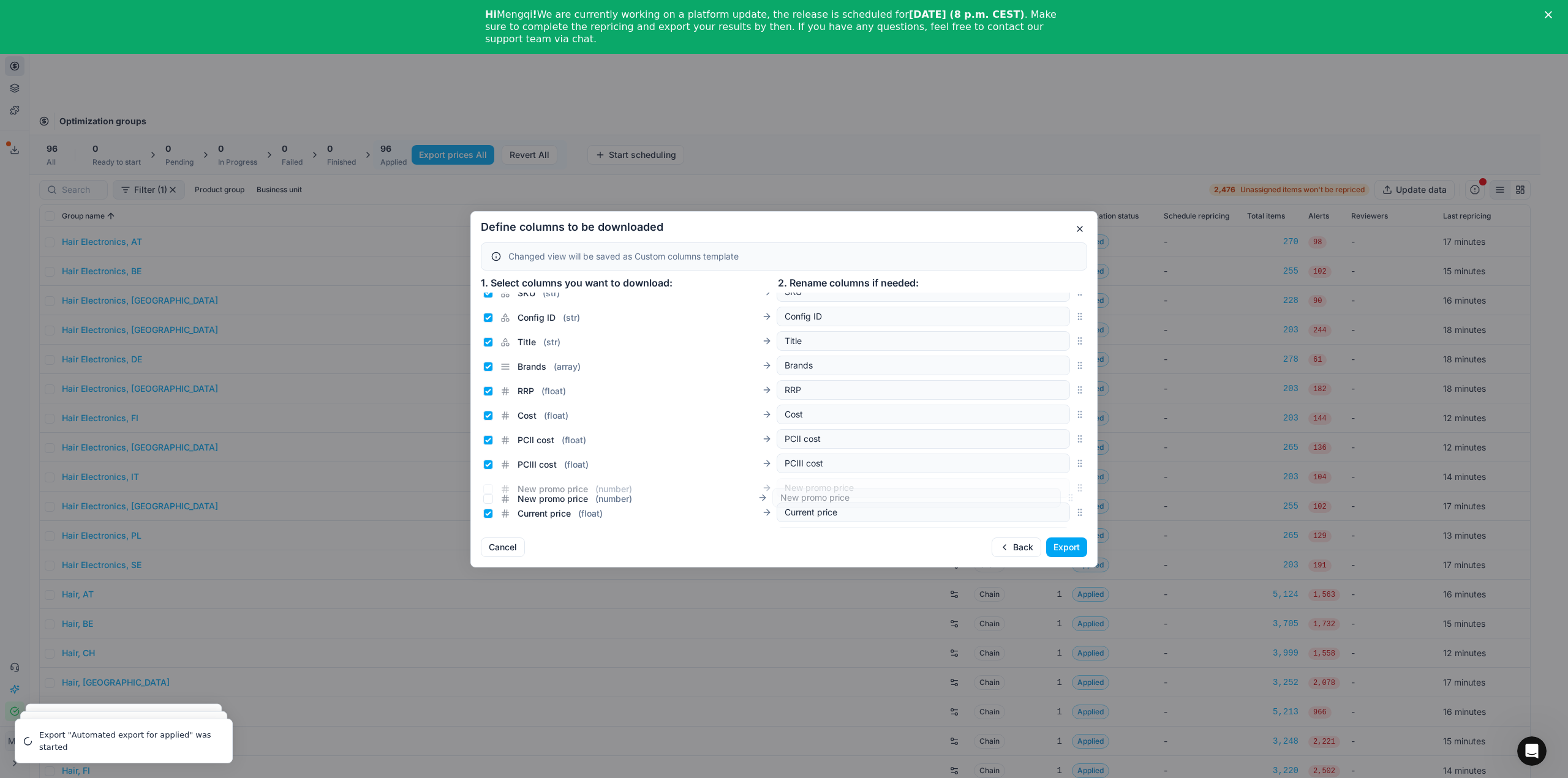
scroll to position [133, 0]
drag, startPoint x: 1071, startPoint y: 413, endPoint x: 1035, endPoint y: 460, distance: 59.2
click at [1035, 460] on div "New promo price ( number ) New promo price" at bounding box center [783, 466] width 606 height 25
click at [490, 416] on input "Current promo price ( float )" at bounding box center [488, 418] width 10 height 10
checkbox input "true"
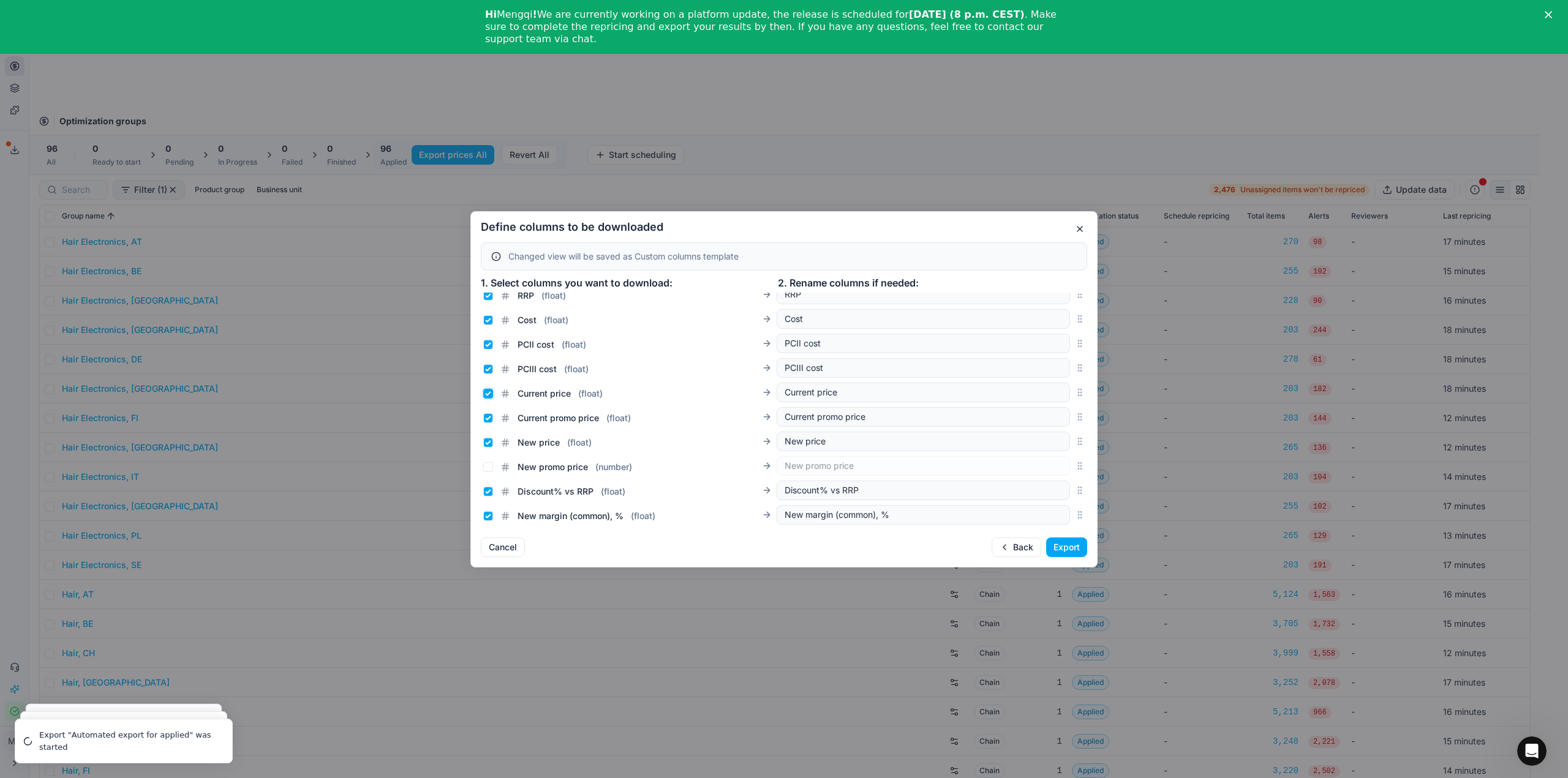
click at [488, 397] on input "Current price ( float )" at bounding box center [488, 394] width 10 height 10
checkbox input "false"
click at [488, 444] on input "New price ( float )" at bounding box center [488, 442] width 10 height 10
checkbox input "false"
drag, startPoint x: 488, startPoint y: 464, endPoint x: 710, endPoint y: 512, distance: 227.1
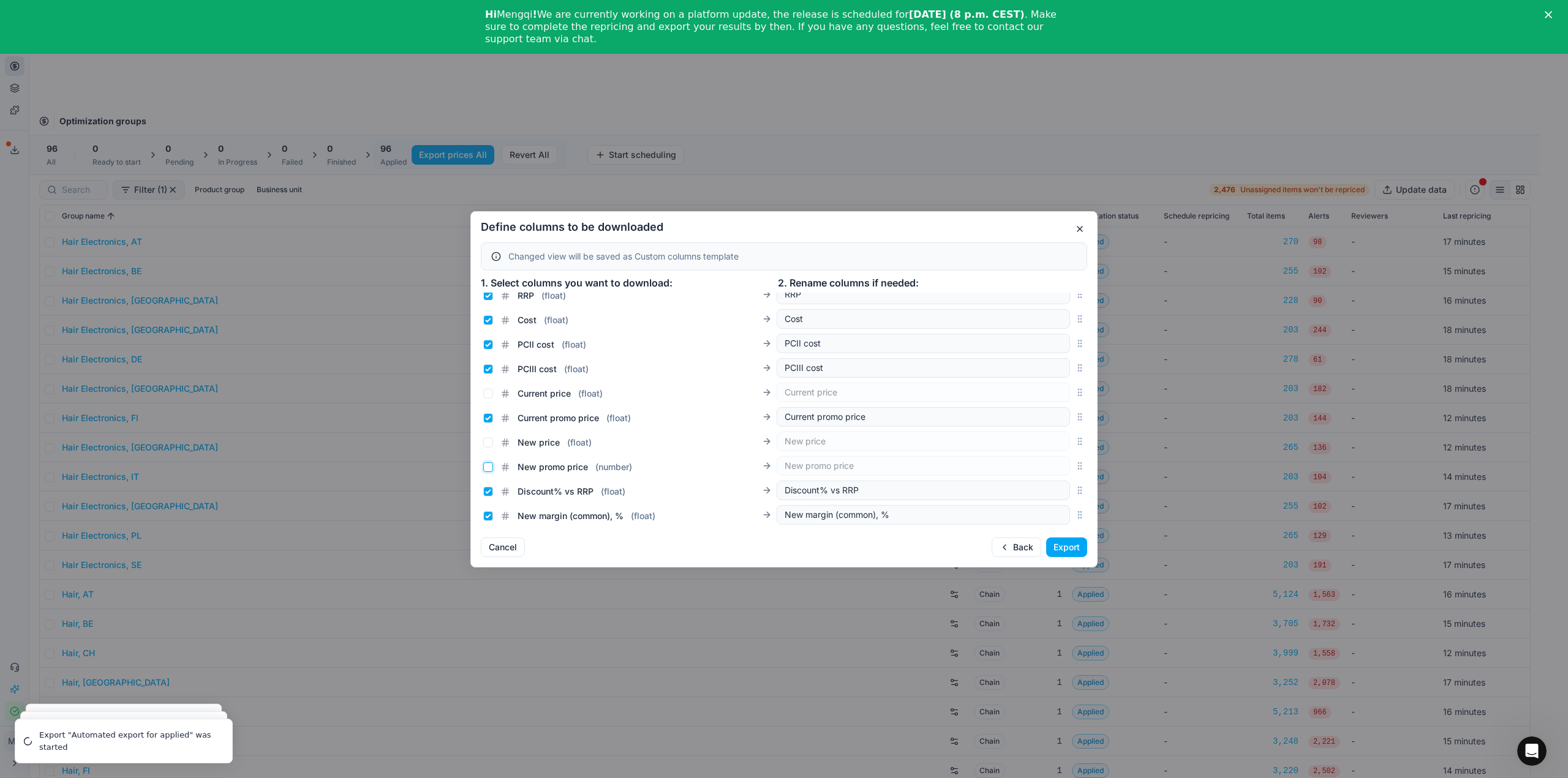
click at [489, 464] on input "New promo price ( number )" at bounding box center [488, 467] width 10 height 10
checkbox input "true"
click at [1063, 544] on button "Export" at bounding box center [1066, 547] width 41 height 19
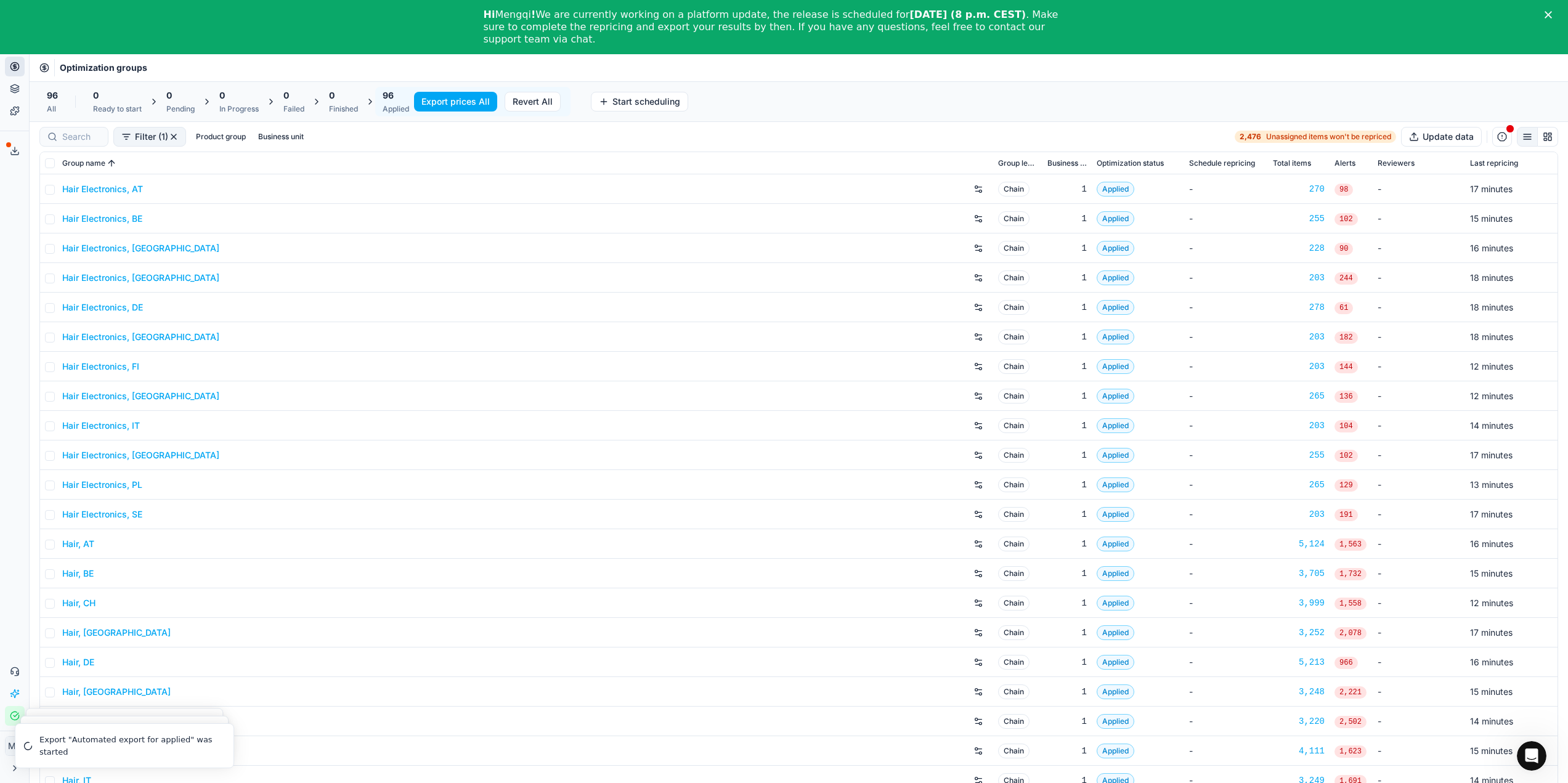
click at [18, 157] on button "Export service" at bounding box center [15, 151] width 20 height 20
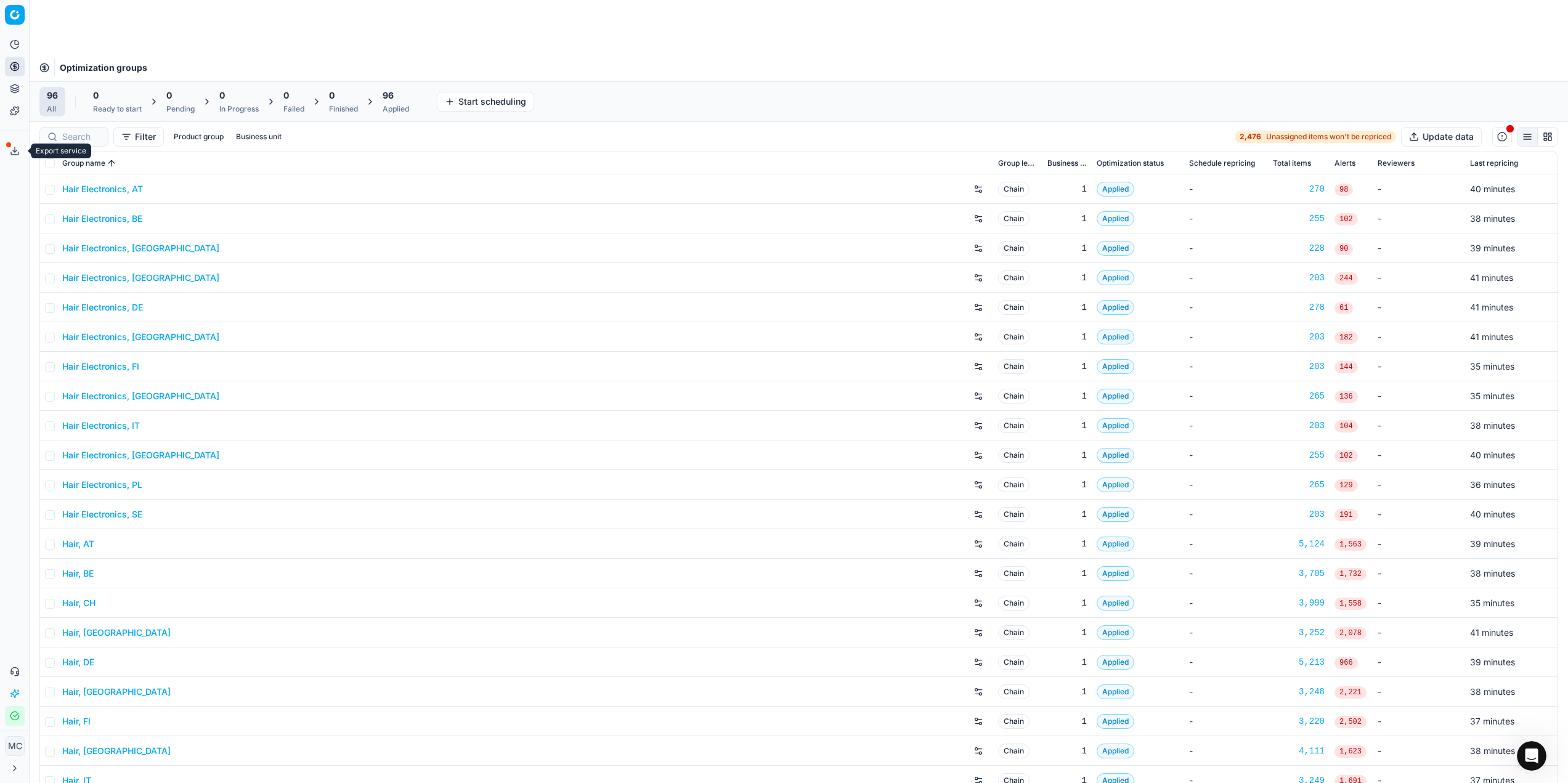
click at [15, 155] on icon at bounding box center [14, 151] width 10 height 10
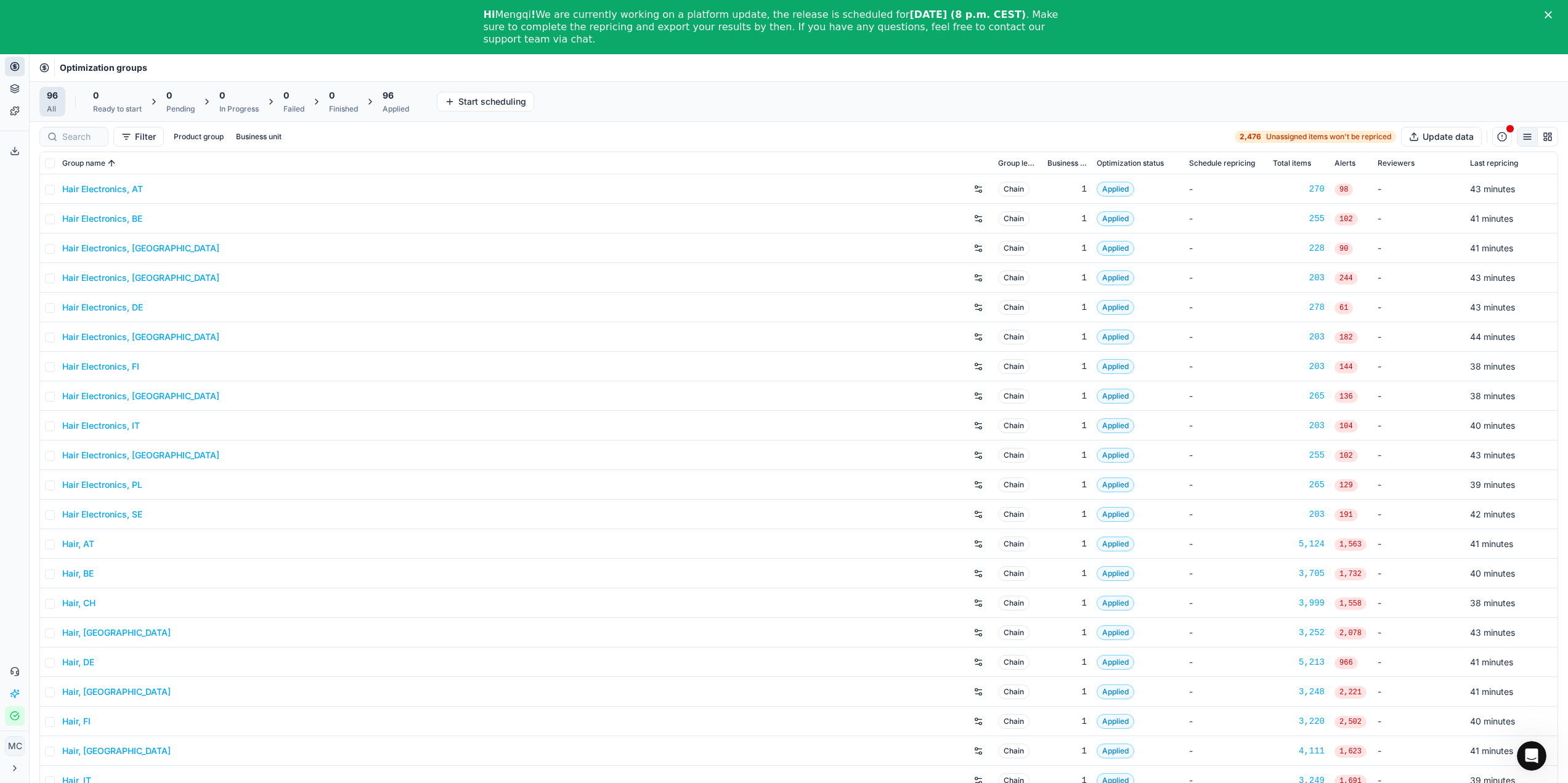
click at [16, 155] on icon at bounding box center [14, 153] width 7 height 3
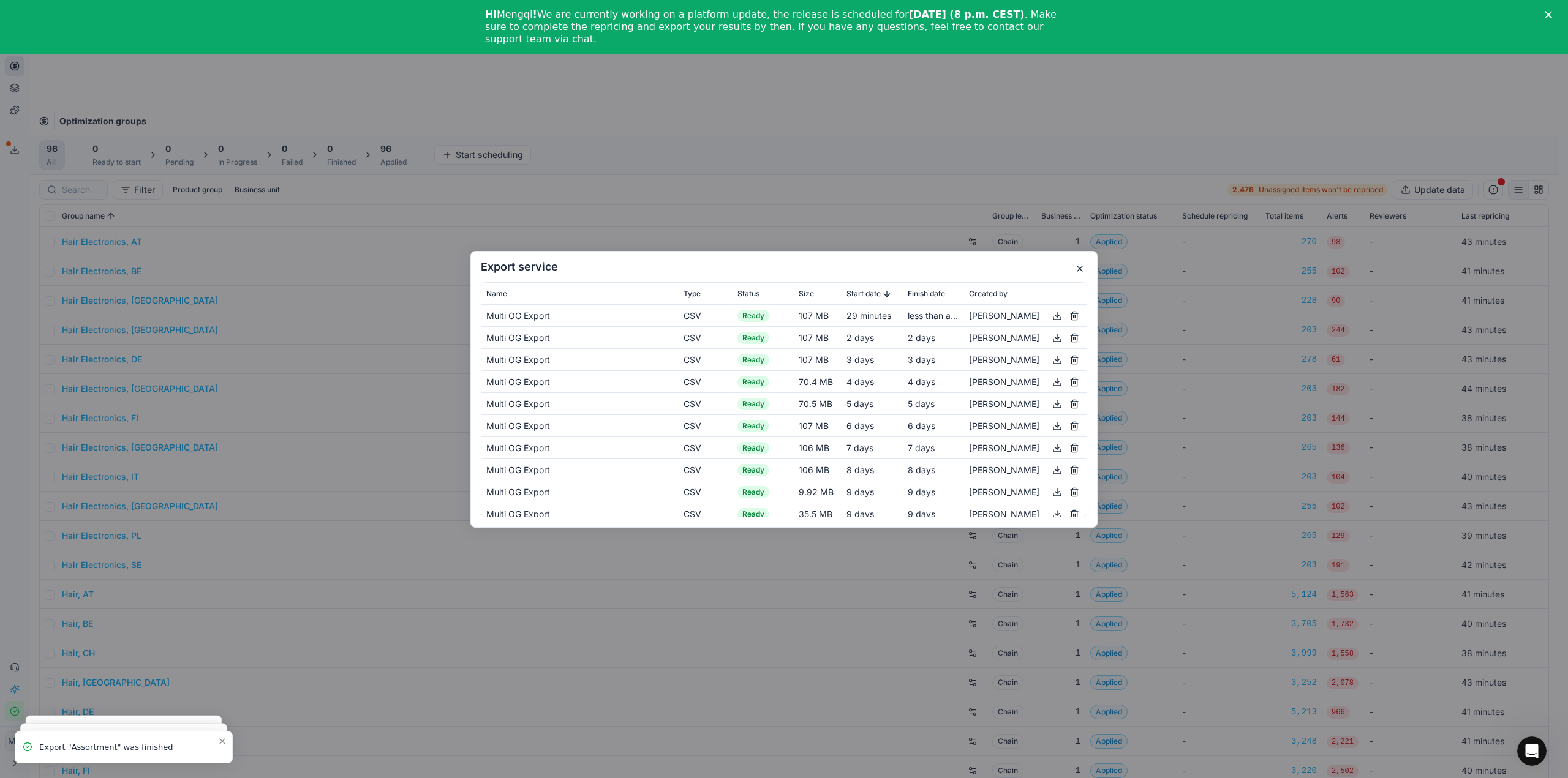
click at [1050, 317] on button "button" at bounding box center [1057, 315] width 15 height 15
click at [999, 266] on h2 "Export service" at bounding box center [783, 266] width 606 height 11
